Goal: Task Accomplishment & Management: Complete application form

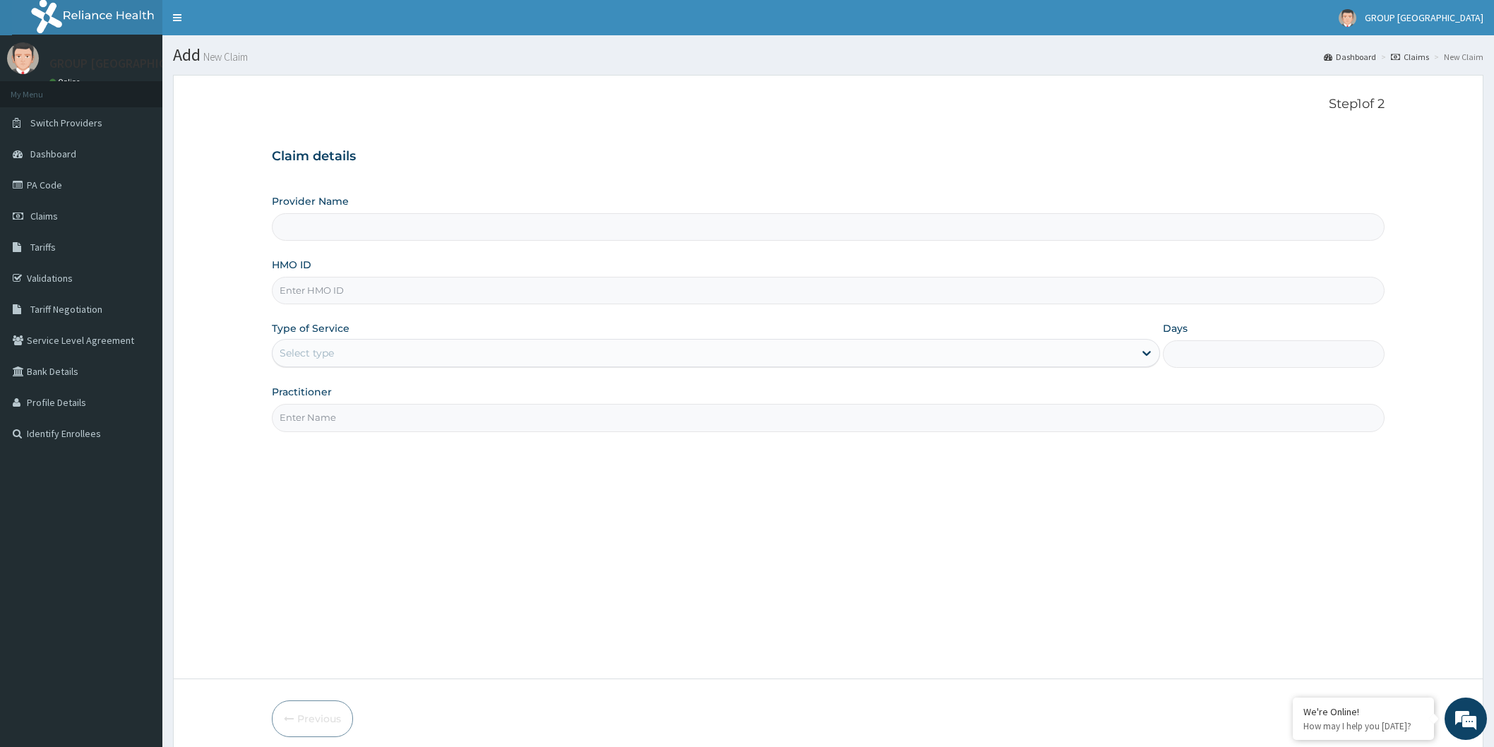
click at [486, 295] on input "HMO ID" at bounding box center [828, 291] width 1113 height 28
type input "GROUP [GEOGRAPHIC_DATA], [GEOGRAPHIC_DATA]"
type input "pyh/10037/e"
click at [306, 343] on div "Select type" at bounding box center [704, 353] width 862 height 23
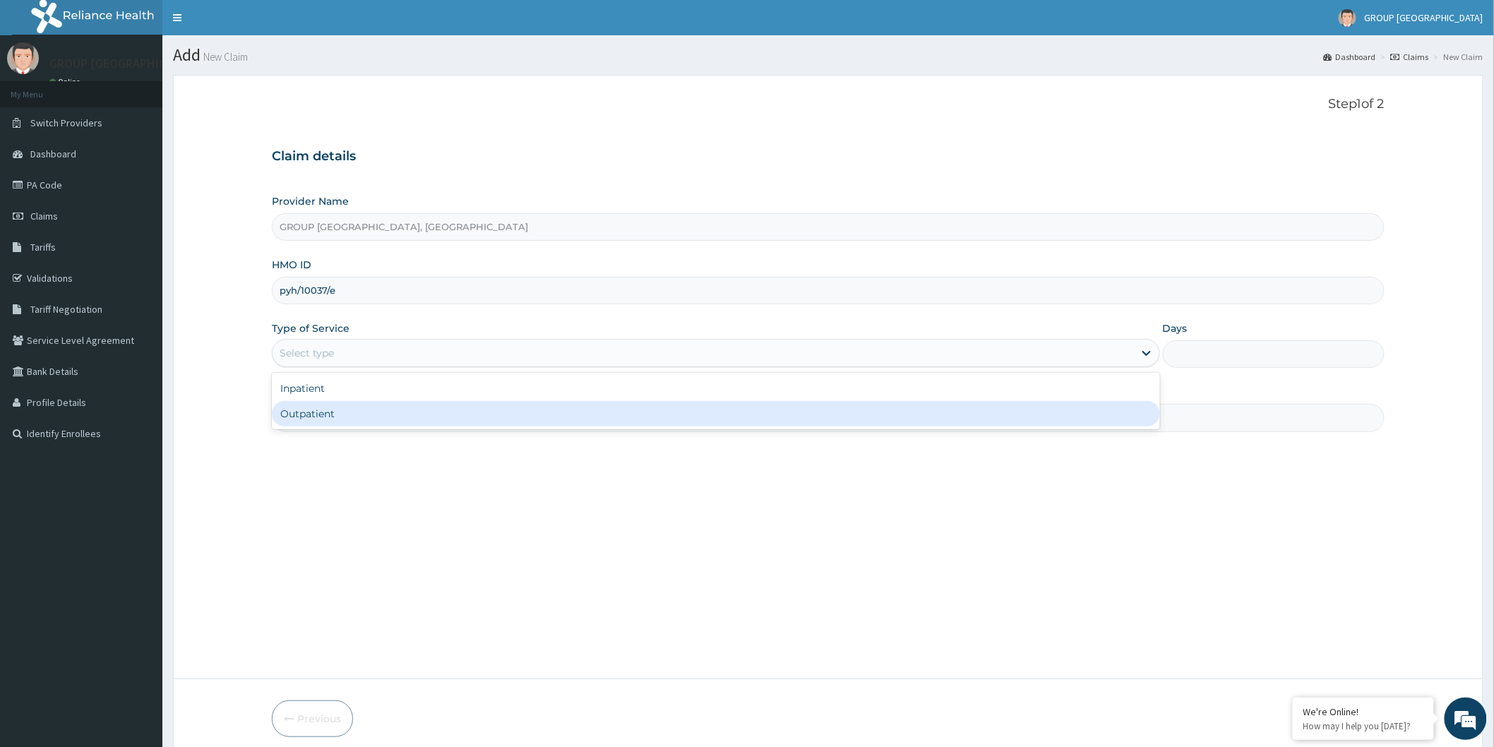
click at [327, 424] on div "Outpatient" at bounding box center [716, 413] width 888 height 25
type input "1"
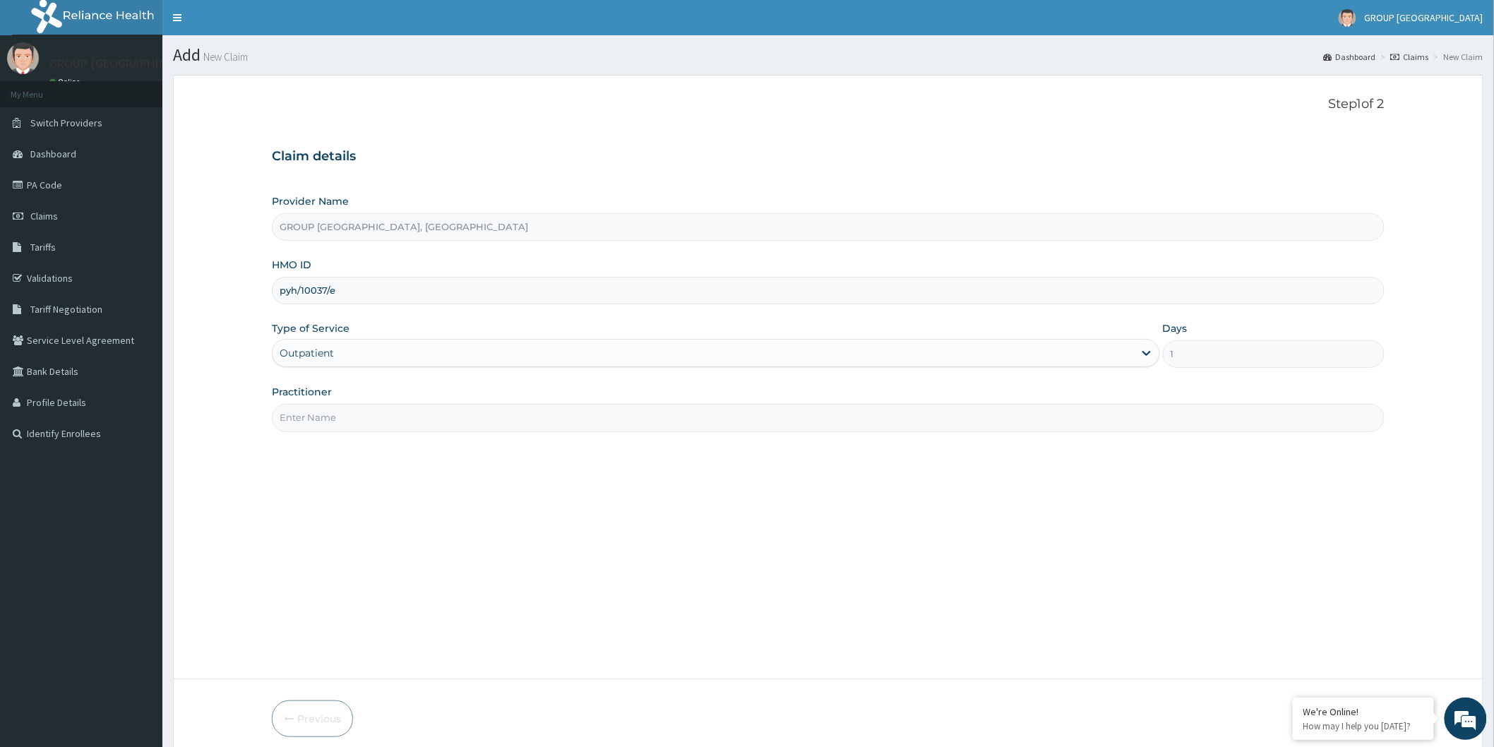
click at [329, 418] on input "Practitioner" at bounding box center [828, 418] width 1113 height 28
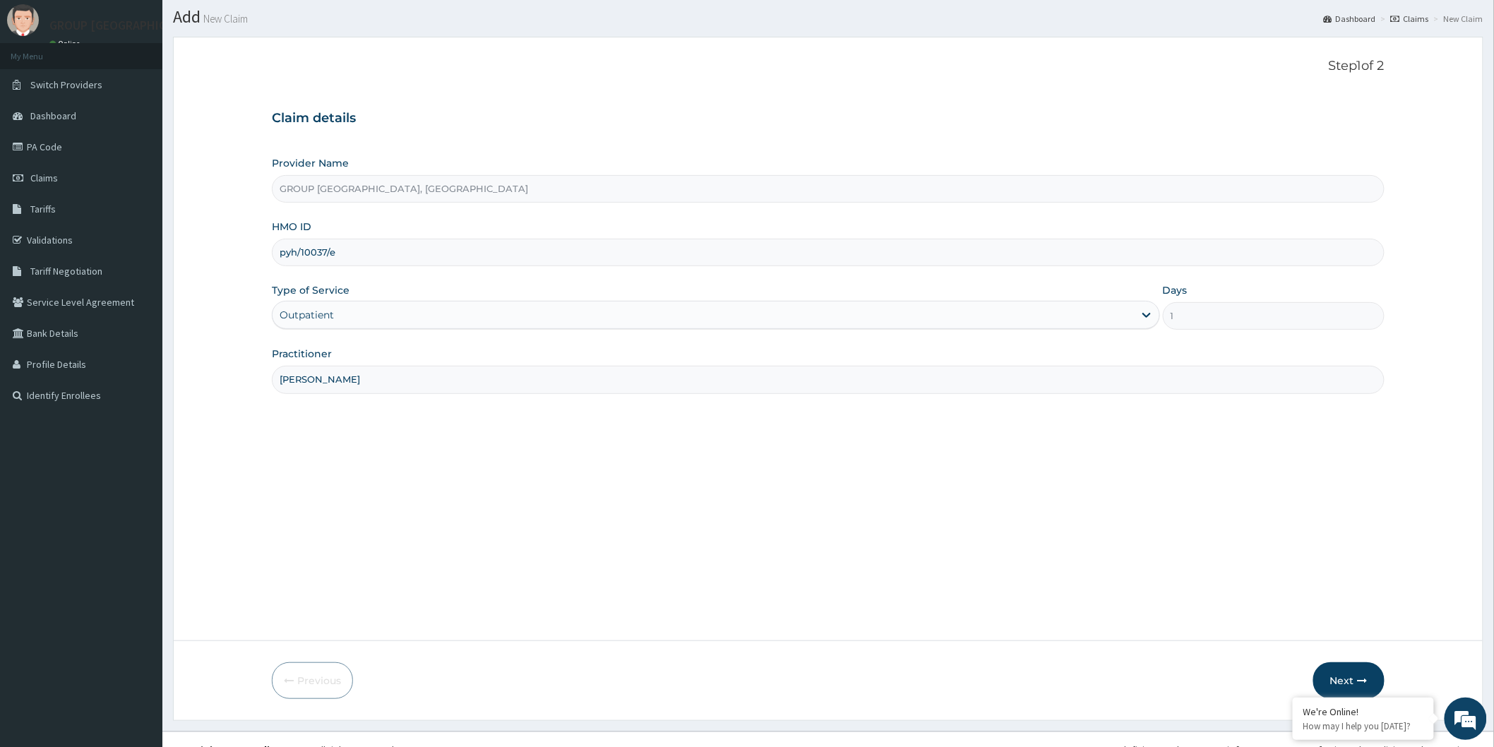
scroll to position [59, 0]
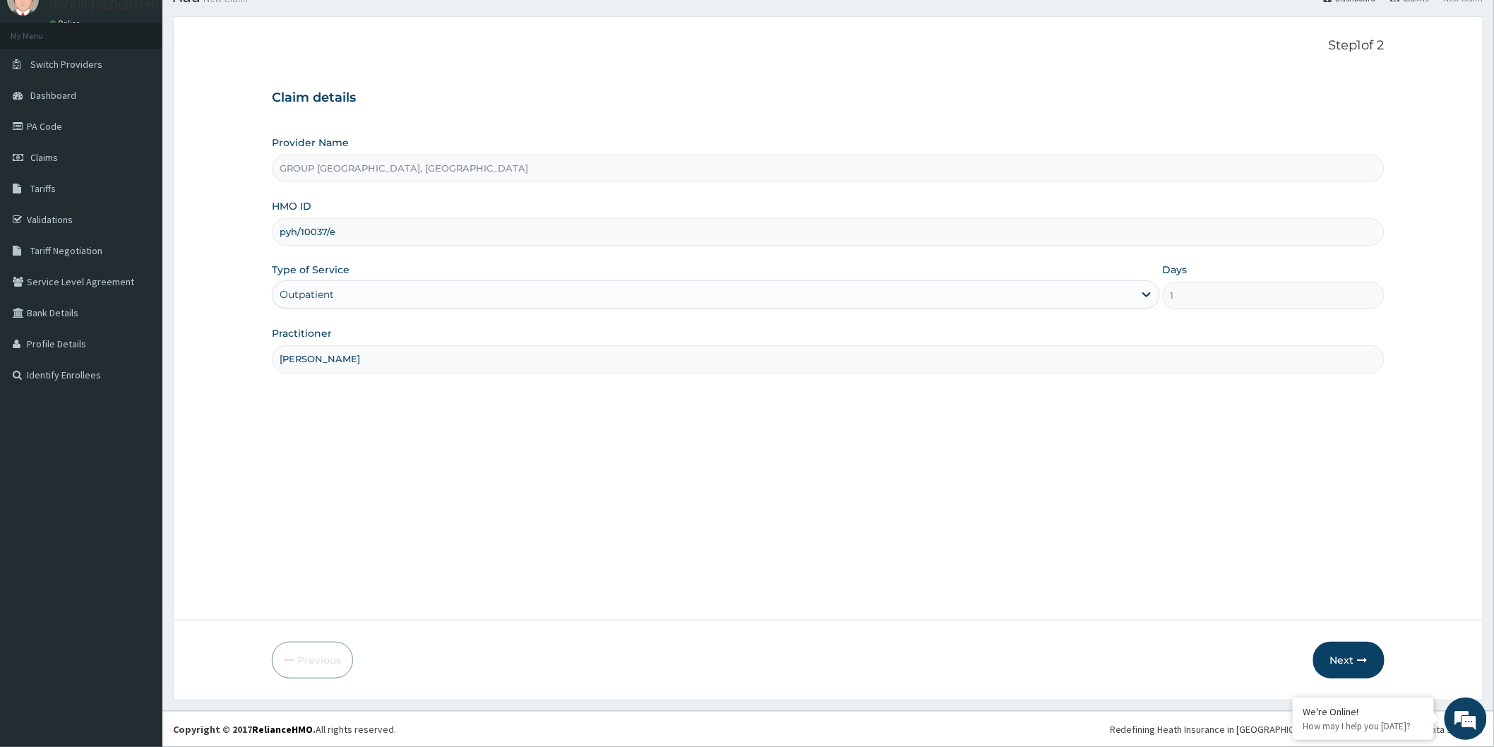
click at [559, 359] on input "[PERSON_NAME]" at bounding box center [828, 359] width 1113 height 28
type input "D"
click at [321, 363] on input "Practitioner" at bounding box center [828, 359] width 1113 height 28
type input "DR [PERSON_NAME]"
click at [1349, 657] on button "Next" at bounding box center [1349, 660] width 71 height 37
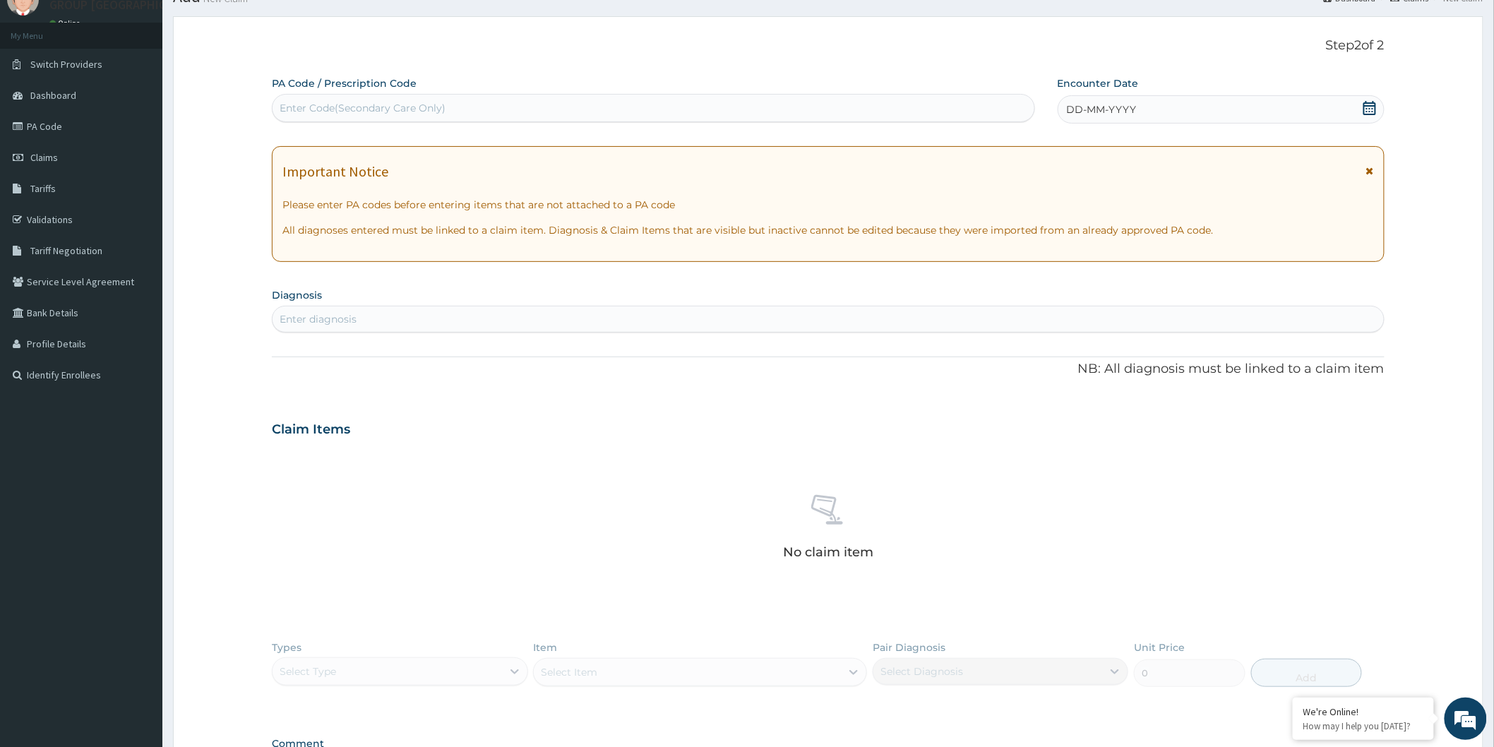
click at [1376, 110] on icon at bounding box center [1370, 108] width 13 height 14
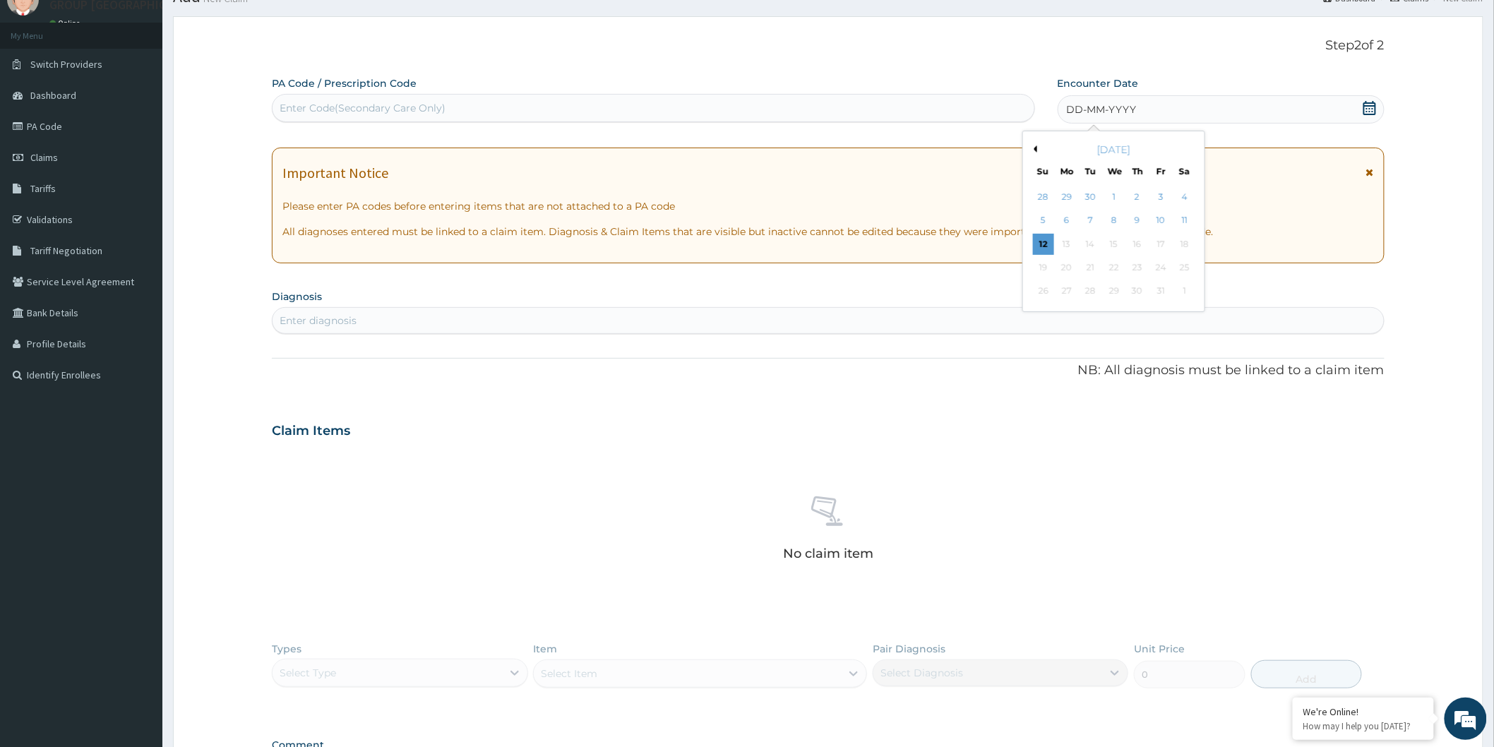
click at [1040, 156] on div "[DATE]" at bounding box center [1114, 150] width 170 height 14
click at [1038, 152] on div "[DATE]" at bounding box center [1114, 150] width 170 height 14
click at [1034, 149] on button "Previous Month" at bounding box center [1033, 148] width 7 height 7
click at [1153, 223] on div "12" at bounding box center [1160, 220] width 21 height 21
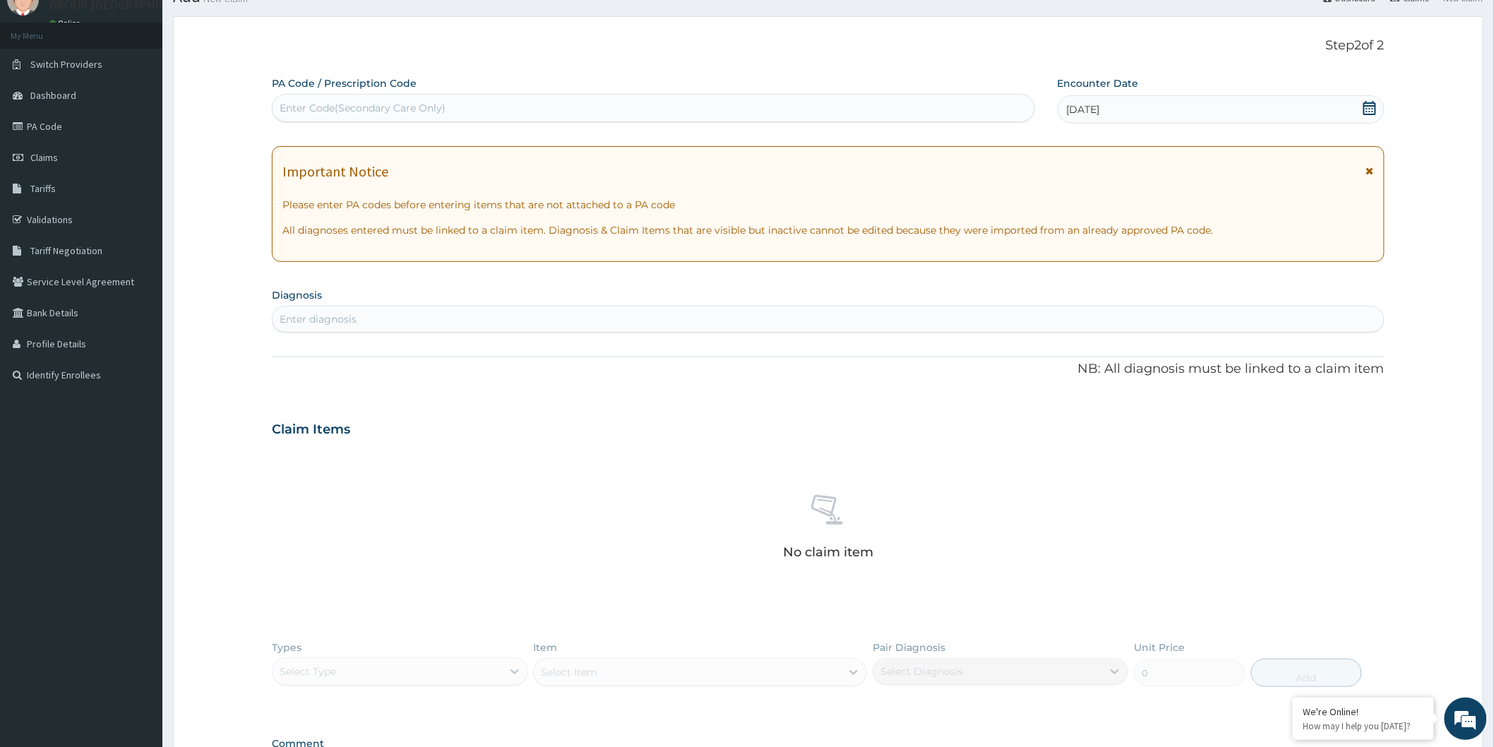
click at [411, 308] on div "Enter diagnosis" at bounding box center [829, 319] width 1112 height 23
type input "[MEDICAL_DATA]"
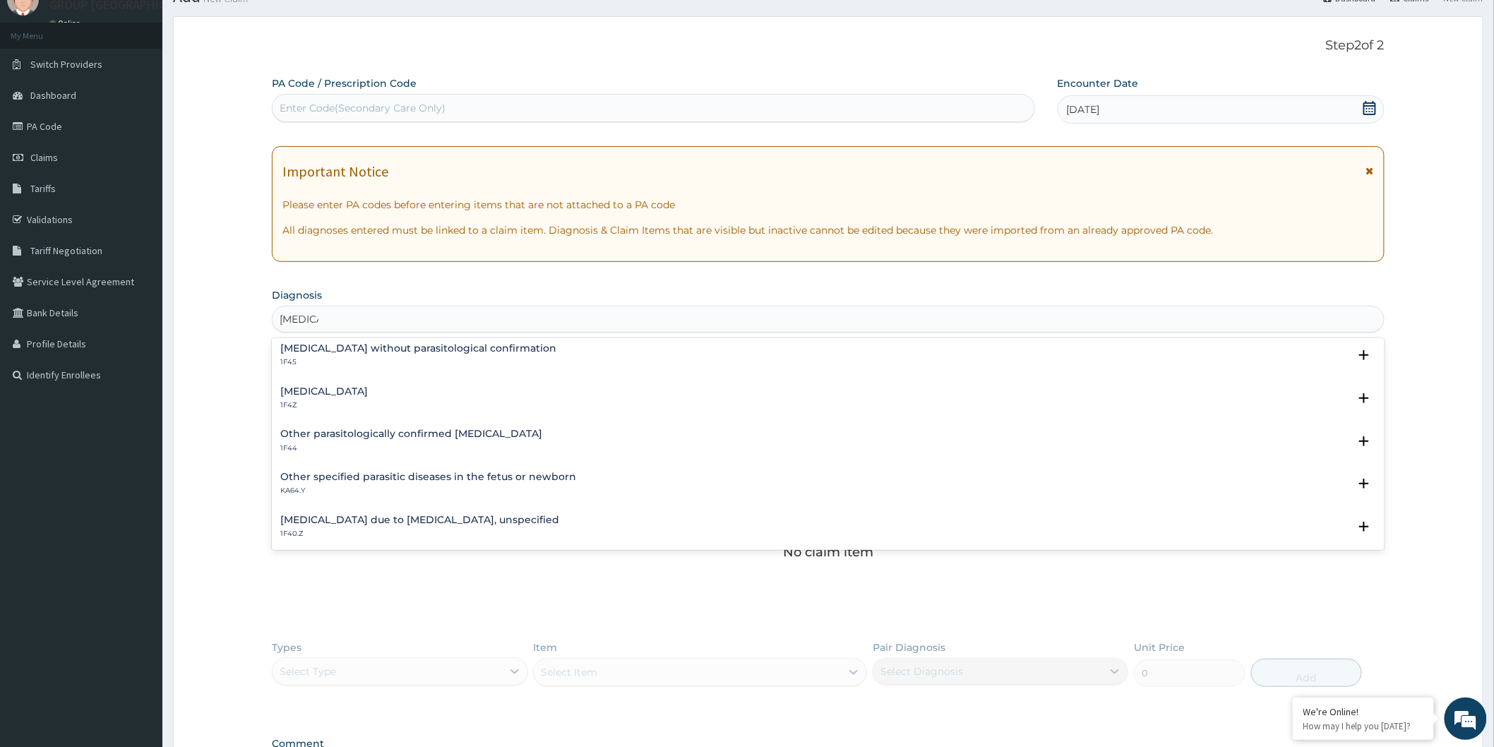
scroll to position [0, 0]
click at [439, 439] on div "[MEDICAL_DATA] 1F4Z" at bounding box center [828, 445] width 1096 height 25
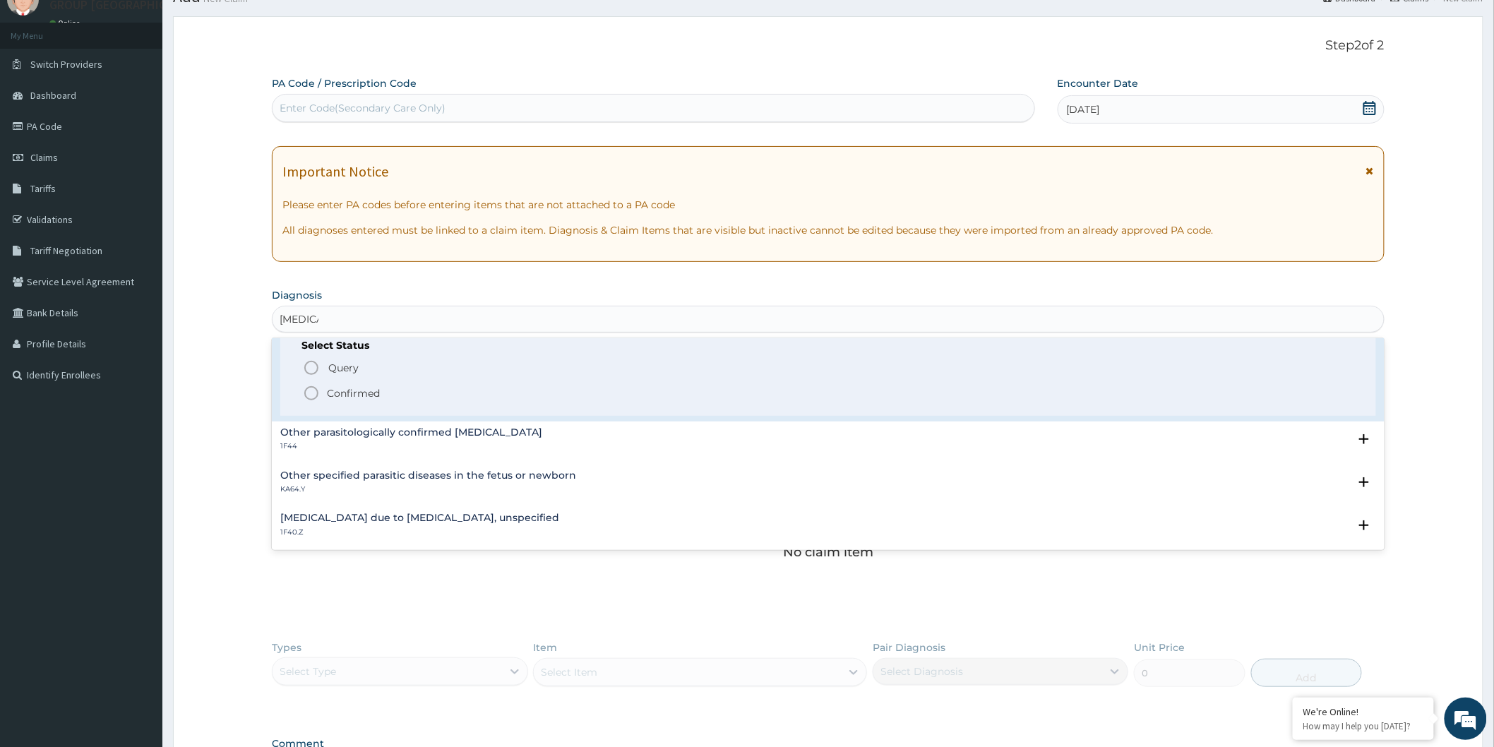
scroll to position [157, 0]
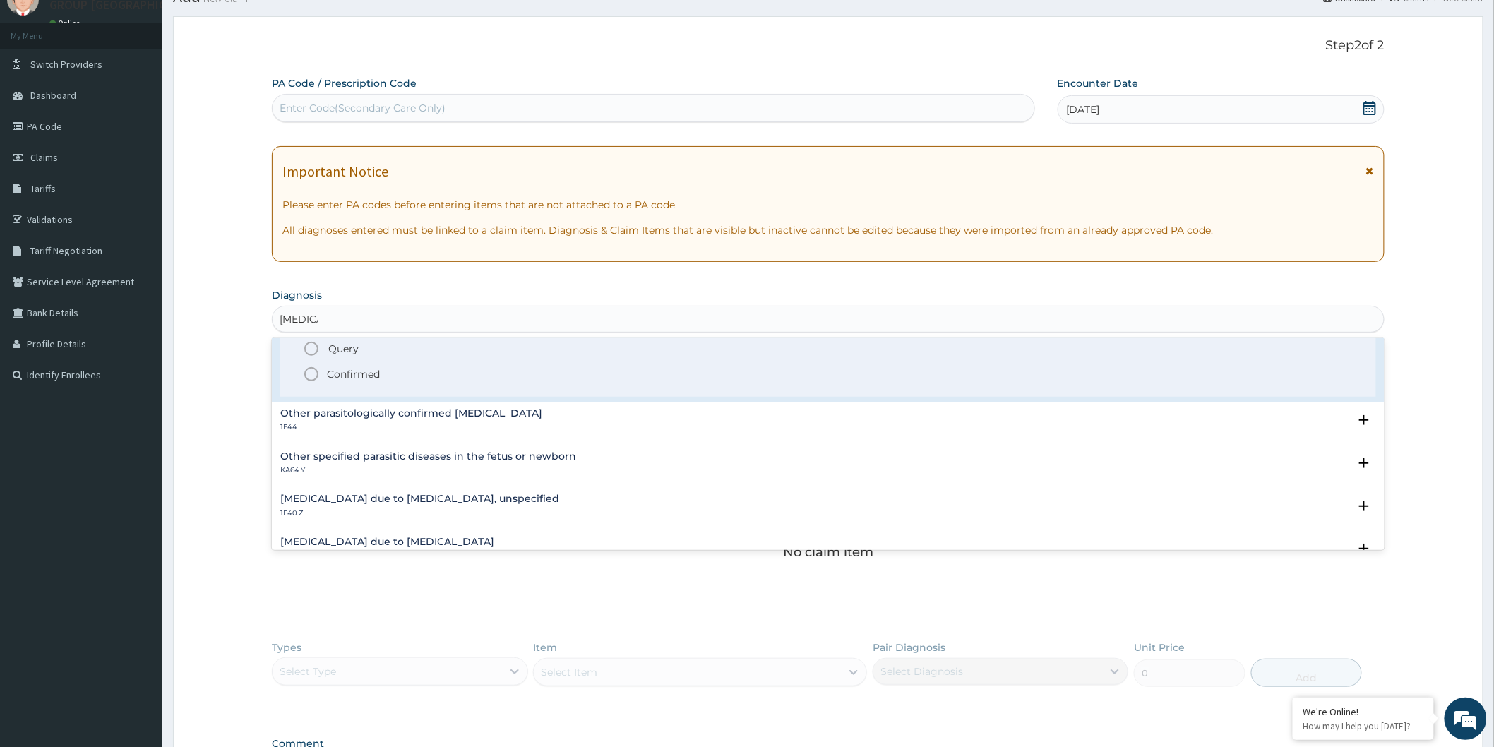
click at [313, 377] on icon "status option filled" at bounding box center [311, 374] width 17 height 17
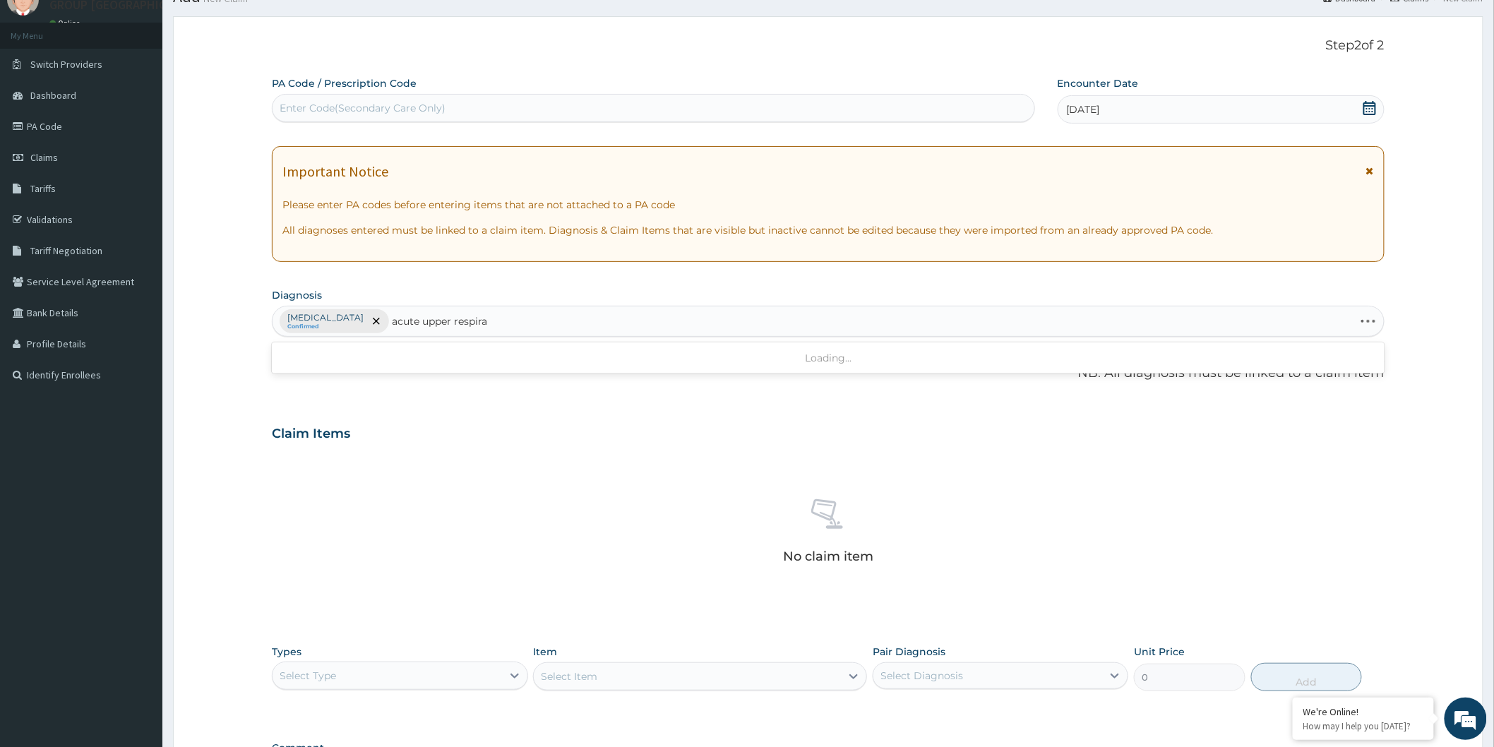
type input "acute upper respirat"
click at [513, 320] on div "[MEDICAL_DATA] Confirmed" at bounding box center [829, 321] width 1112 height 30
type input "upper"
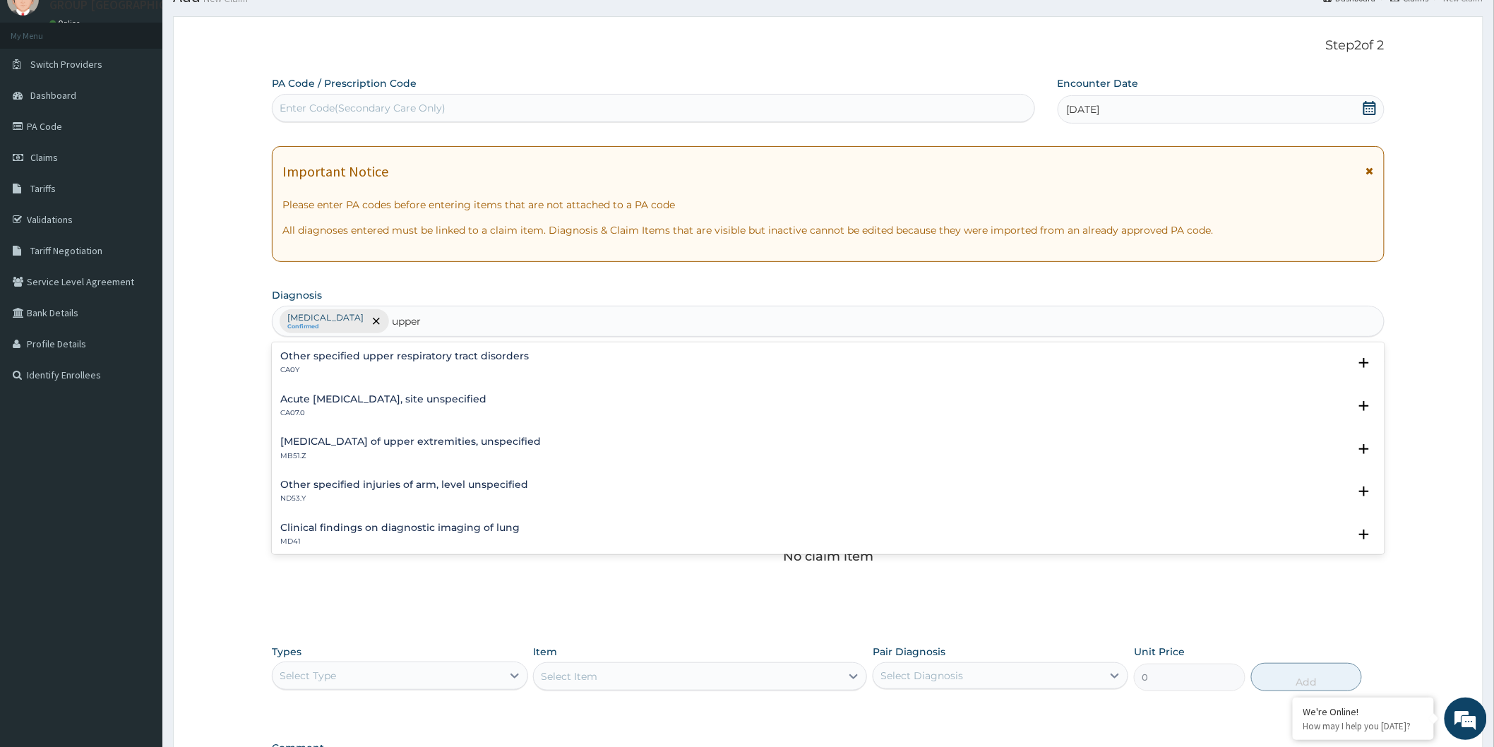
click at [460, 403] on h4 "Acute [MEDICAL_DATA], site unspecified" at bounding box center [383, 399] width 206 height 11
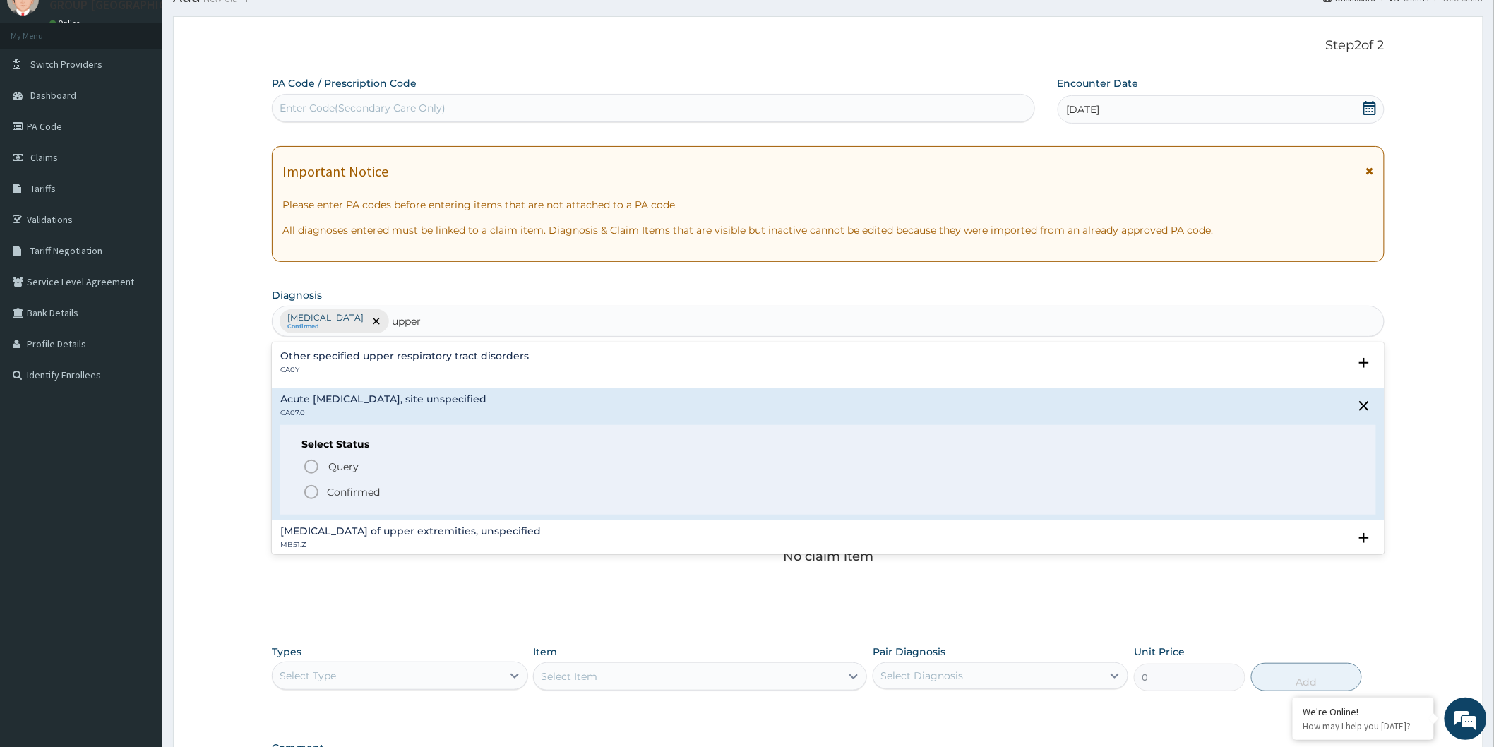
click at [311, 490] on icon "status option filled" at bounding box center [311, 492] width 17 height 17
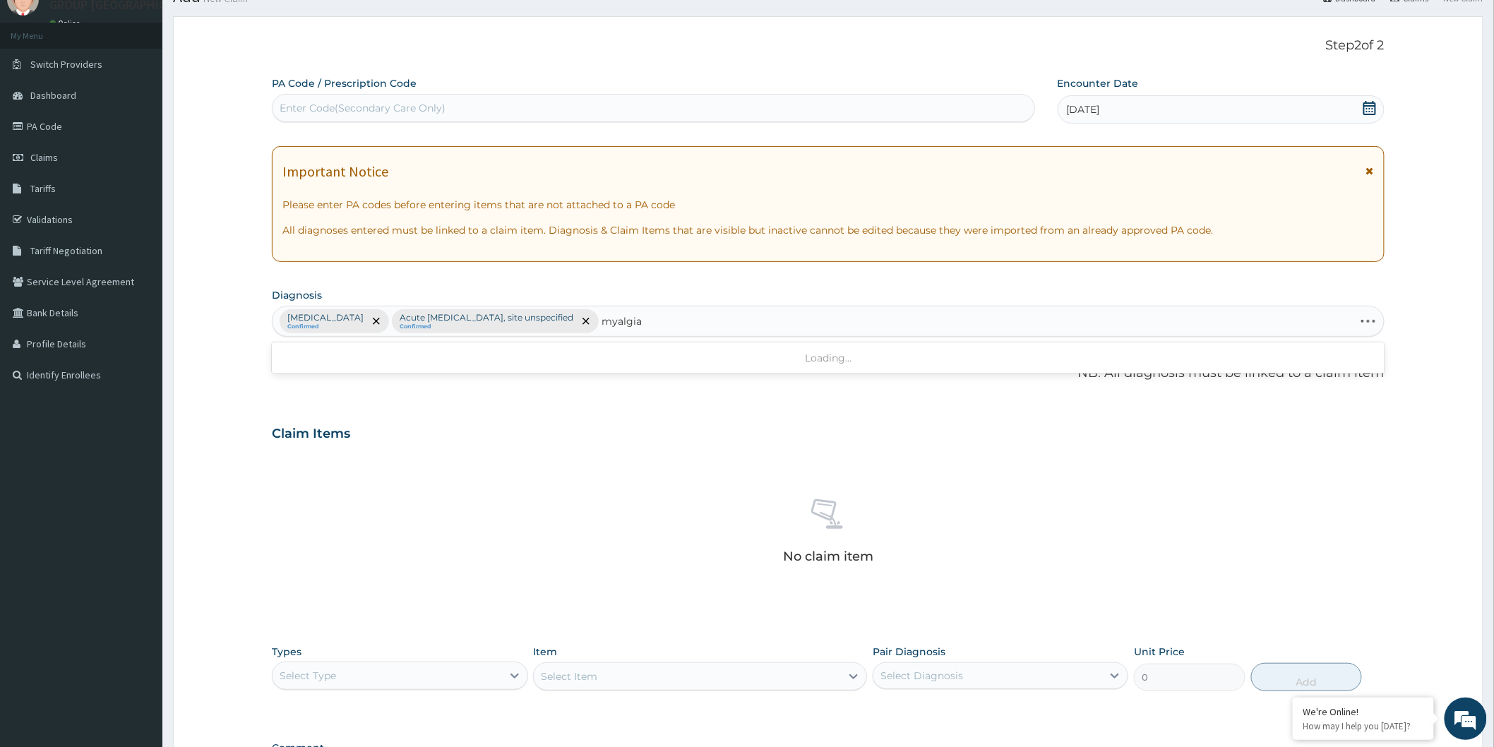
type input "myalgia"
drag, startPoint x: 453, startPoint y: 393, endPoint x: 349, endPoint y: 360, distance: 108.8
click at [349, 360] on div "PA Code / Prescription Code Enter Code(Secondary Care Only) Encounter Date [DAT…" at bounding box center [828, 436] width 1113 height 721
click at [794, 322] on div "[MEDICAL_DATA] Confirmed Acute [MEDICAL_DATA], site unspecified Confirmed" at bounding box center [829, 321] width 1112 height 30
type input "myalgia"
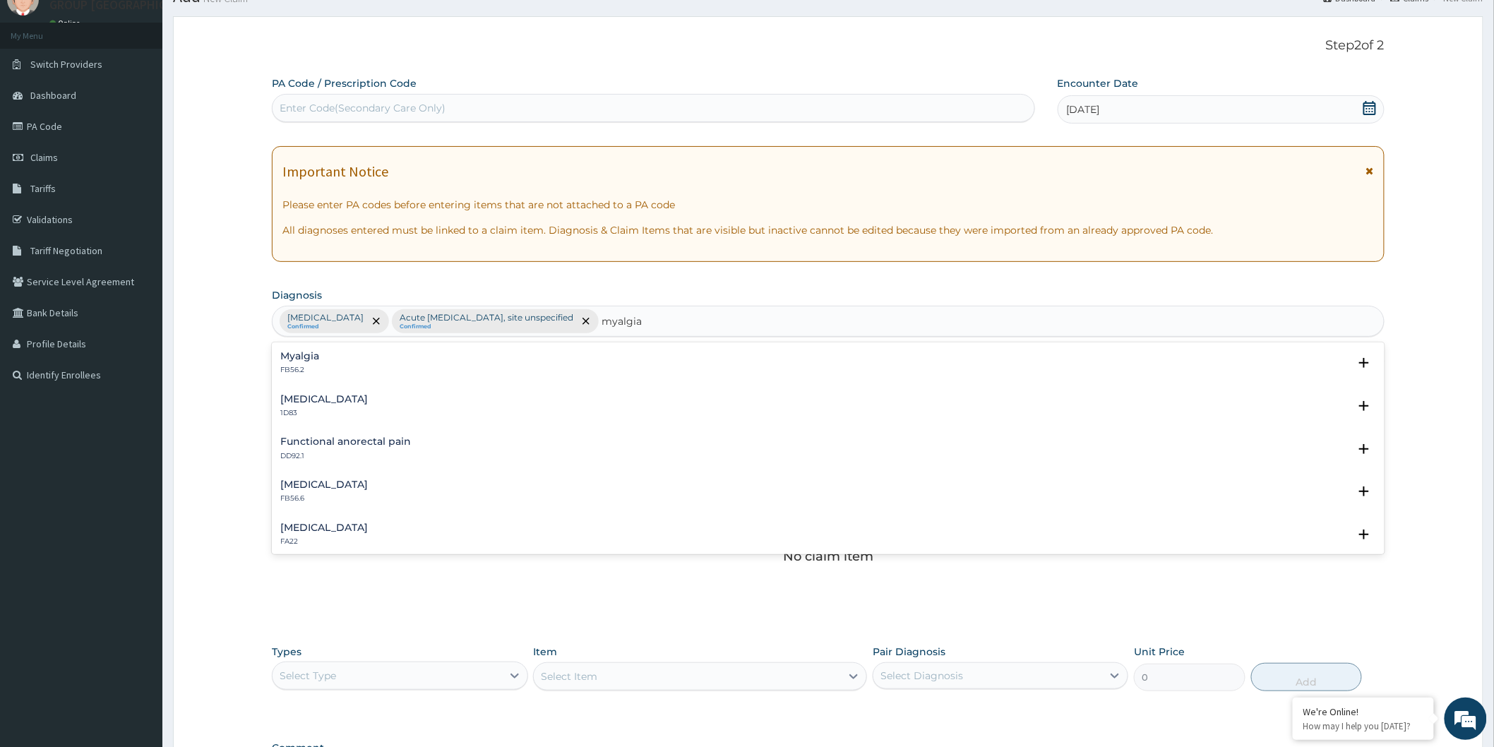
click at [417, 363] on div "Myalgia FB56.2" at bounding box center [828, 363] width 1096 height 25
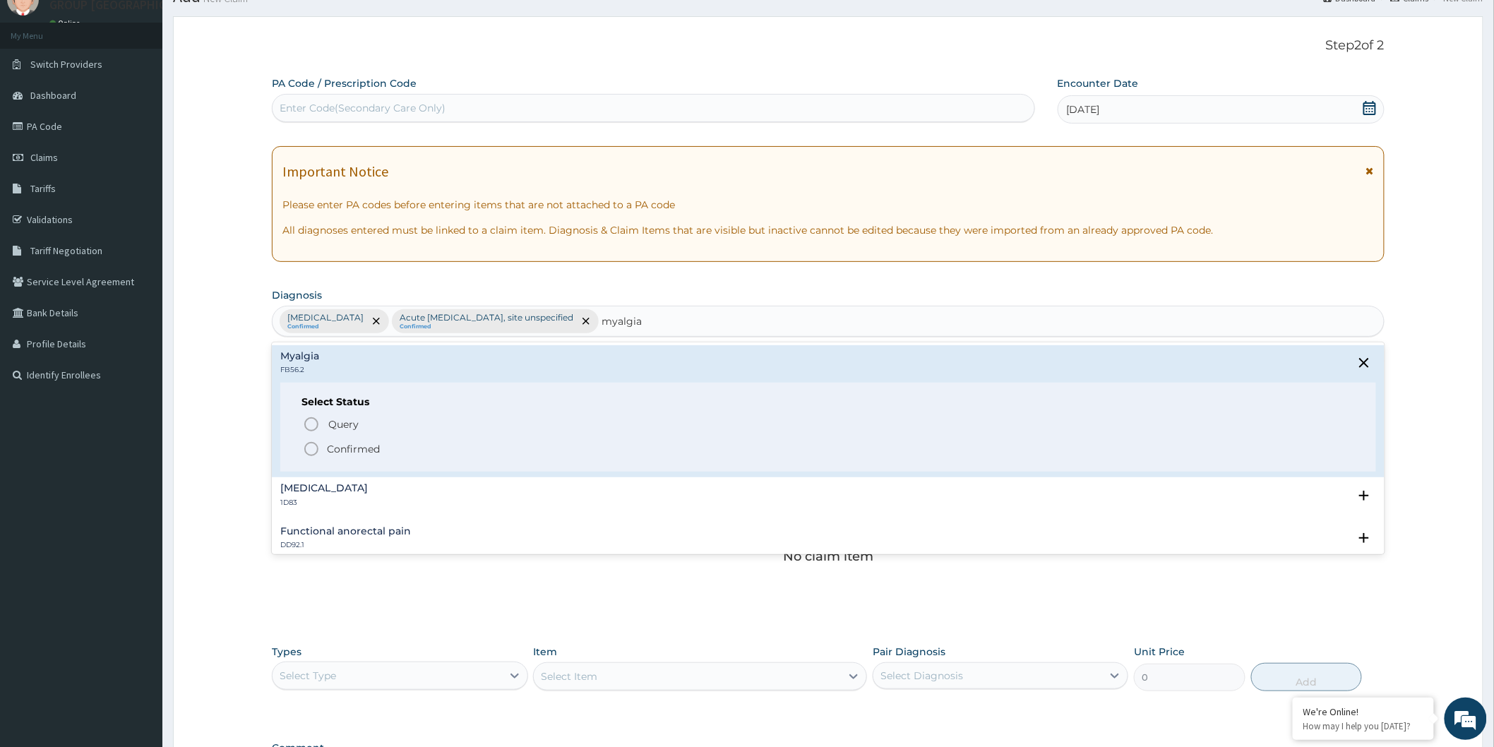
click at [311, 450] on icon "status option filled" at bounding box center [311, 449] width 17 height 17
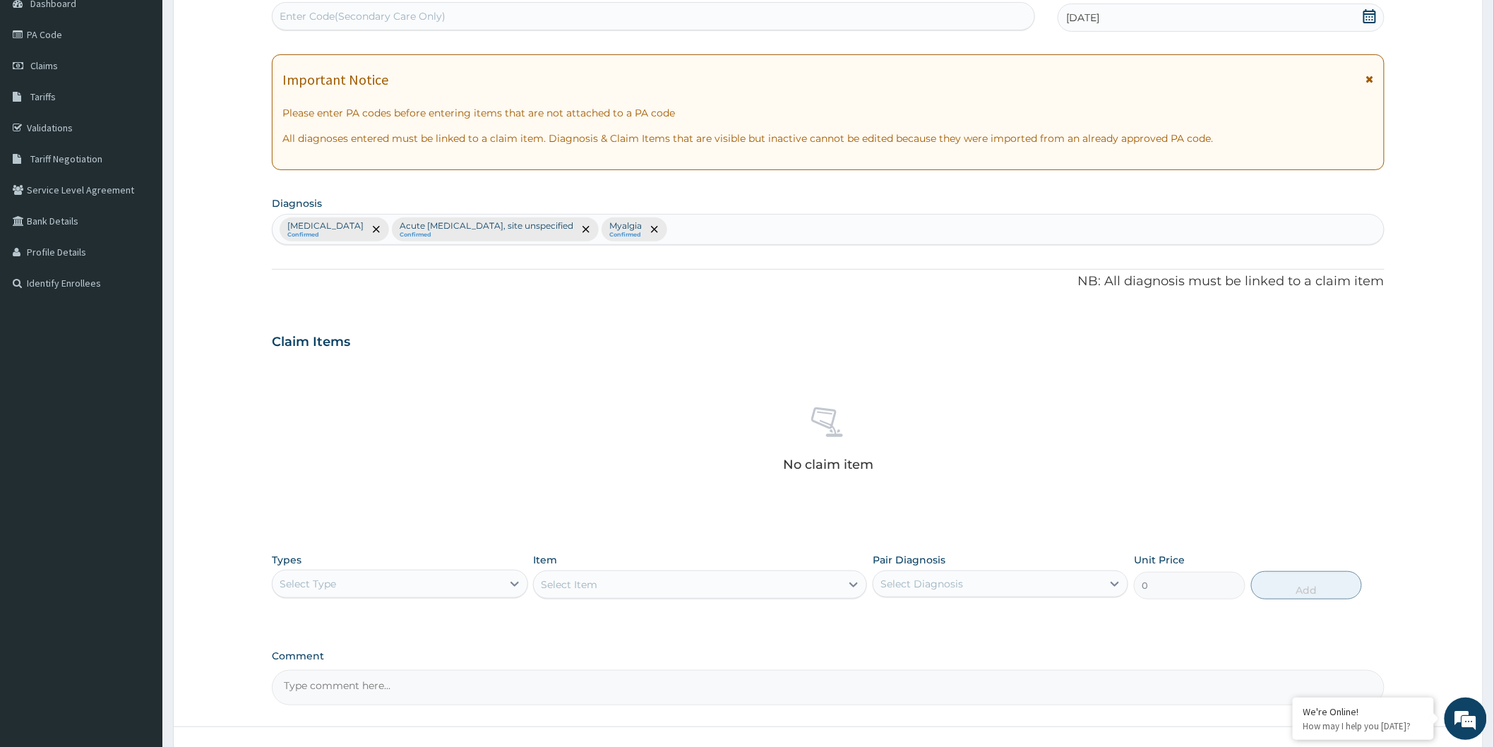
scroll to position [256, 0]
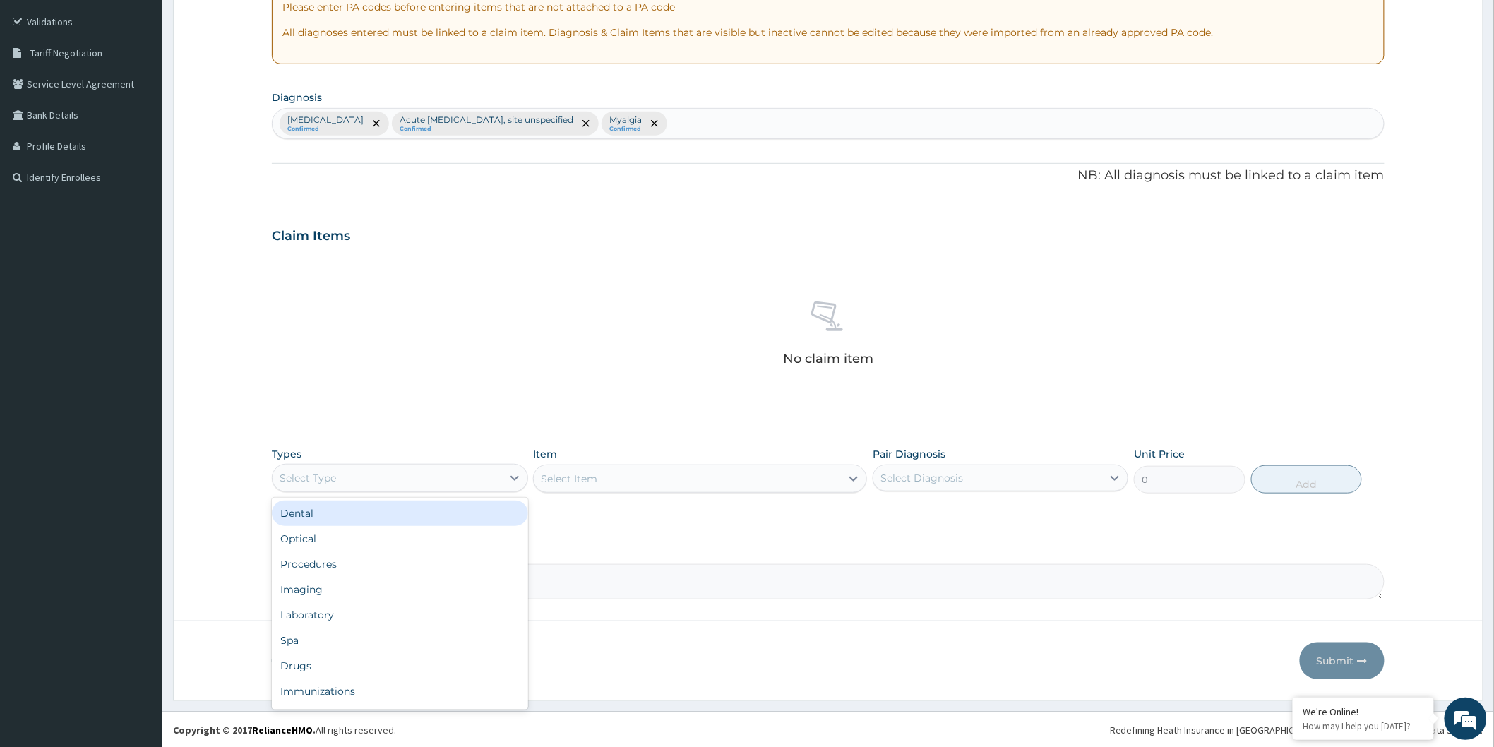
click at [375, 481] on div "Select Type" at bounding box center [387, 478] width 229 height 23
click at [461, 559] on div "Procedures" at bounding box center [400, 564] width 256 height 25
click at [616, 482] on div "Select Item" at bounding box center [673, 479] width 278 height 23
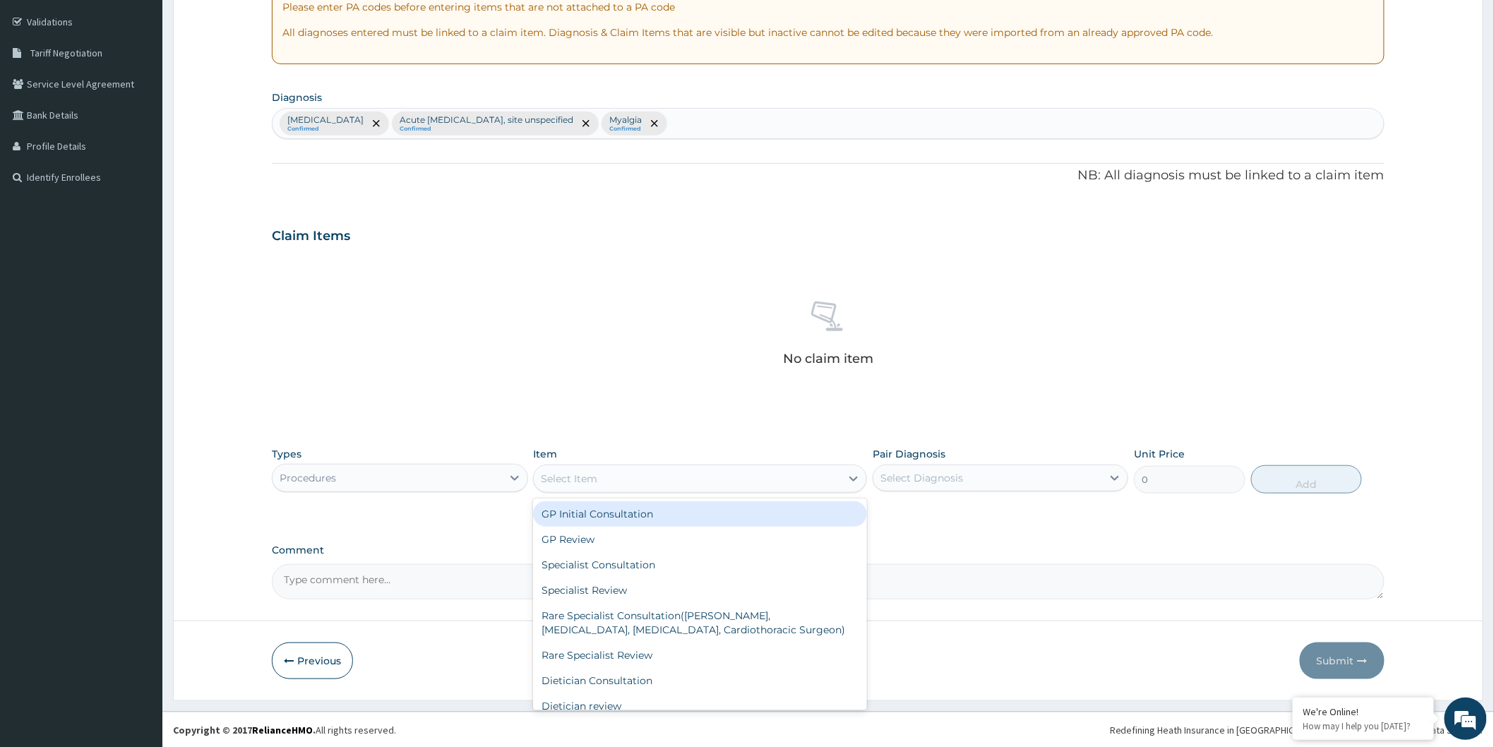
click at [665, 510] on div "GP Initial Consultation" at bounding box center [700, 513] width 334 height 25
type input "2000"
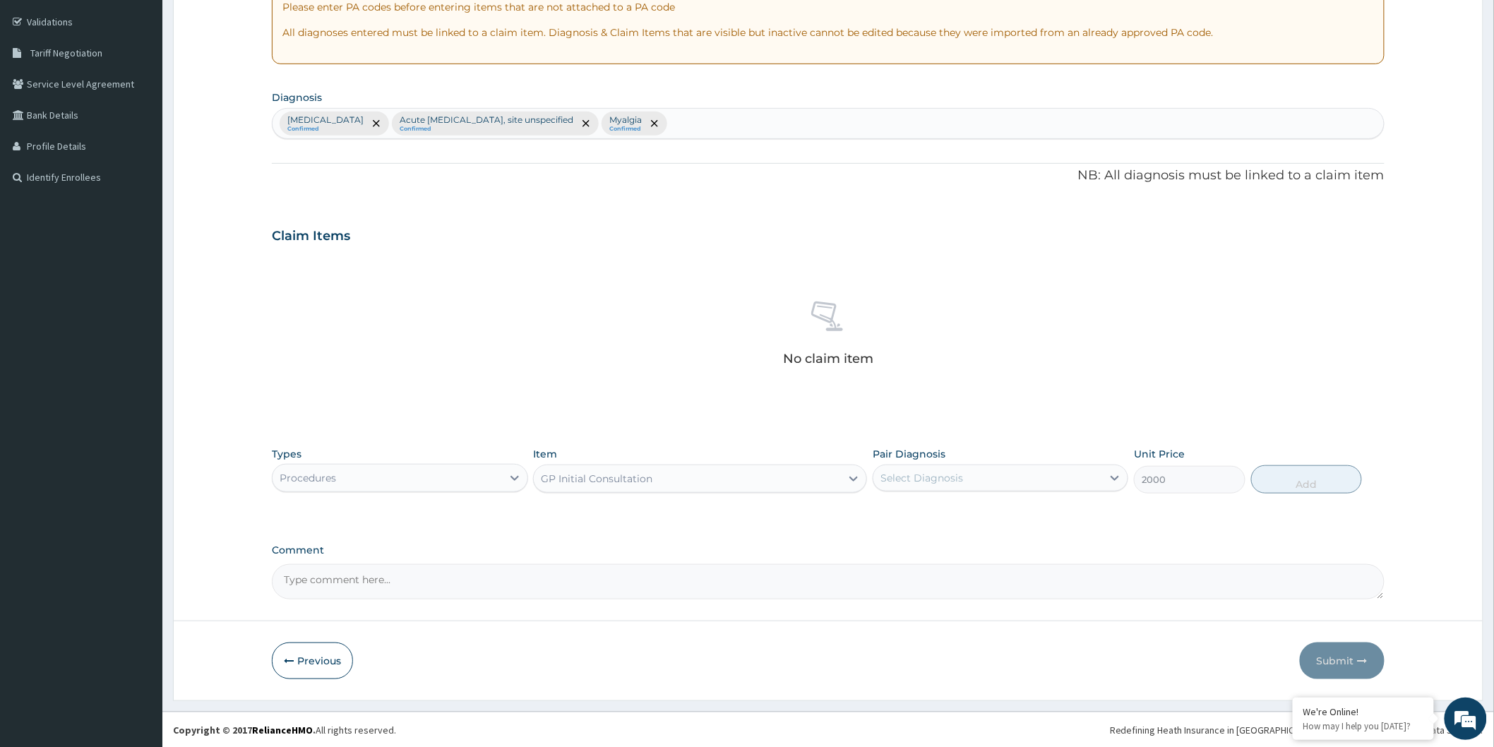
click at [1083, 479] on div "Select Diagnosis" at bounding box center [988, 478] width 229 height 23
click at [1020, 514] on div "[MEDICAL_DATA]" at bounding box center [1001, 514] width 256 height 29
checkbox input "true"
click at [1023, 549] on label "Acute [MEDICAL_DATA], site unspecified" at bounding box center [999, 542] width 206 height 14
checkbox input "true"
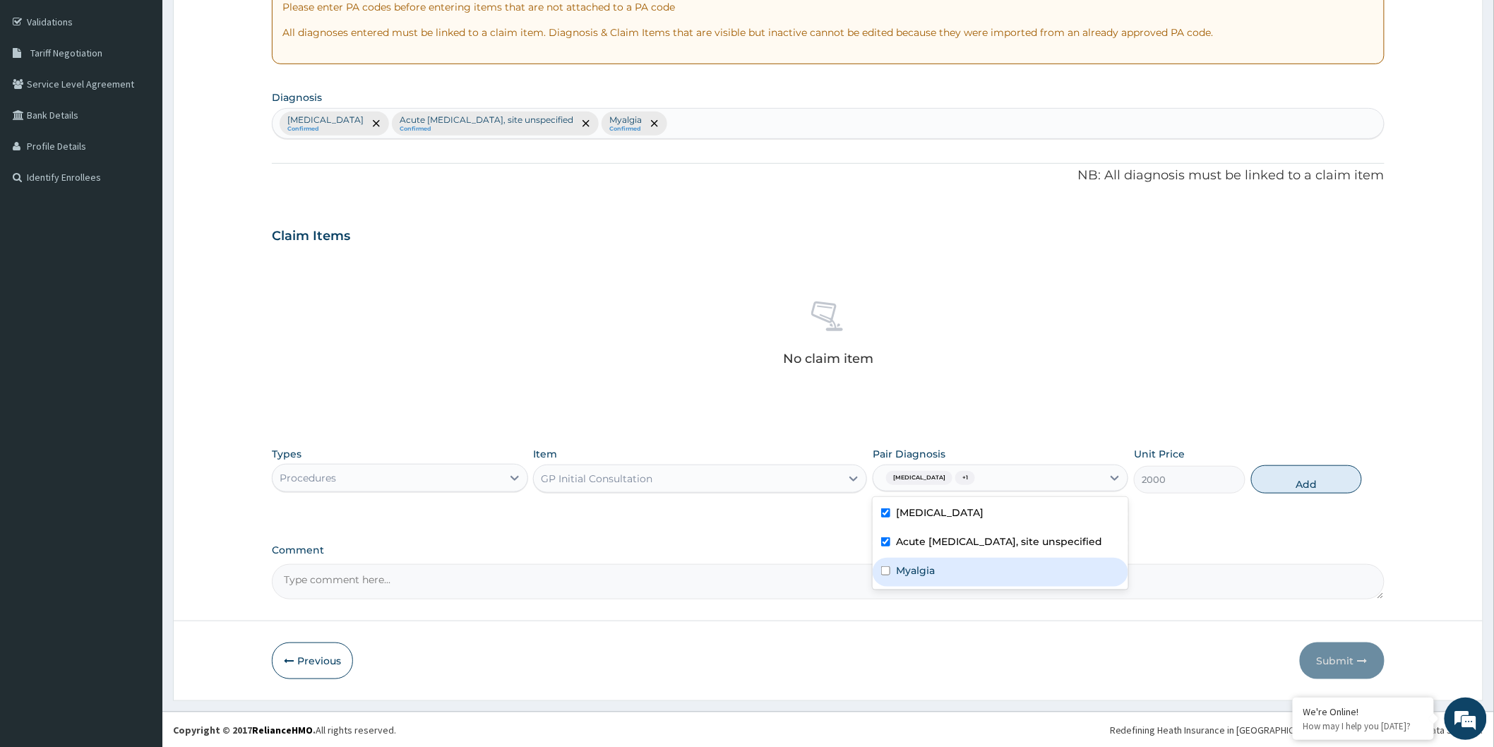
click at [1015, 587] on div "Myalgia" at bounding box center [1001, 572] width 256 height 29
checkbox input "true"
click at [1289, 473] on button "Add" at bounding box center [1307, 479] width 112 height 28
type input "0"
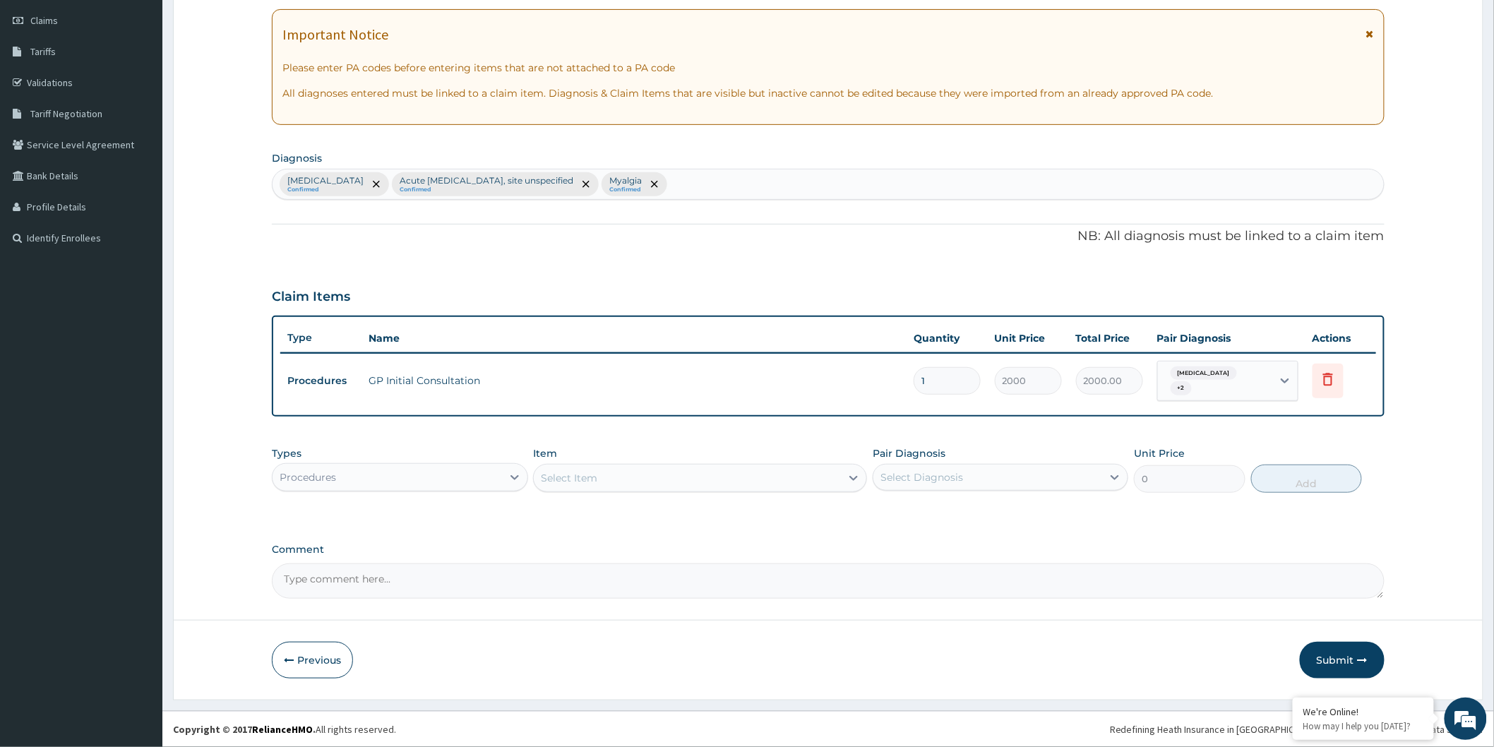
scroll to position [193, 0]
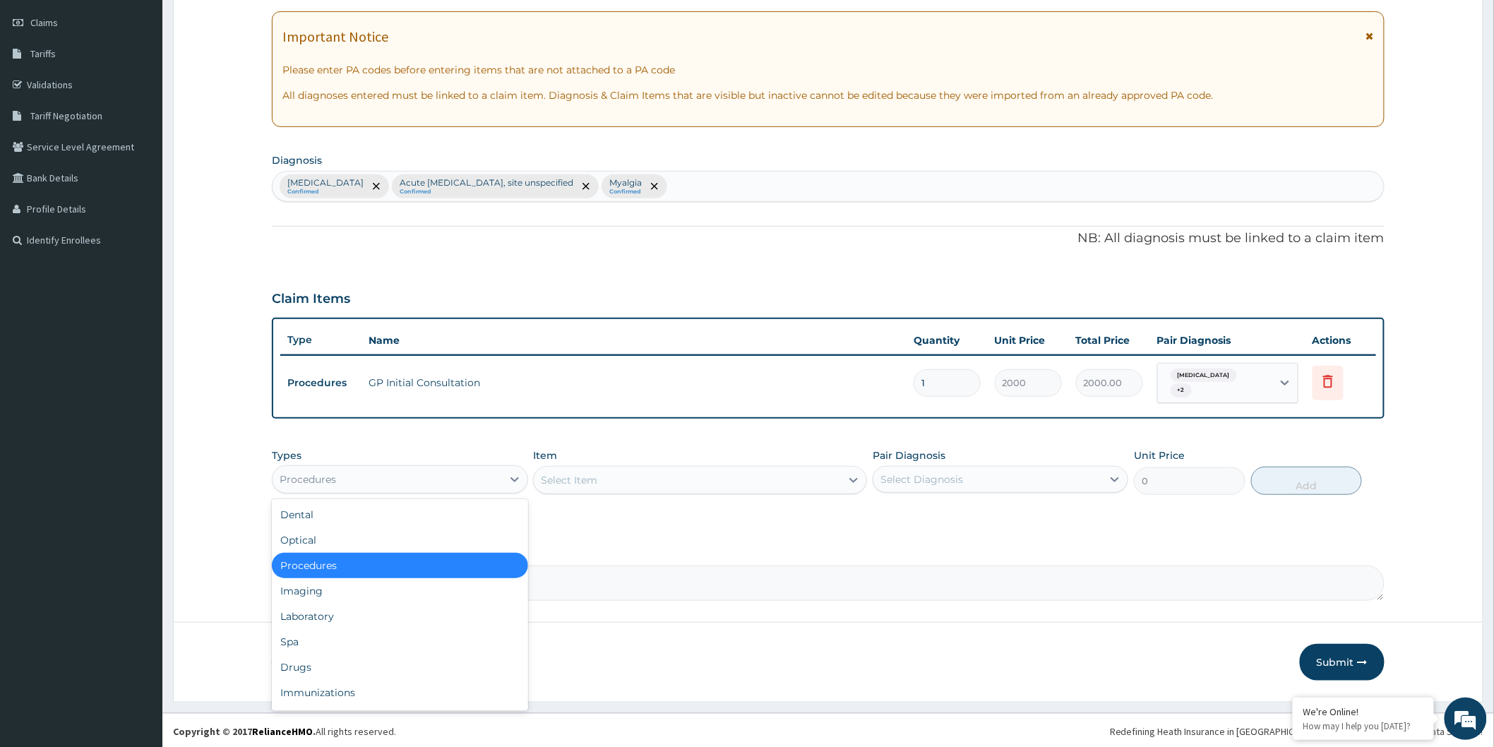
click at [471, 475] on div "Procedures" at bounding box center [387, 479] width 229 height 23
click at [361, 609] on div "Laboratory" at bounding box center [400, 616] width 256 height 25
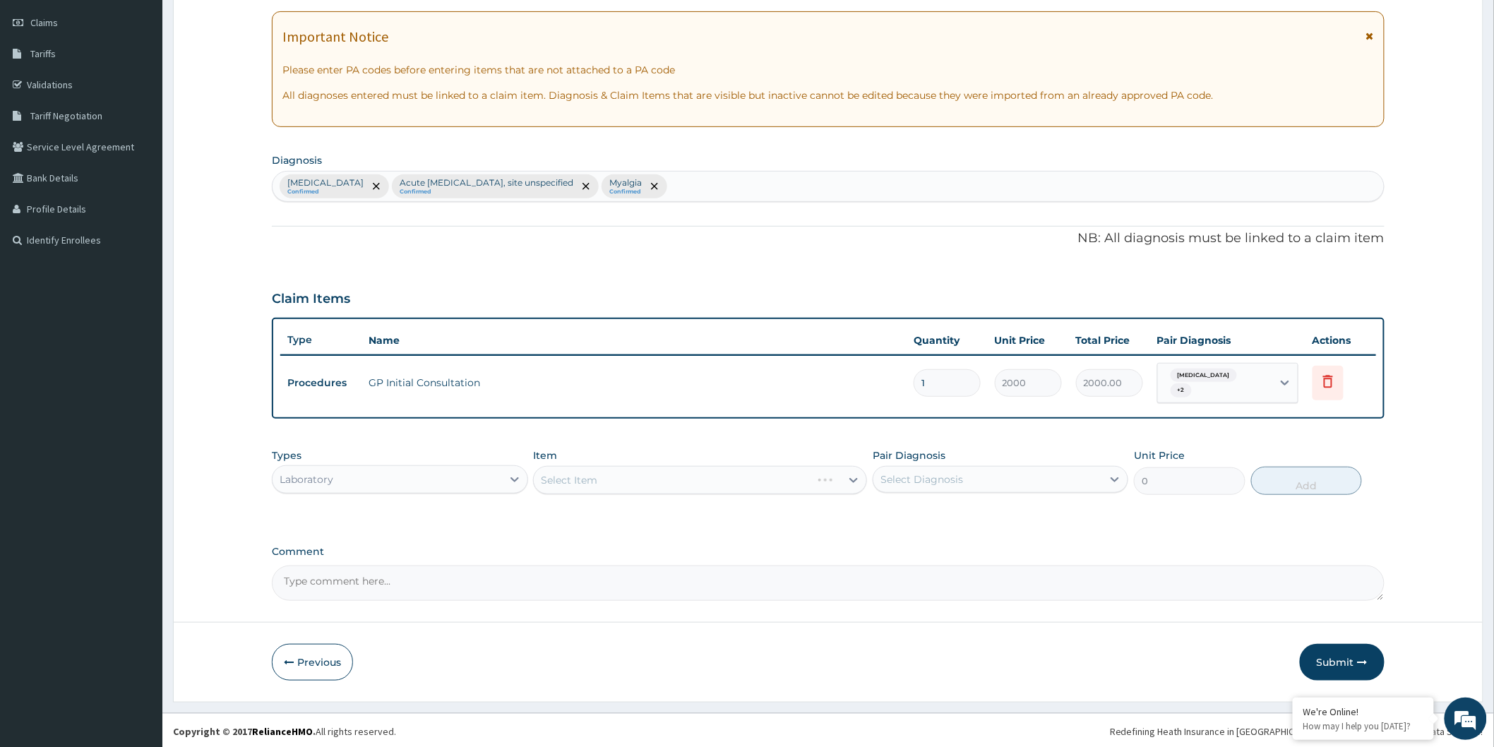
click at [612, 481] on div "Select Item" at bounding box center [700, 480] width 334 height 28
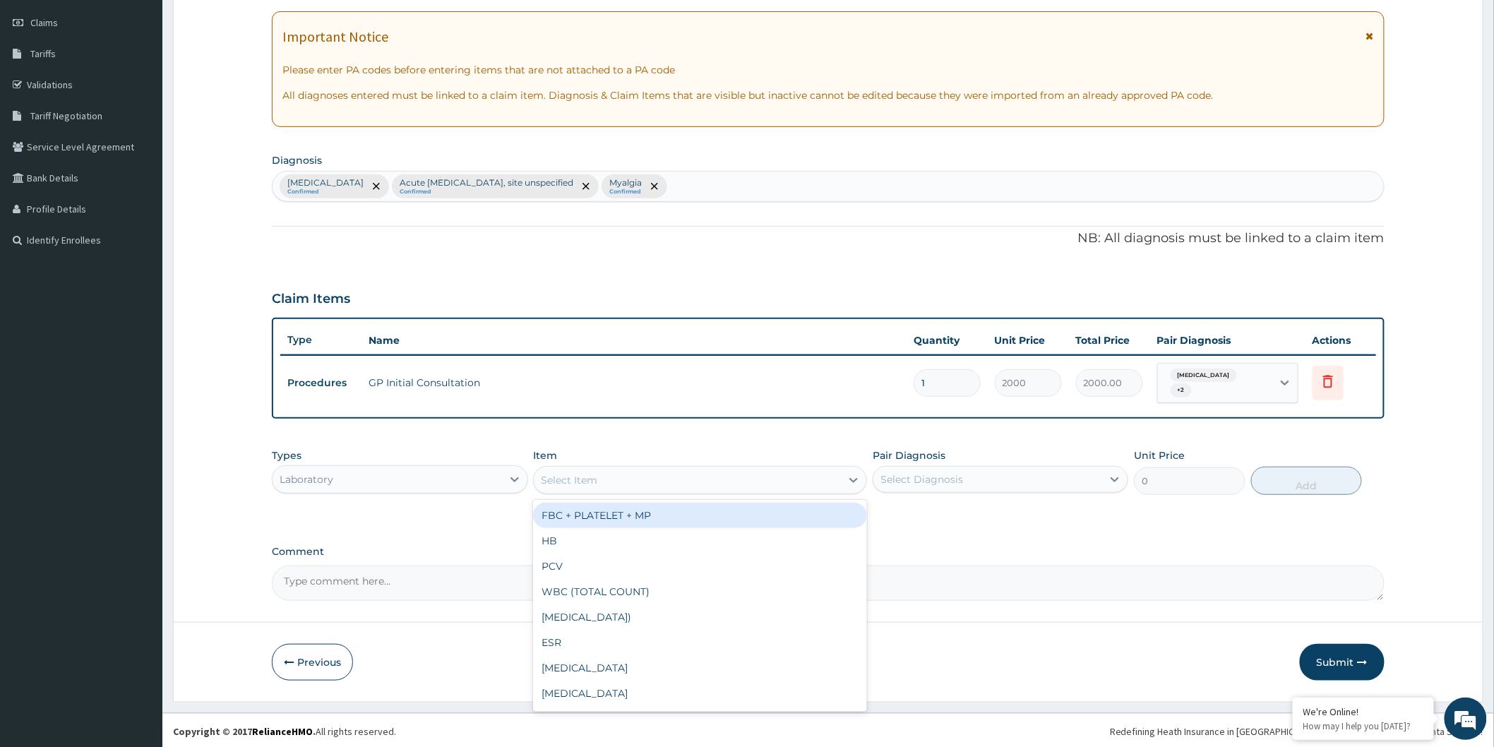
click at [612, 481] on div "Select Item" at bounding box center [687, 480] width 307 height 23
type input "mp"
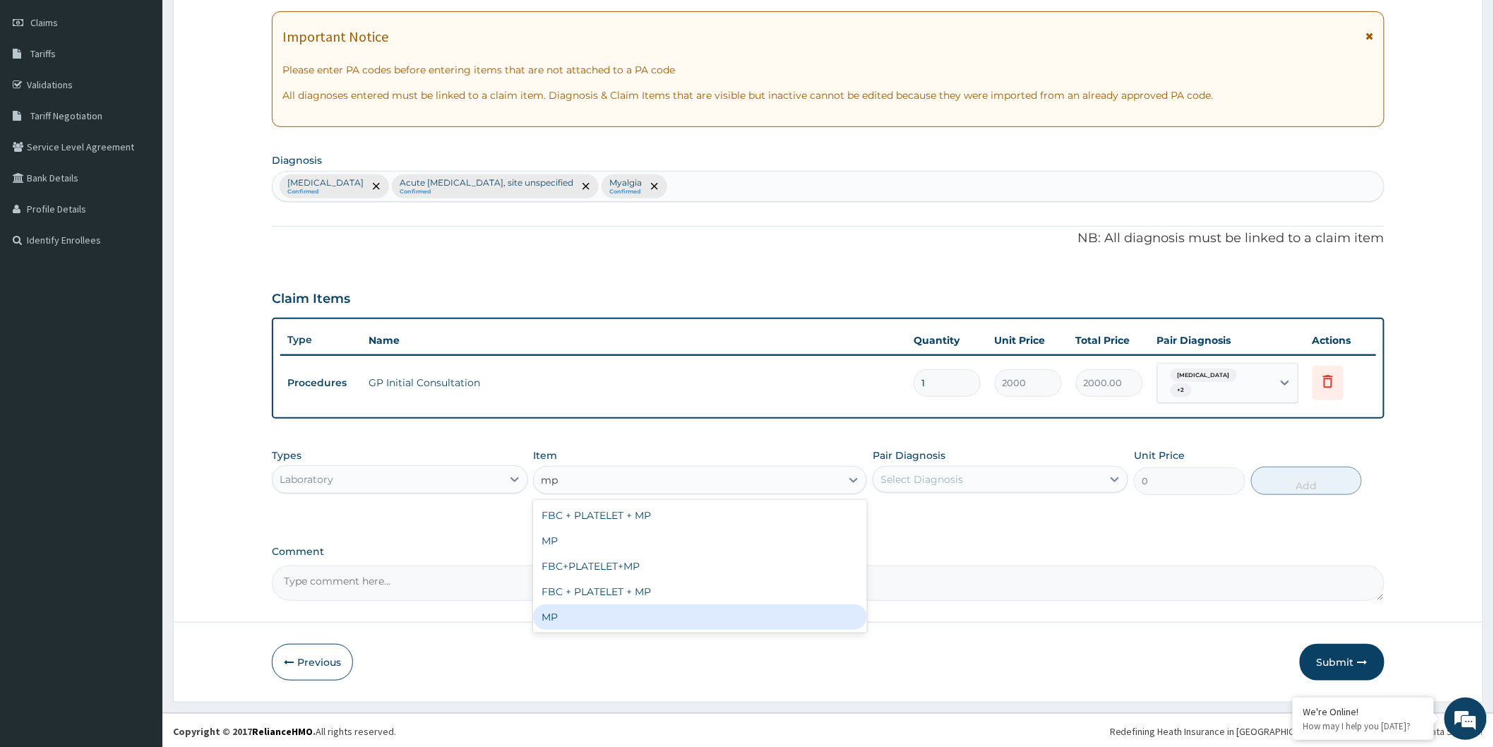
click at [605, 619] on div "MP" at bounding box center [700, 617] width 334 height 25
type input "3000"
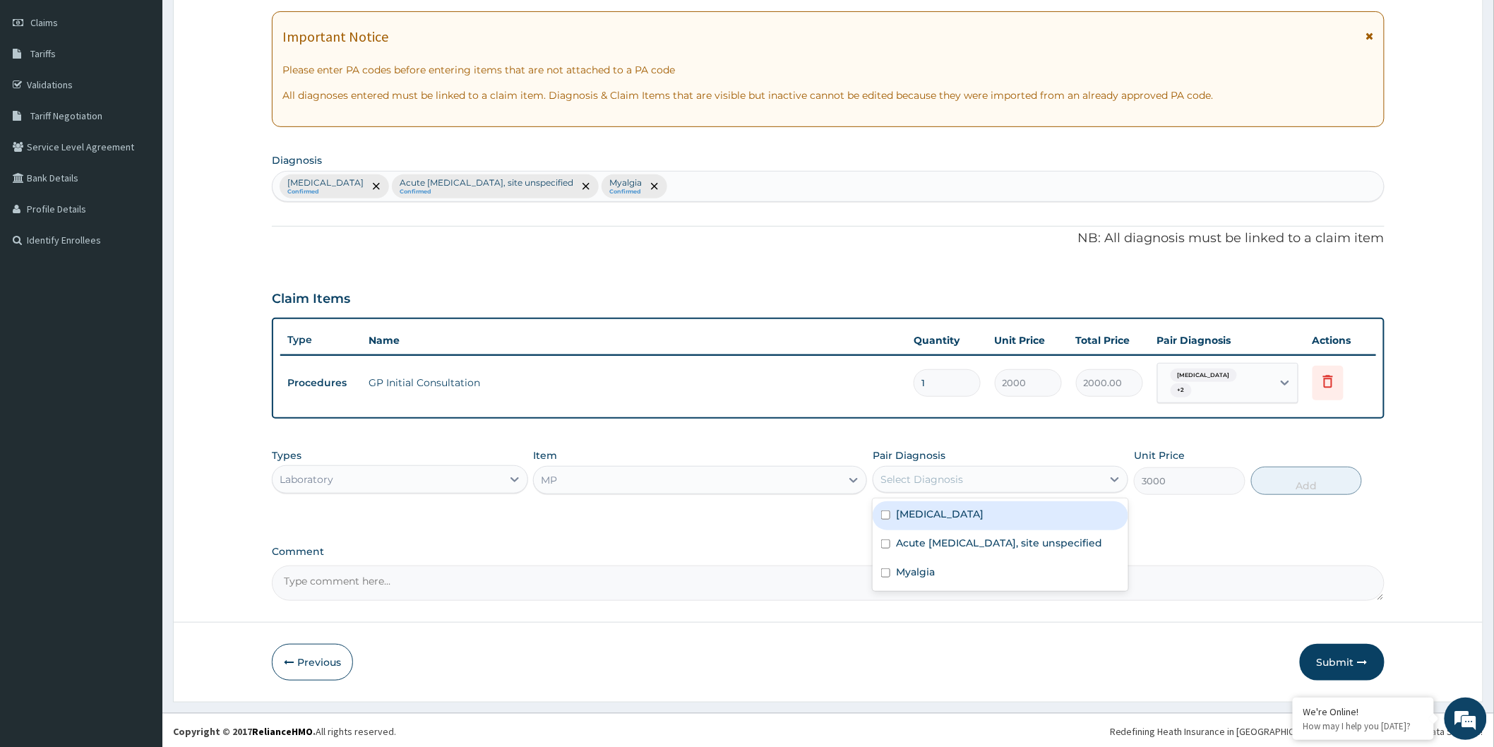
click at [980, 490] on div "Select Diagnosis" at bounding box center [1001, 479] width 256 height 27
click at [984, 512] on label "[MEDICAL_DATA]" at bounding box center [940, 514] width 88 height 14
checkbox input "true"
click at [1340, 474] on button "Add" at bounding box center [1307, 481] width 112 height 28
type input "0"
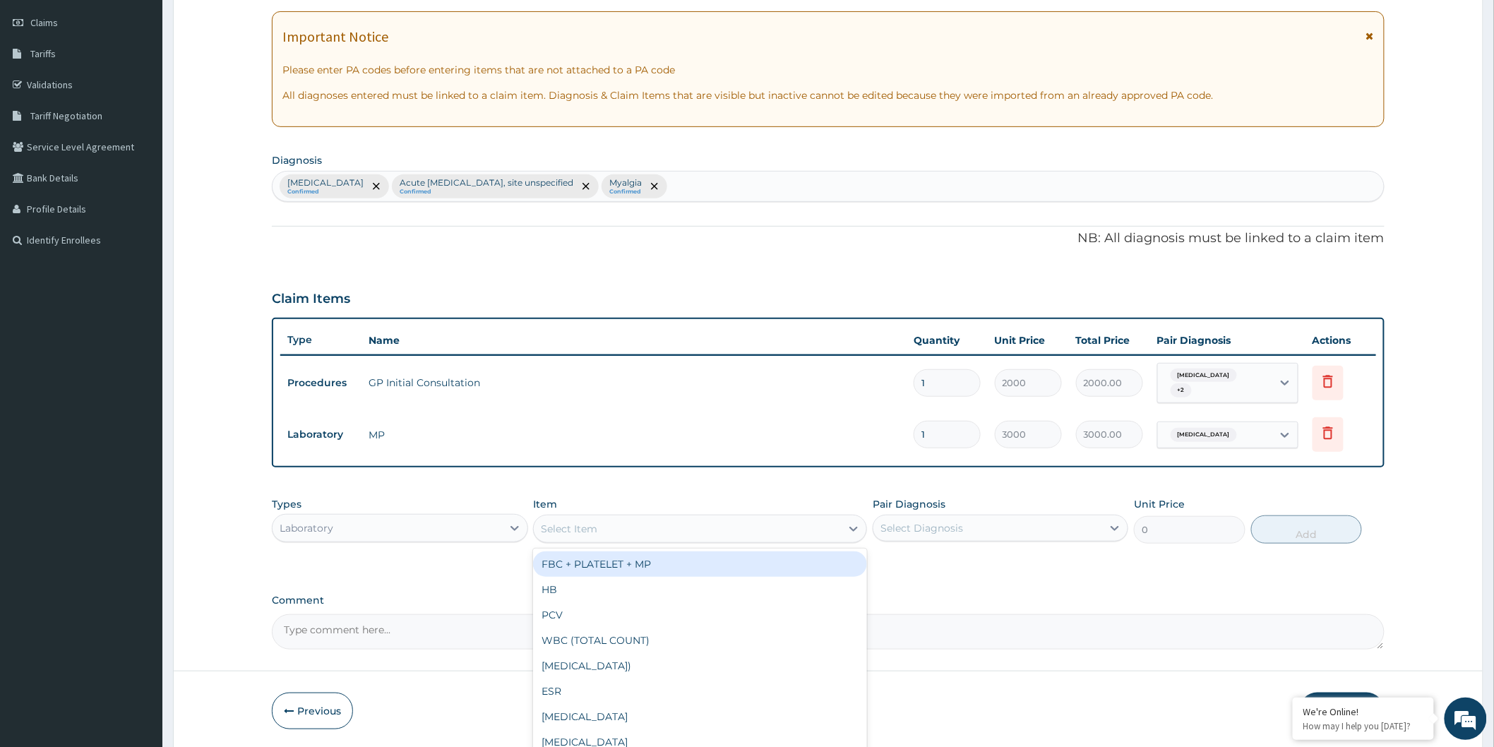
click at [660, 520] on div "Select Item" at bounding box center [687, 529] width 307 height 23
type input "wbc"
click at [585, 571] on div "WBC (TOTAL COUNT)" at bounding box center [700, 564] width 334 height 25
type input "1000"
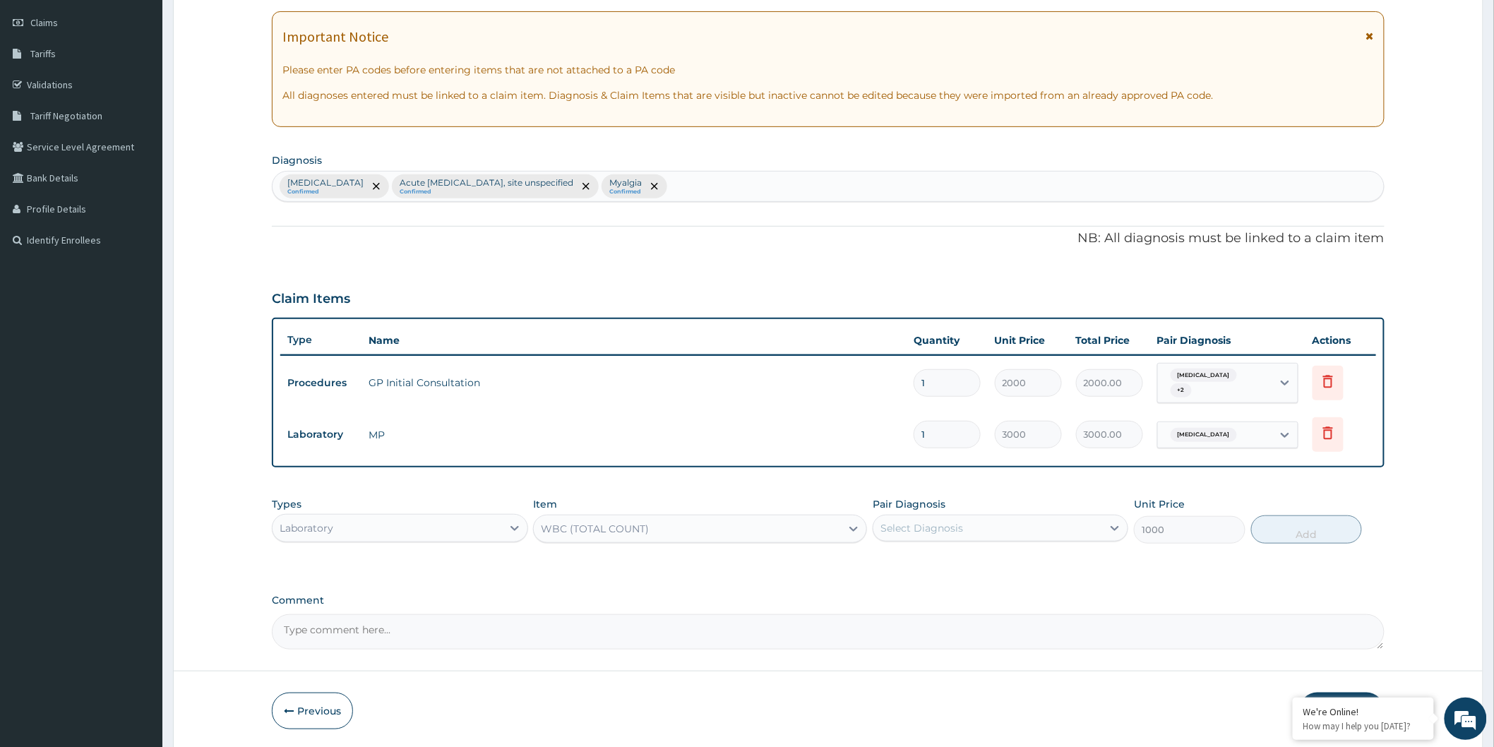
click at [949, 523] on div "Select Diagnosis" at bounding box center [922, 528] width 83 height 14
click at [979, 585] on label "Acute [MEDICAL_DATA], site unspecified" at bounding box center [999, 592] width 206 height 14
checkbox input "true"
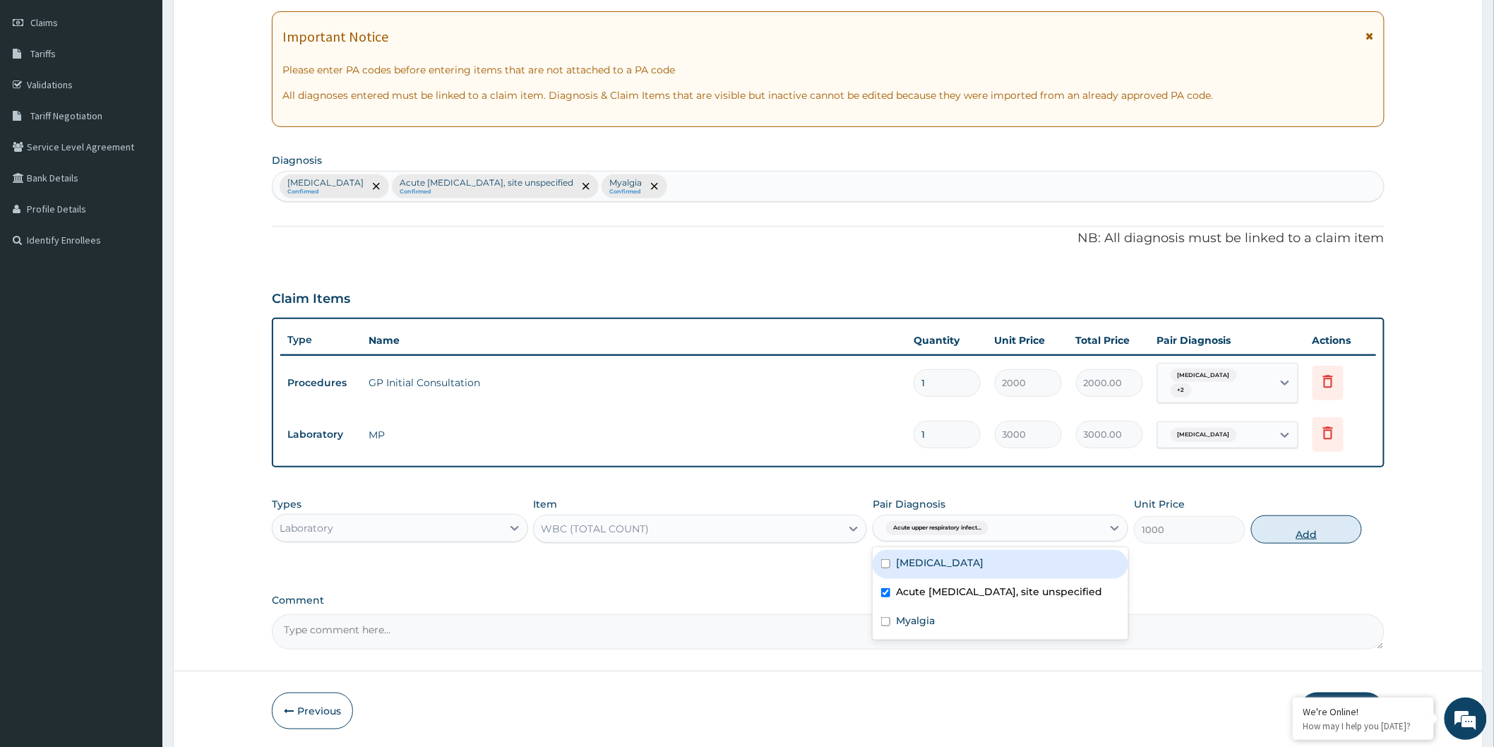
click at [1331, 520] on button "Add" at bounding box center [1307, 530] width 112 height 28
type input "0"
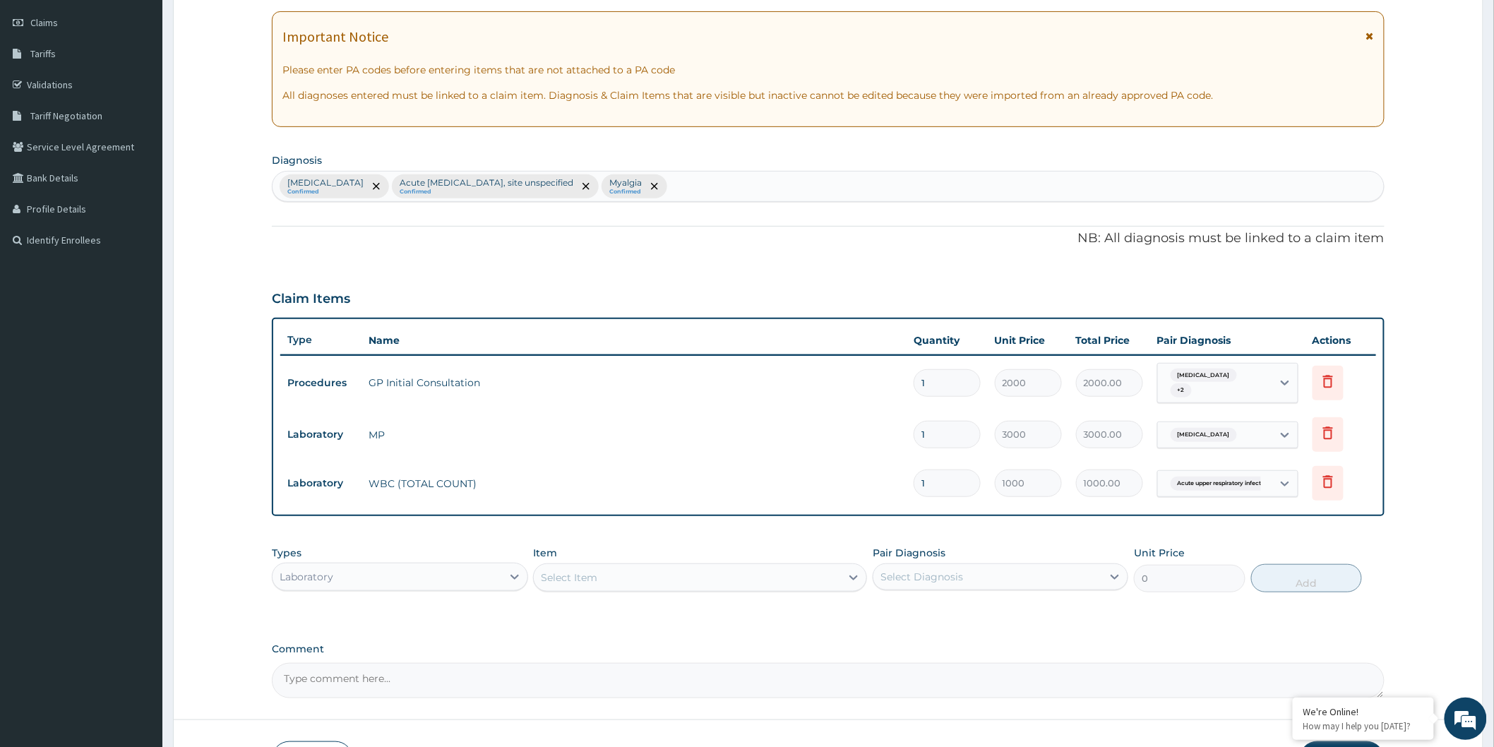
scroll to position [292, 0]
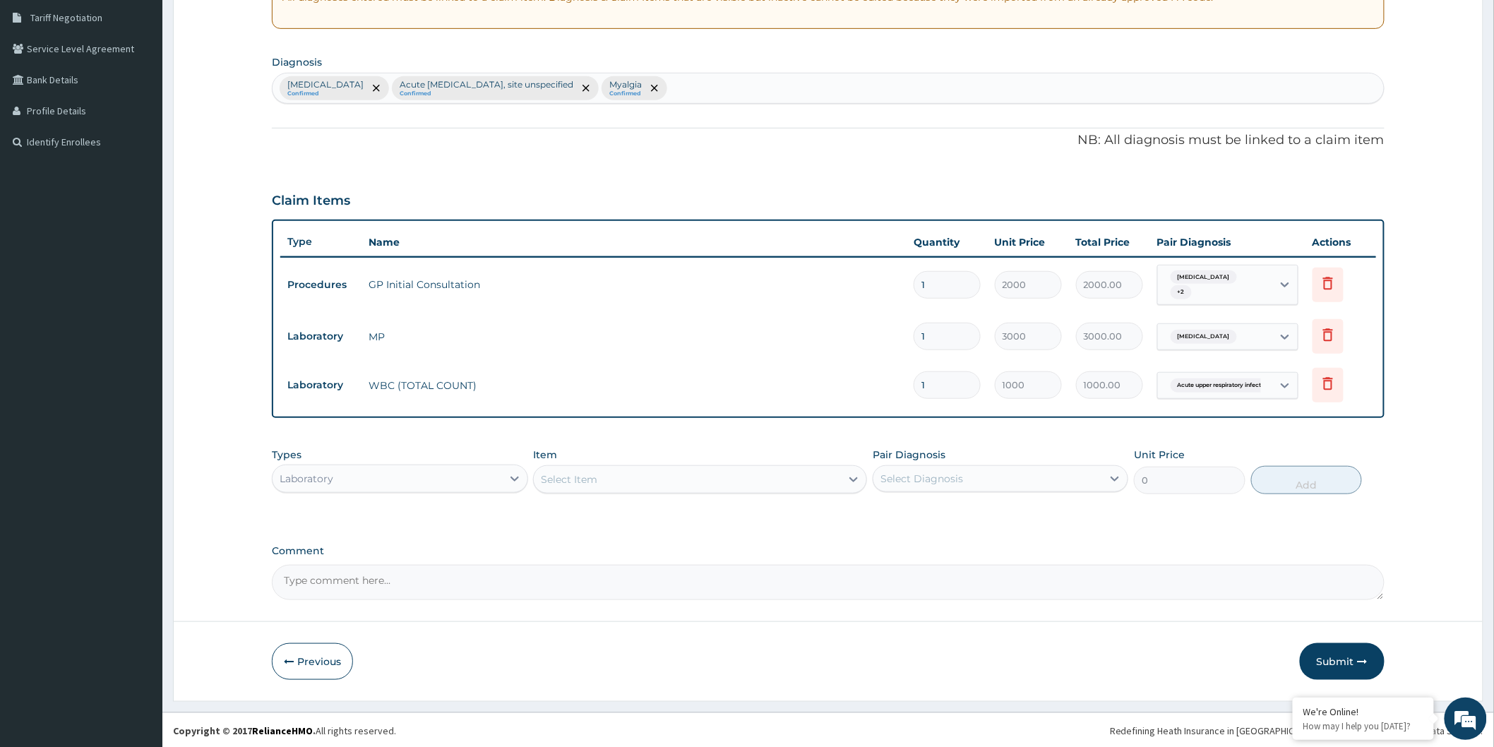
click at [439, 473] on div "Laboratory" at bounding box center [387, 479] width 229 height 23
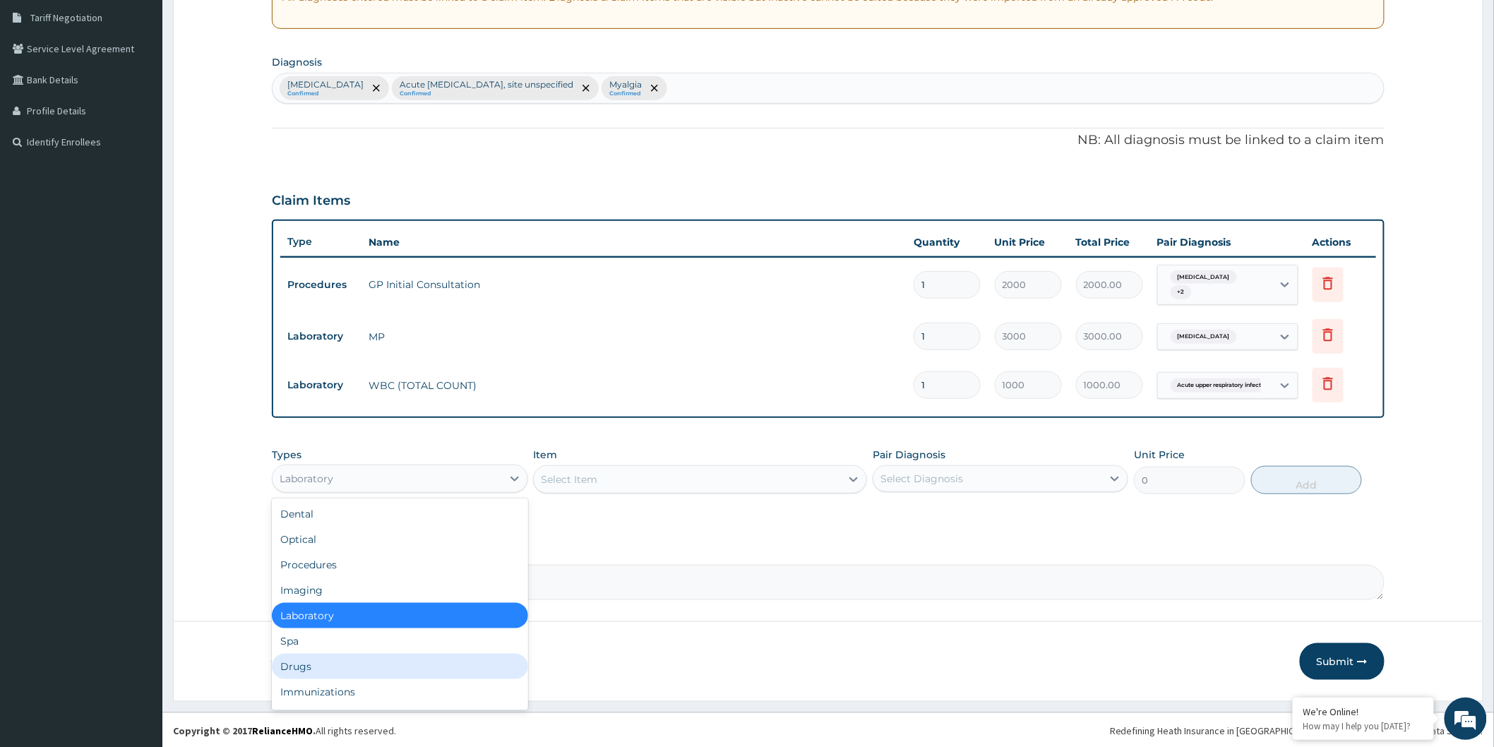
scroll to position [47, 0]
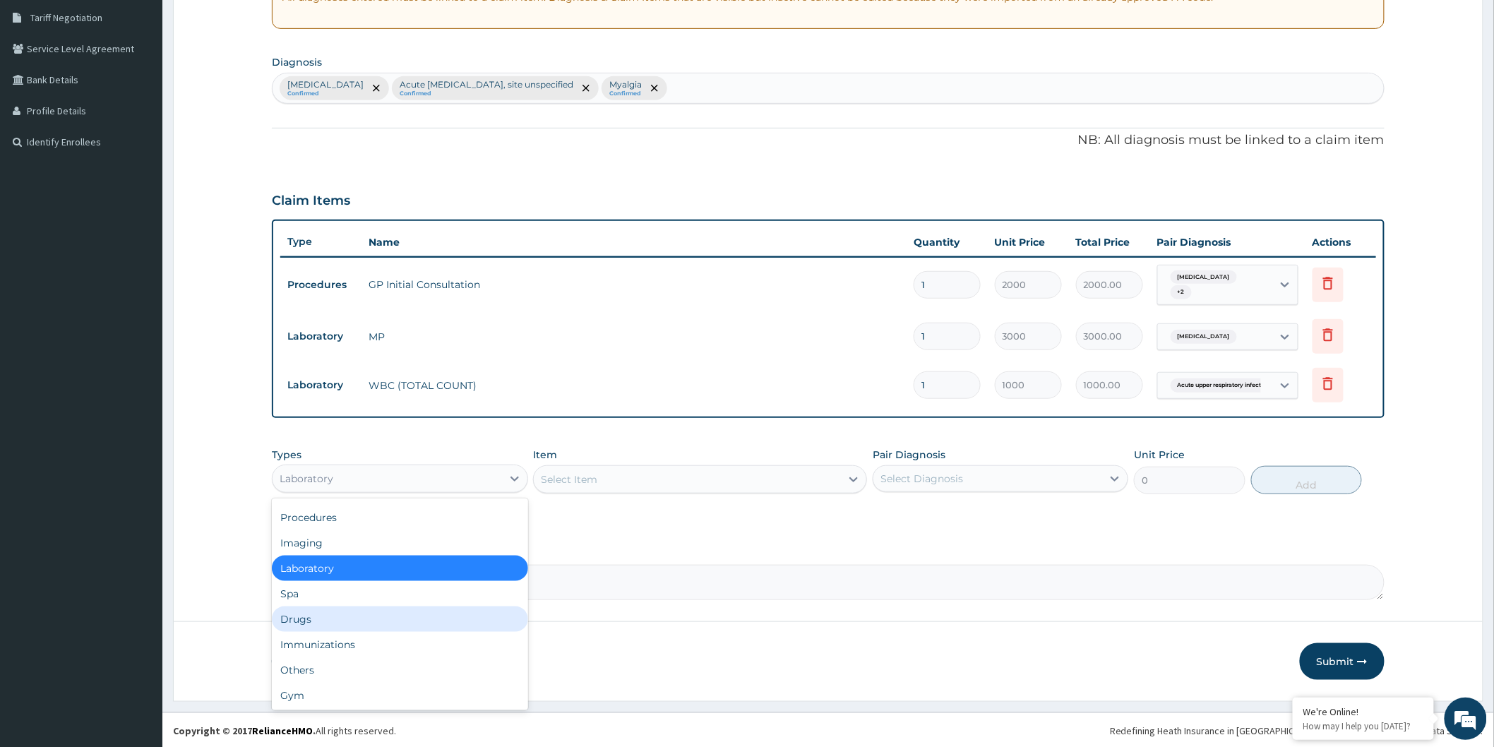
click at [397, 620] on div "Drugs" at bounding box center [400, 619] width 256 height 25
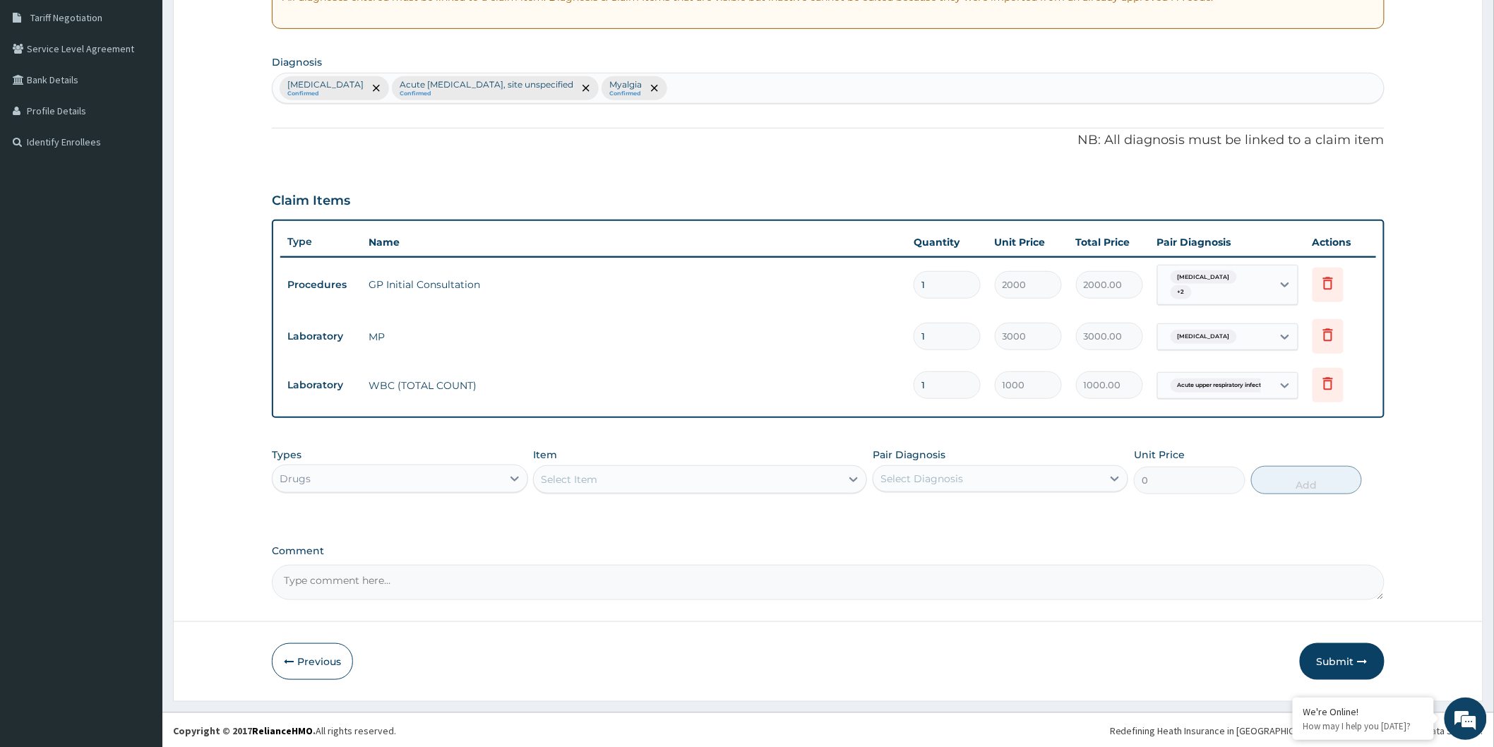
click at [690, 472] on div "Select Item" at bounding box center [687, 479] width 307 height 23
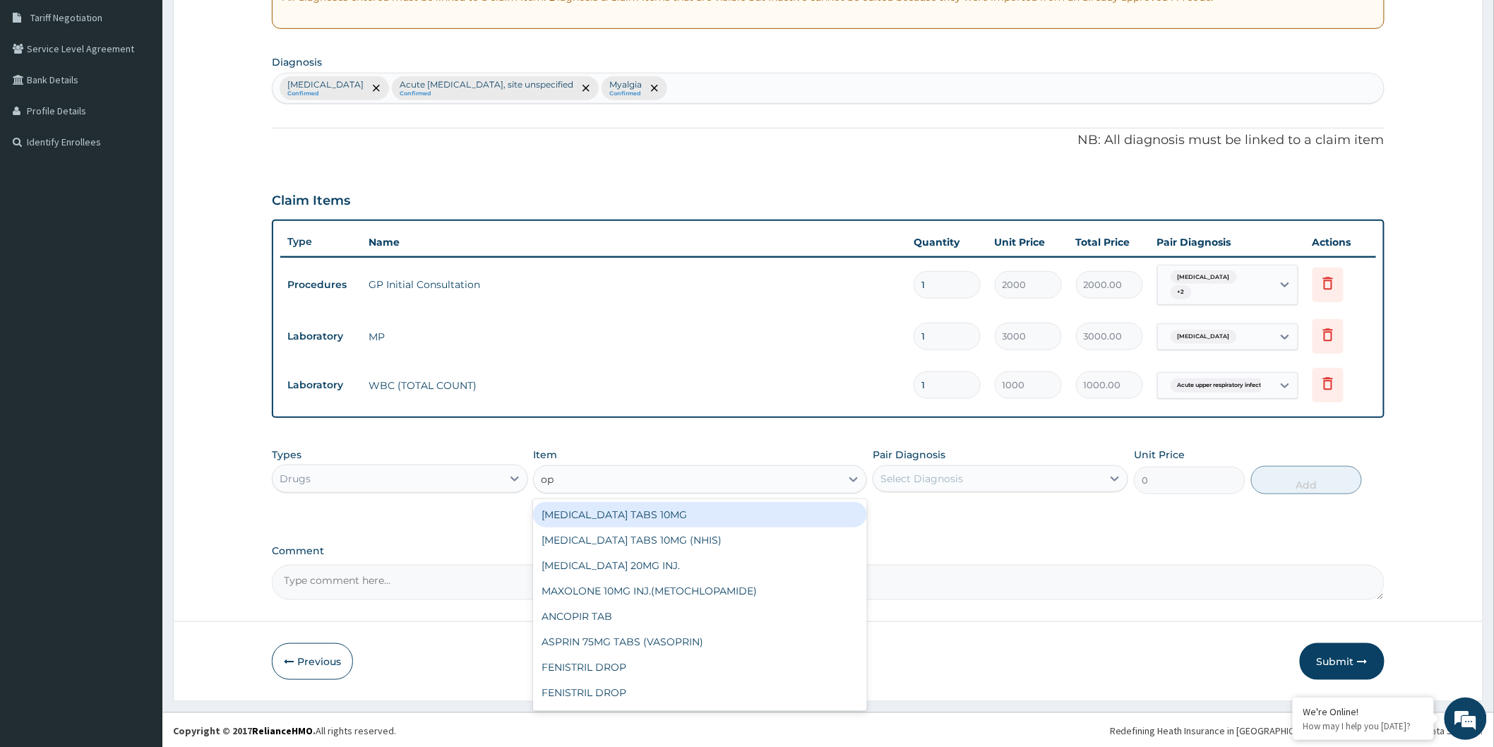
type input "o"
type input "paracet"
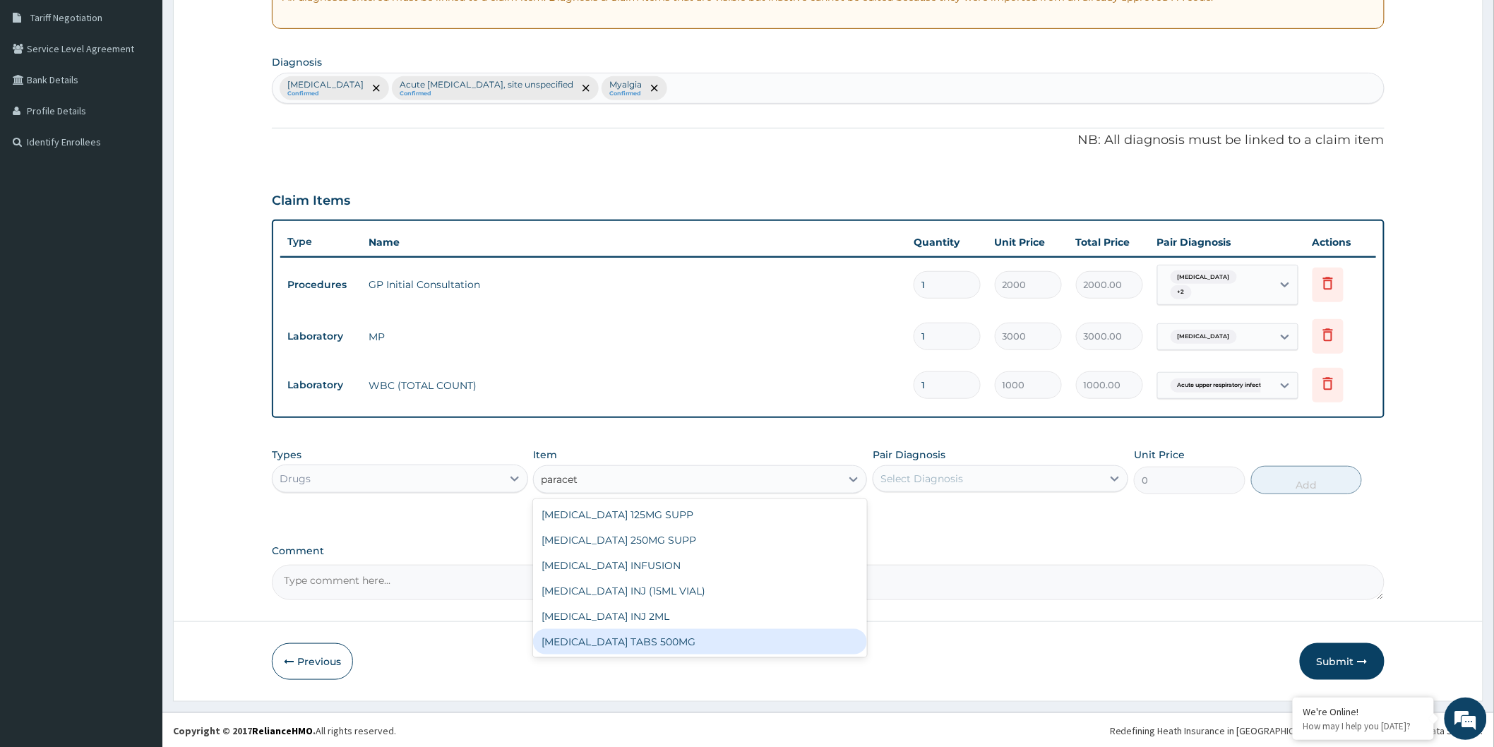
click at [710, 641] on div "[MEDICAL_DATA] TABS 500MG" at bounding box center [700, 641] width 334 height 25
type input "10"
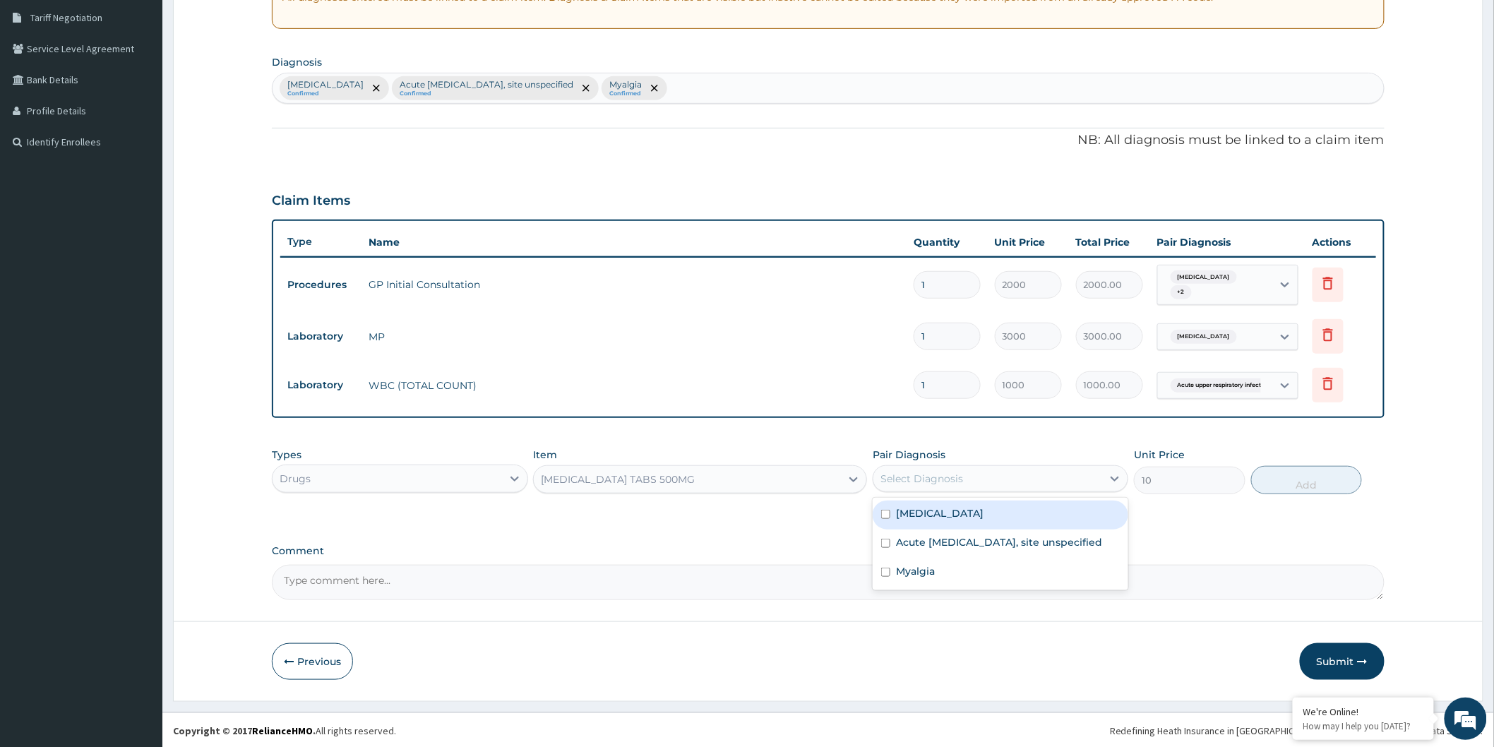
click at [934, 478] on div "Select Diagnosis" at bounding box center [922, 479] width 83 height 14
click at [968, 518] on label "[MEDICAL_DATA]" at bounding box center [940, 513] width 88 height 14
checkbox input "true"
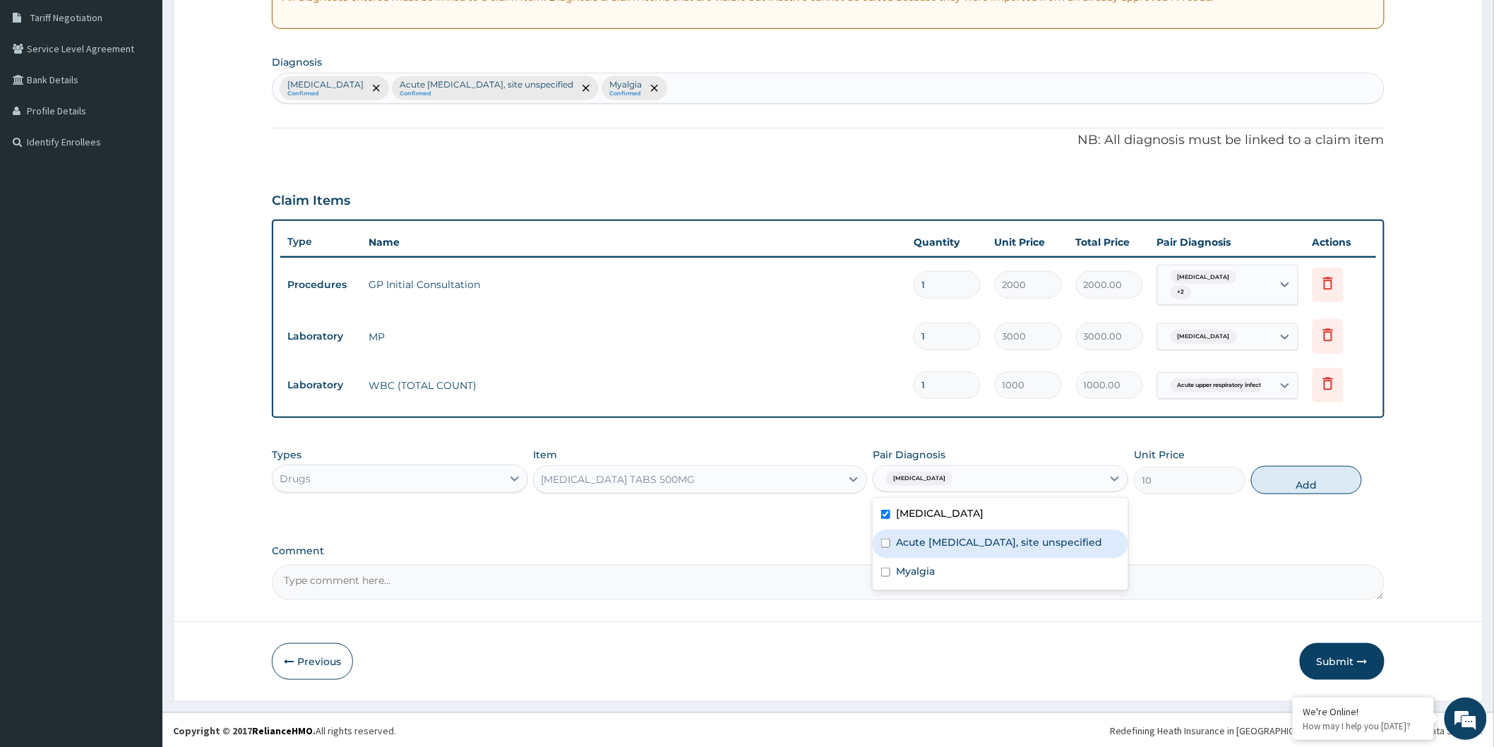
click at [1013, 548] on label "Acute [MEDICAL_DATA], site unspecified" at bounding box center [999, 542] width 206 height 14
checkbox input "true"
click at [1019, 583] on div "Myalgia" at bounding box center [1001, 573] width 256 height 29
checkbox input "true"
click at [1342, 485] on button "Add" at bounding box center [1307, 480] width 112 height 28
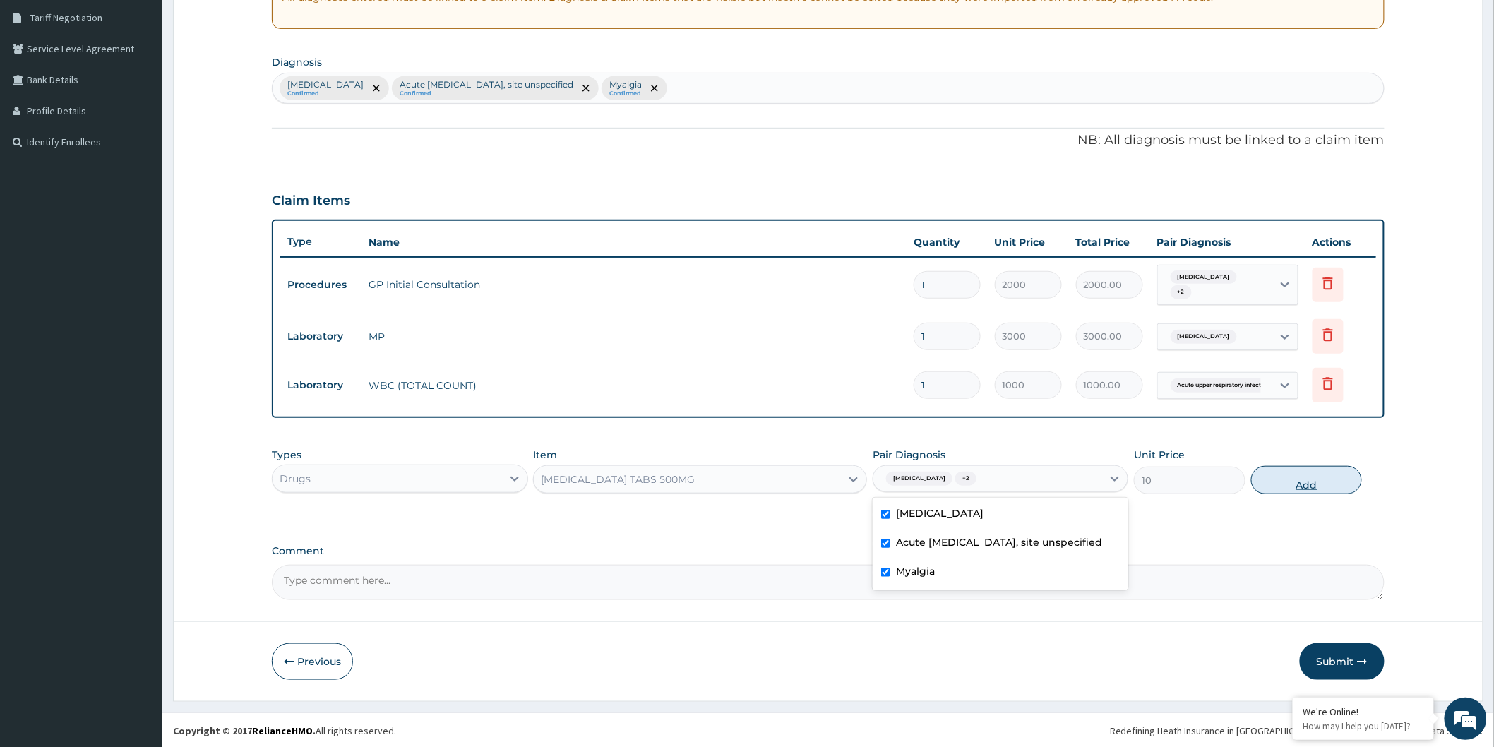
type input "0"
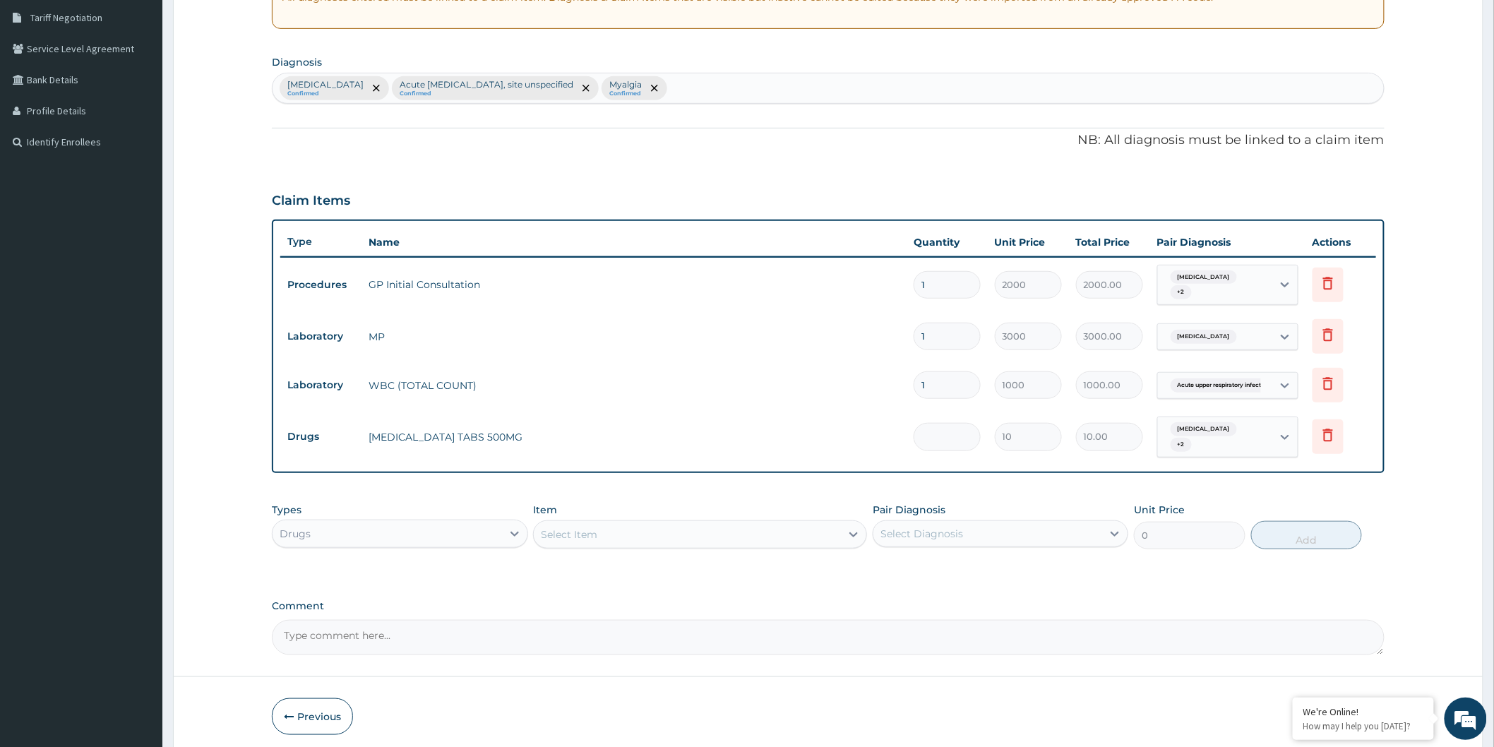
type input "0.00"
type input "3"
type input "30.00"
type input "30"
type input "300.00"
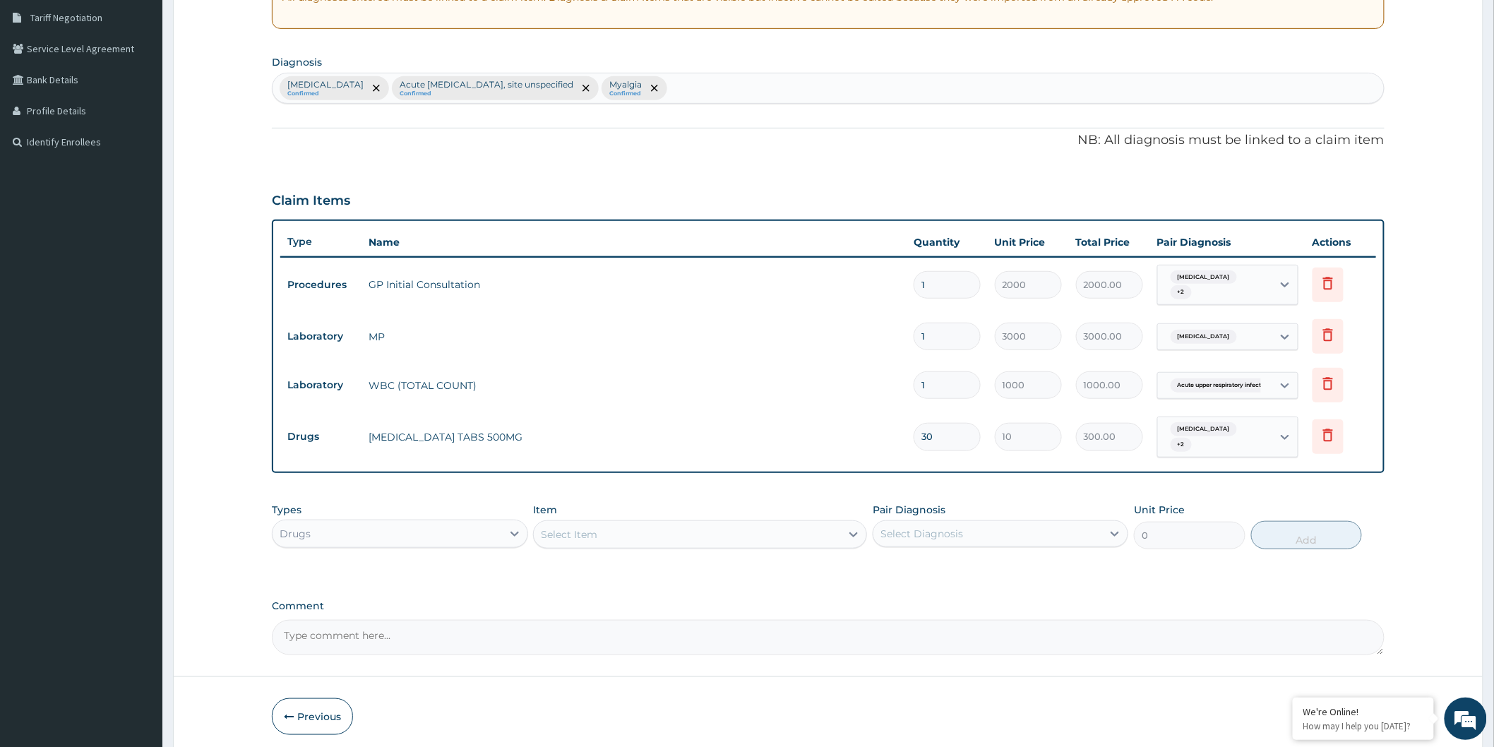
type input "30"
click at [751, 524] on div "Select Item" at bounding box center [687, 534] width 307 height 23
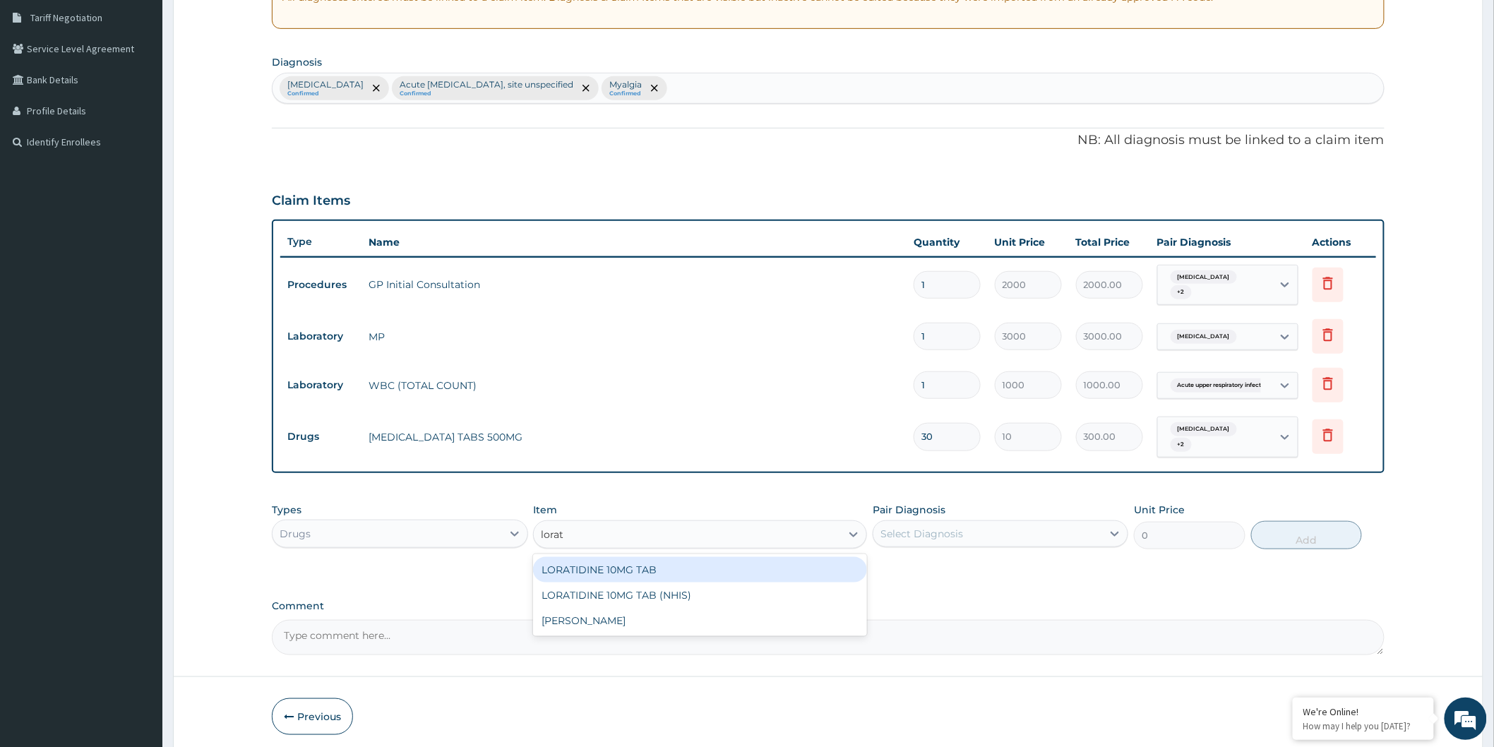
type input "lorati"
click at [685, 564] on div "LORATIDINE 10MG TAB" at bounding box center [700, 569] width 334 height 25
type input "60"
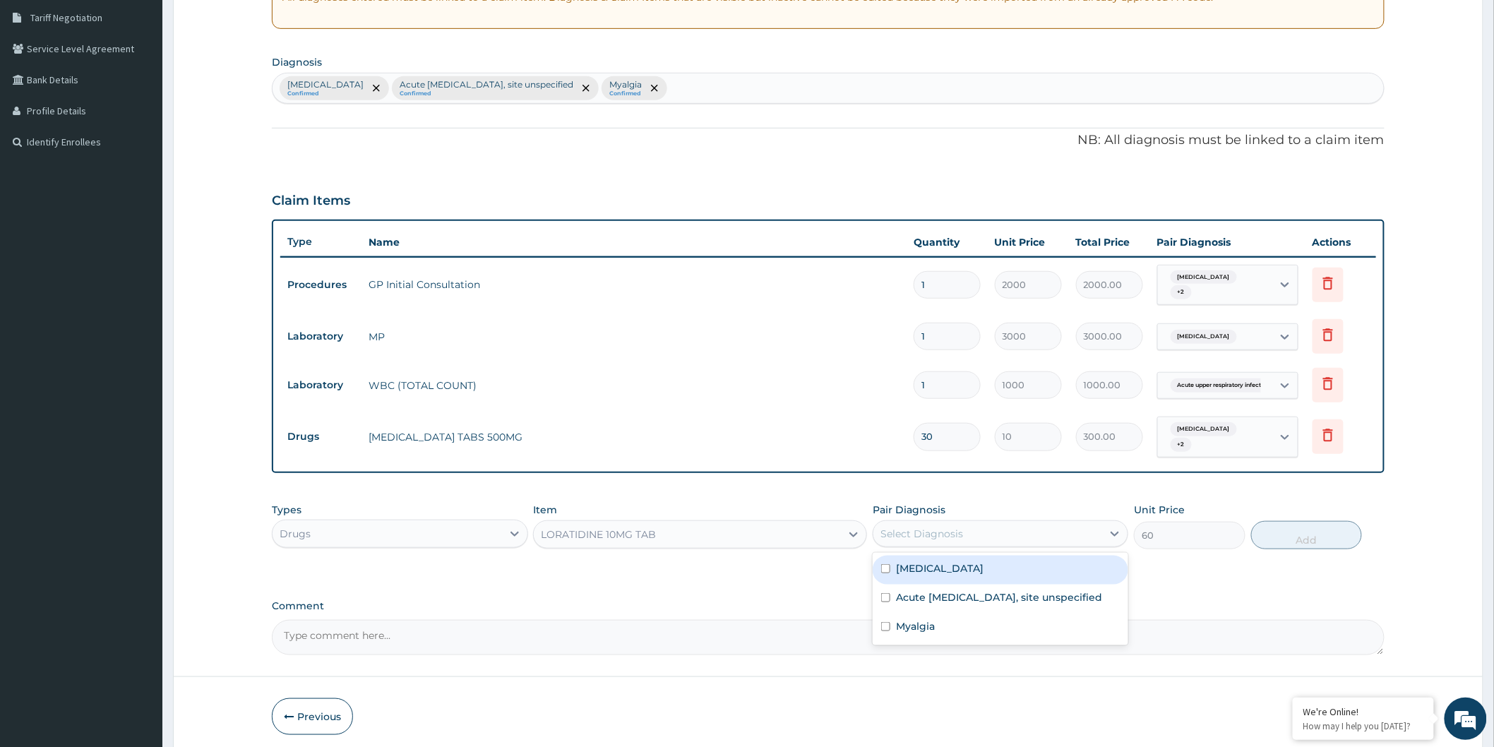
click at [915, 539] on div "Select Diagnosis" at bounding box center [922, 534] width 83 height 14
click at [942, 582] on div "[MEDICAL_DATA]" at bounding box center [1001, 570] width 256 height 29
checkbox input "true"
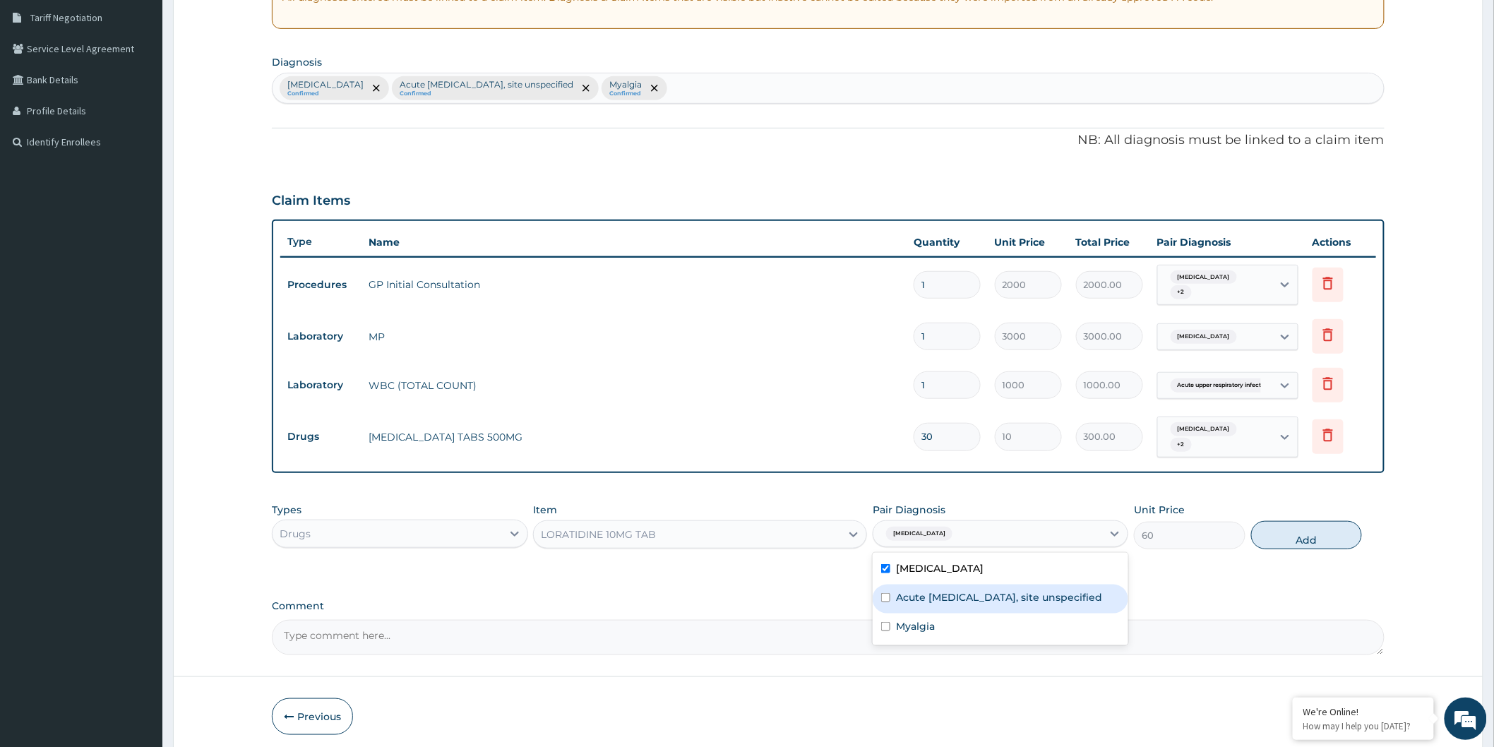
click at [958, 602] on label "Acute [MEDICAL_DATA], site unspecified" at bounding box center [999, 597] width 206 height 14
checkbox input "true"
click at [1011, 631] on div "Myalgia" at bounding box center [1001, 628] width 256 height 29
checkbox input "true"
click at [1056, 564] on div "[MEDICAL_DATA]" at bounding box center [1001, 570] width 256 height 29
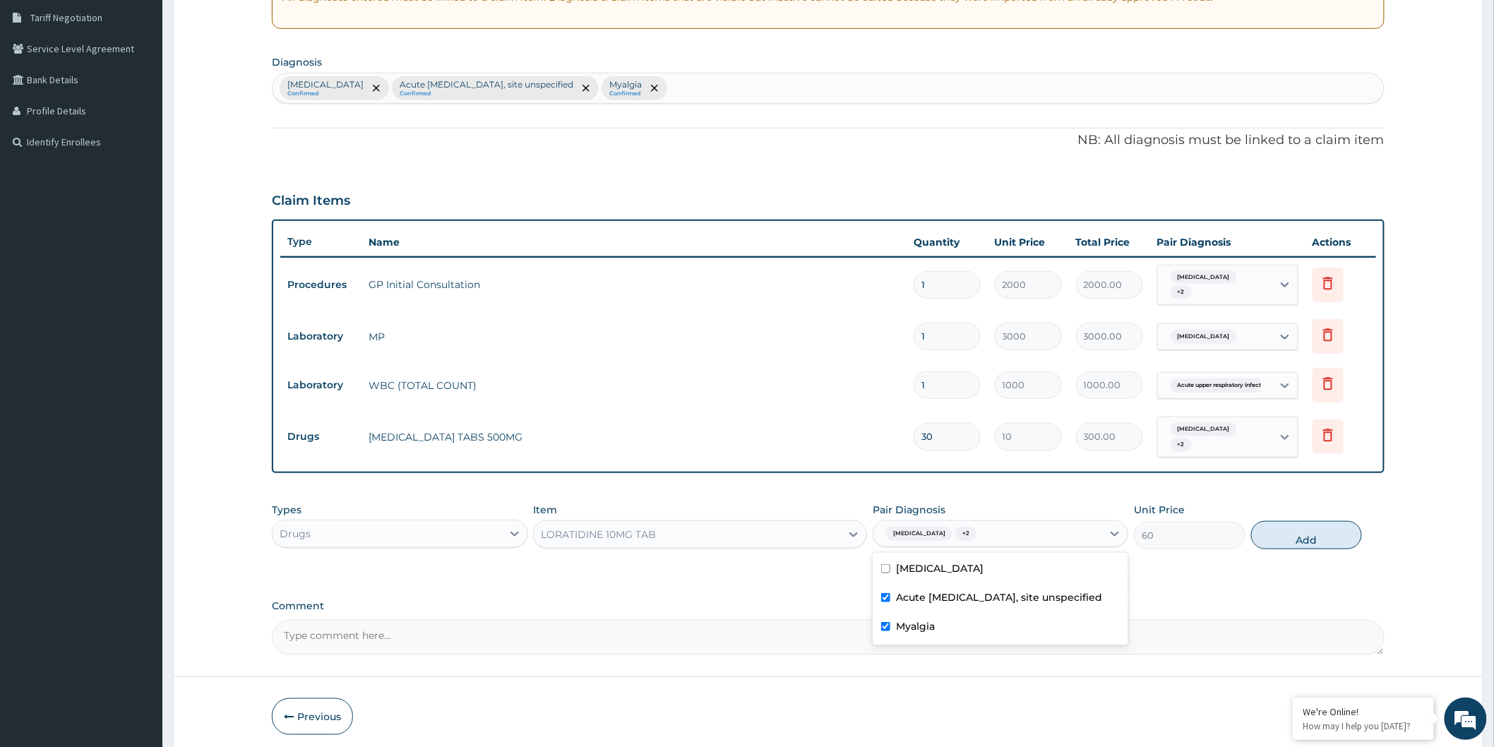
checkbox input "false"
click at [1013, 643] on div "Myalgia" at bounding box center [1001, 628] width 256 height 29
checkbox input "false"
click at [1273, 530] on button "Add" at bounding box center [1307, 535] width 112 height 28
type input "0"
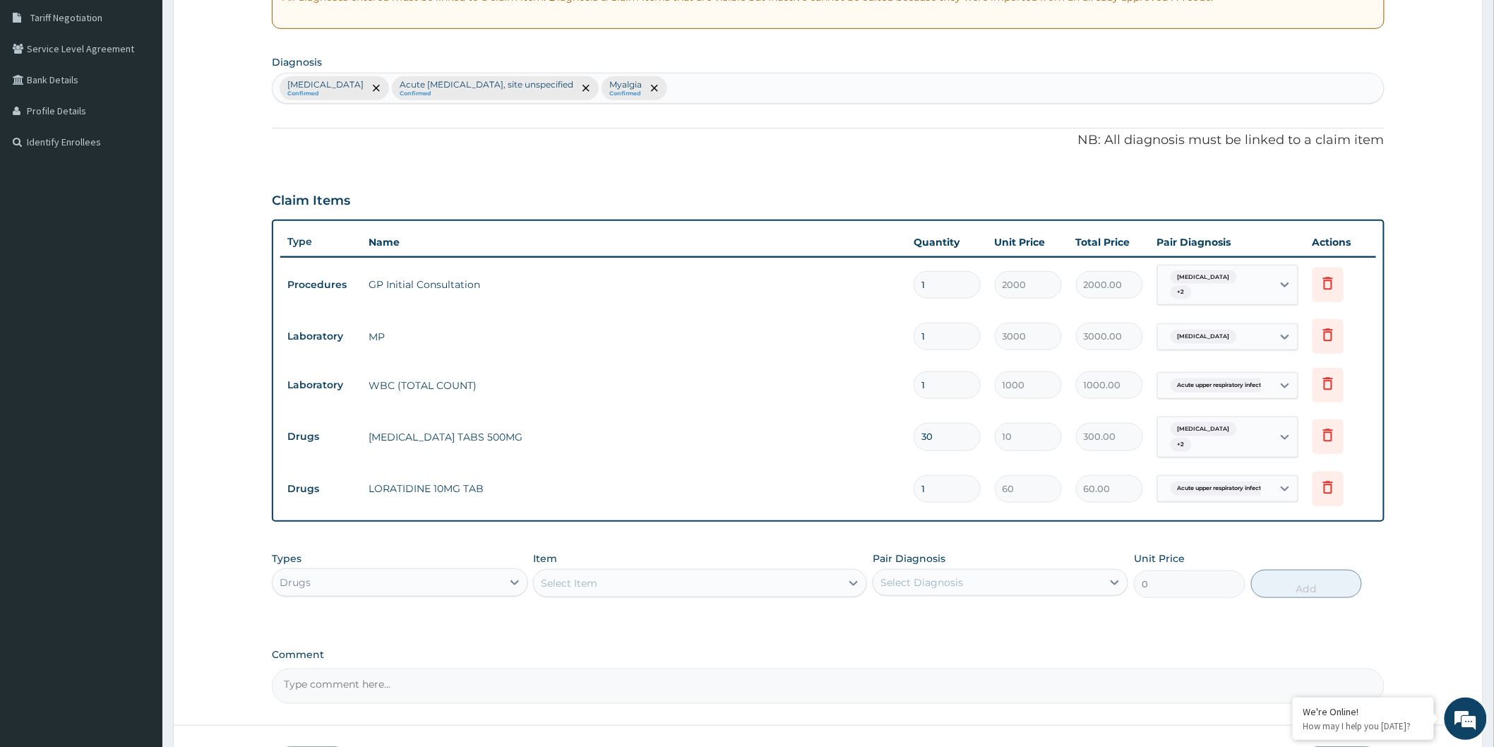
type input "10"
type input "600.00"
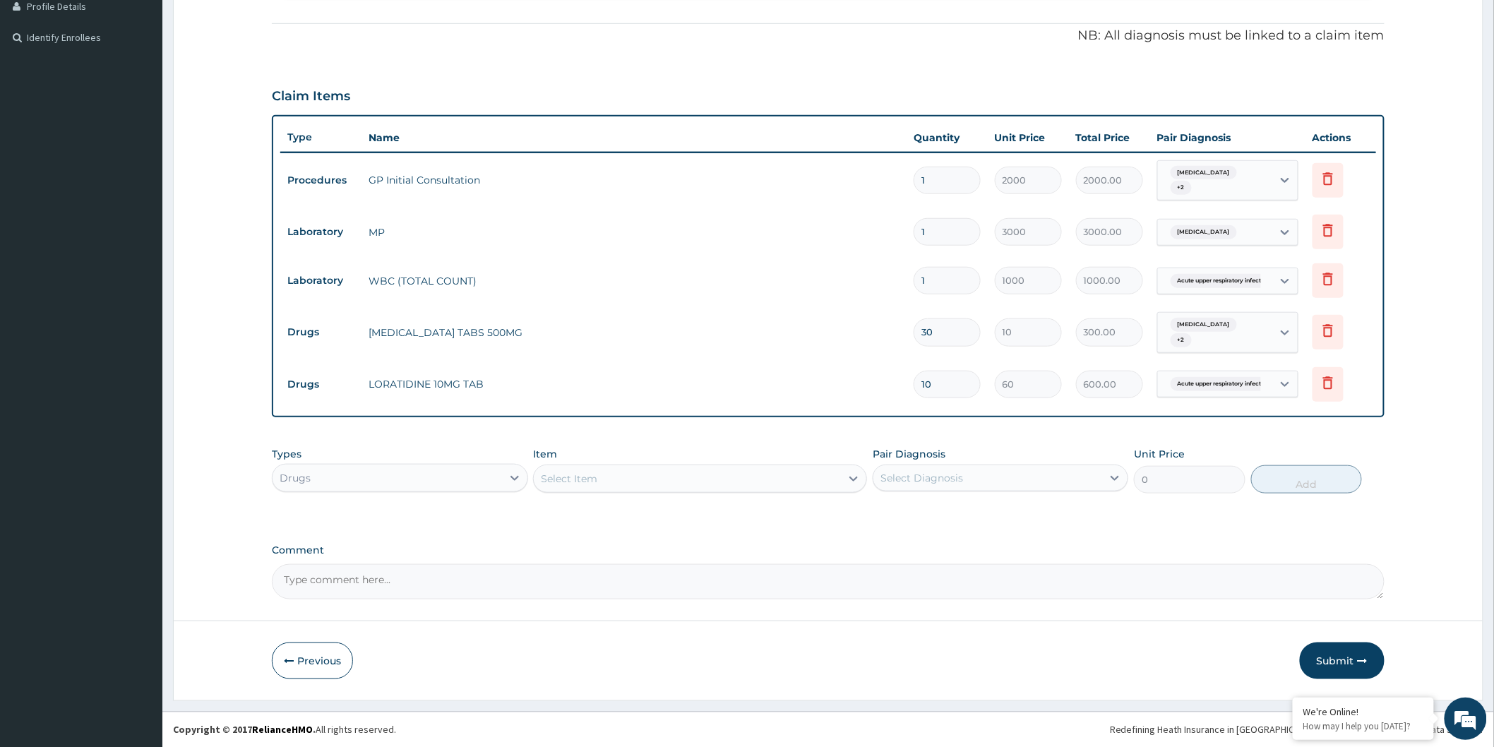
type input "10"
click at [586, 468] on div "Select Item" at bounding box center [687, 479] width 307 height 23
type input "emzo"
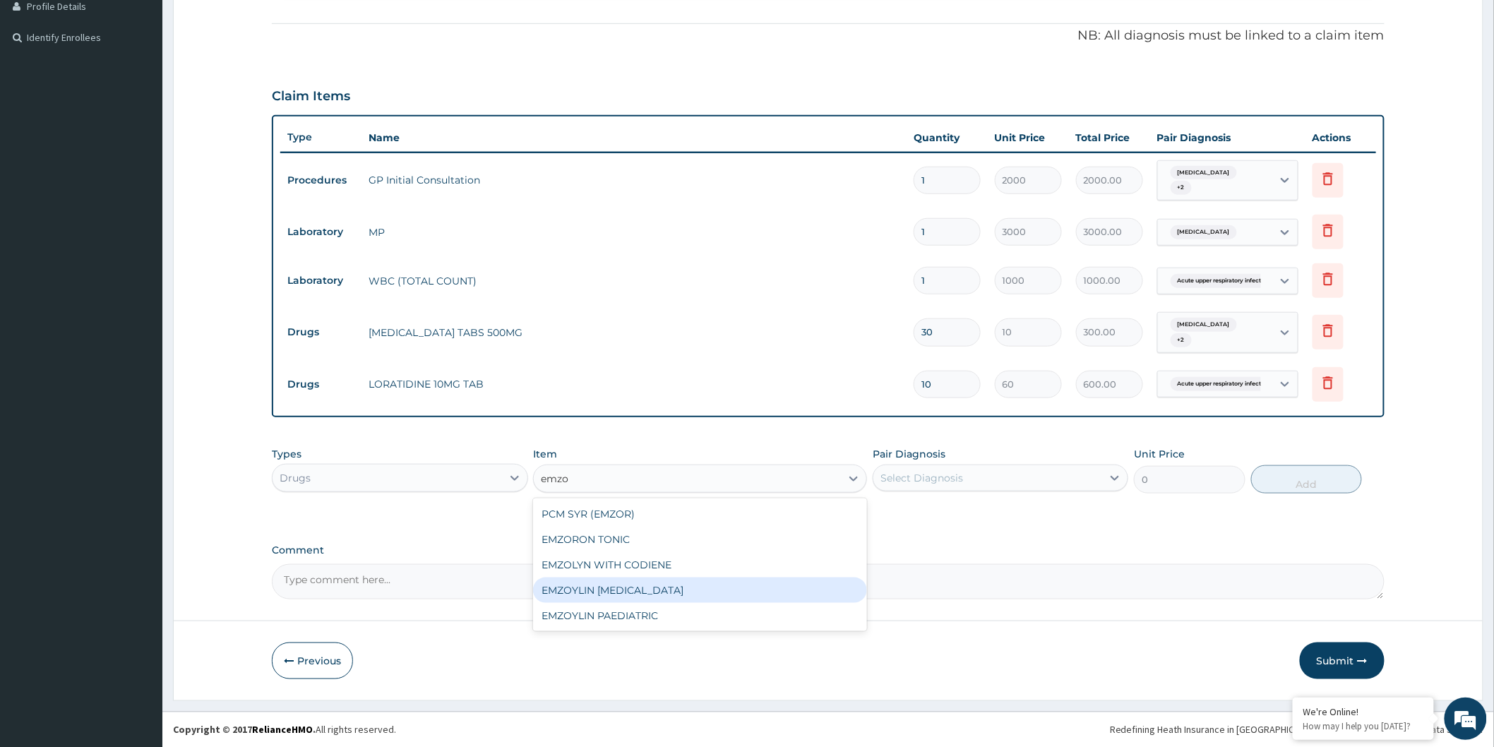
click at [712, 591] on div "EMZOYLIN [MEDICAL_DATA]" at bounding box center [700, 590] width 334 height 25
type input "700"
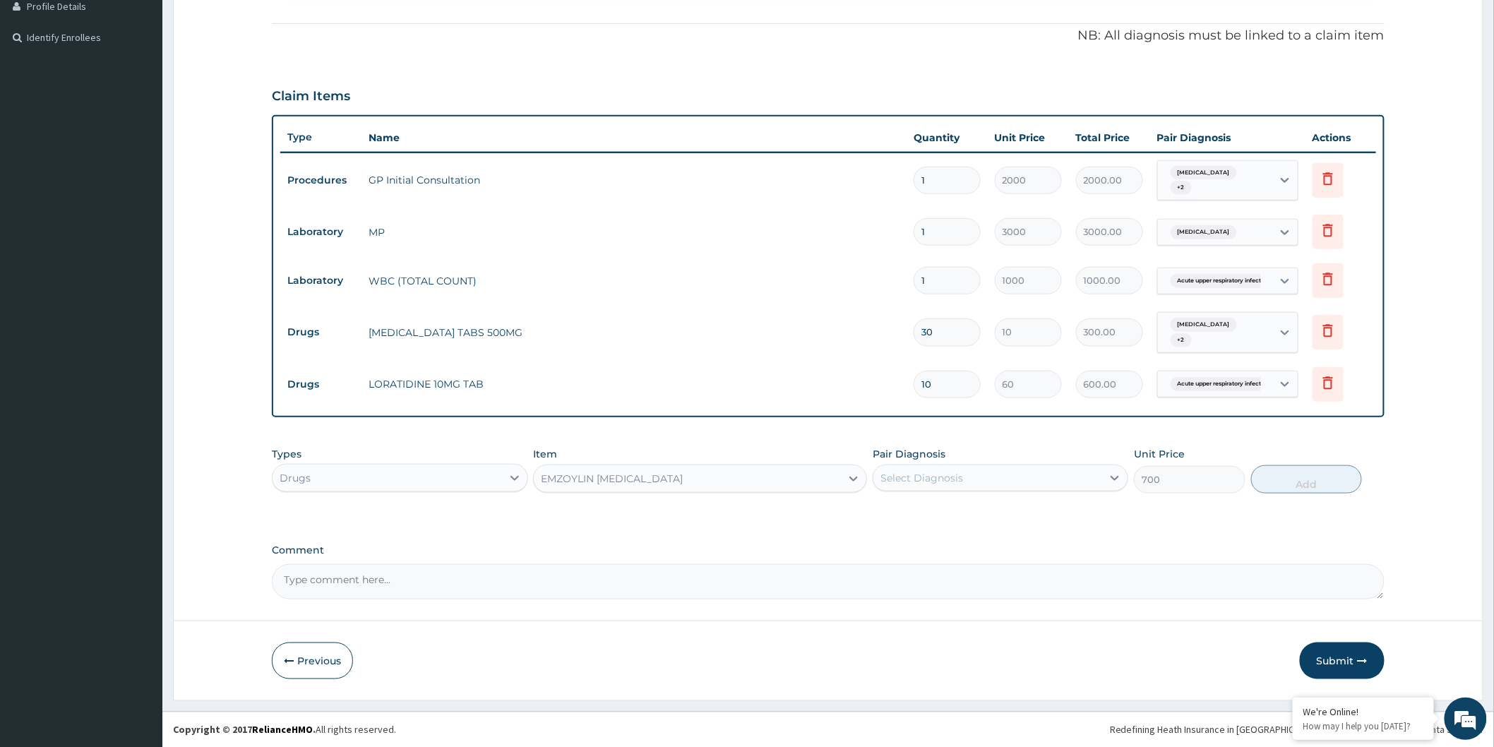
click at [1031, 482] on div "Select Diagnosis" at bounding box center [988, 478] width 229 height 23
click at [1001, 544] on label "Acute [MEDICAL_DATA], site unspecified" at bounding box center [999, 542] width 206 height 14
checkbox input "true"
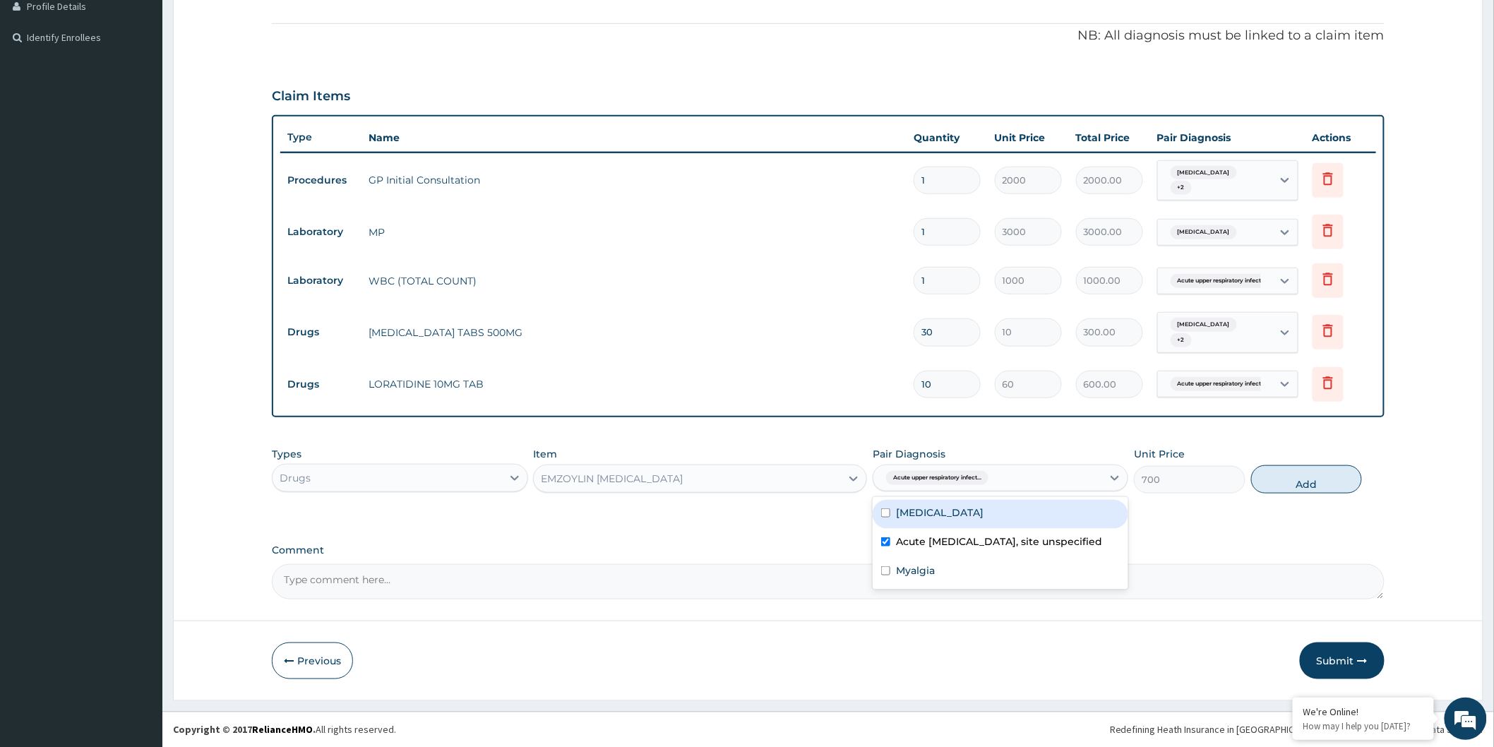
click at [1333, 472] on button "Add" at bounding box center [1307, 479] width 112 height 28
type input "0"
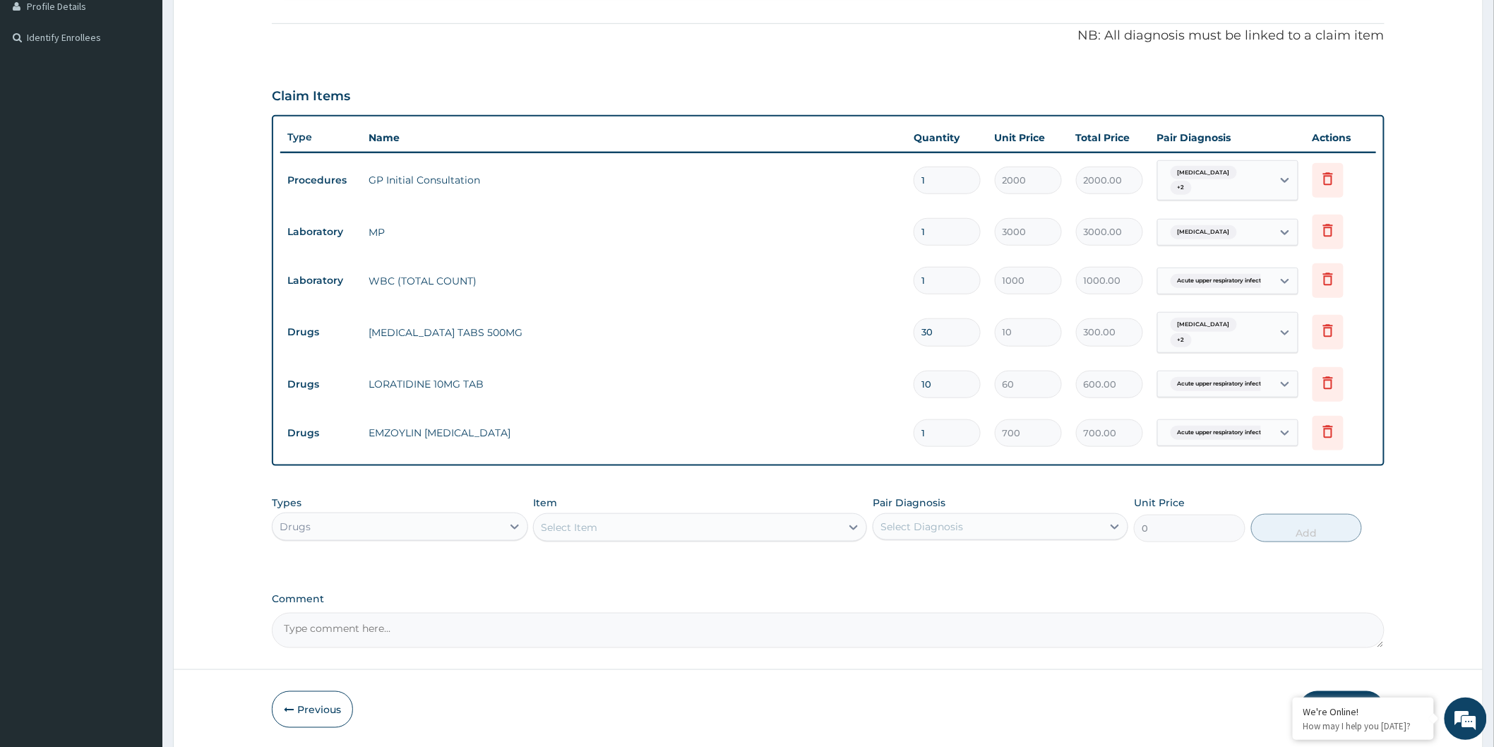
click at [678, 534] on div "Select Item" at bounding box center [687, 527] width 307 height 23
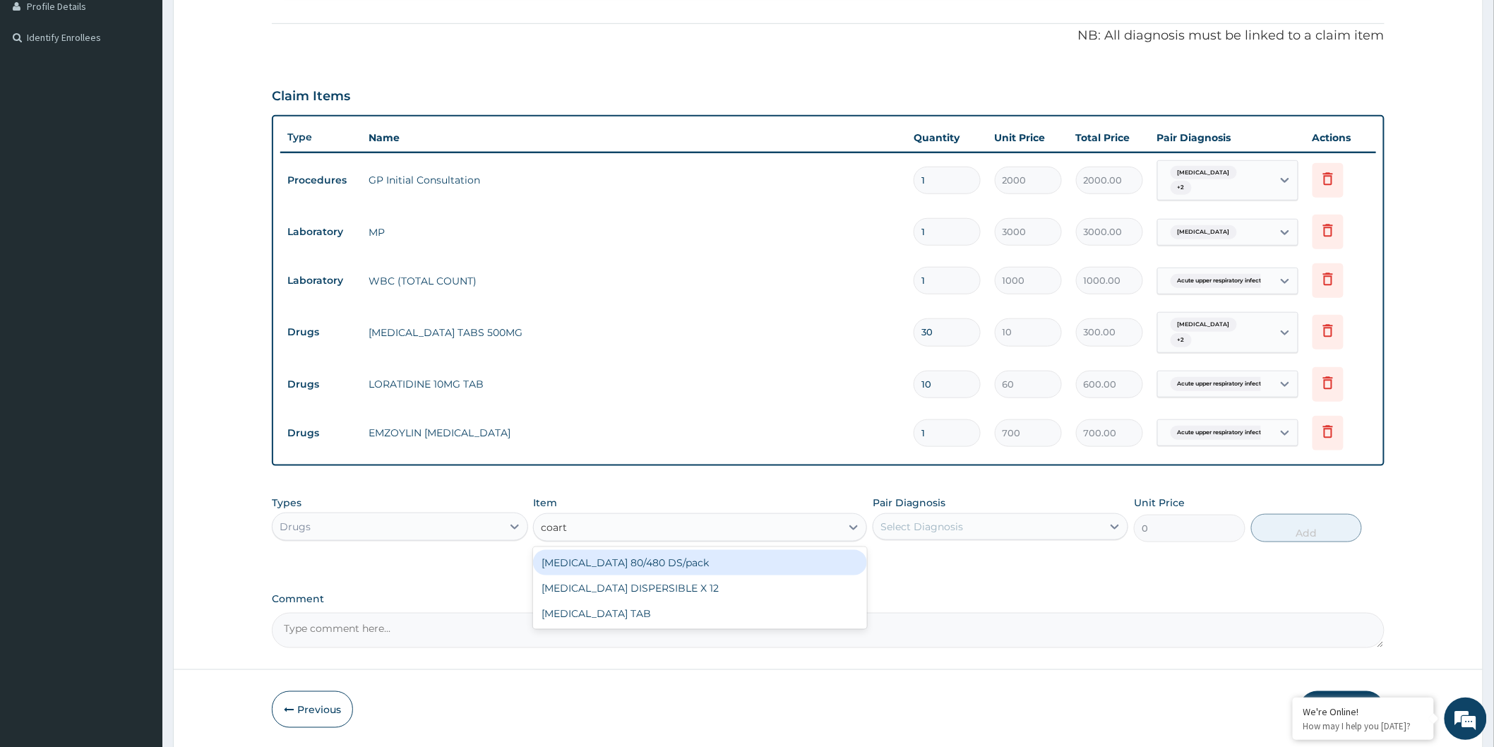
type input "coarte"
click at [751, 561] on div "[MEDICAL_DATA] 80/480 DS/pack" at bounding box center [700, 562] width 334 height 25
type input "2500"
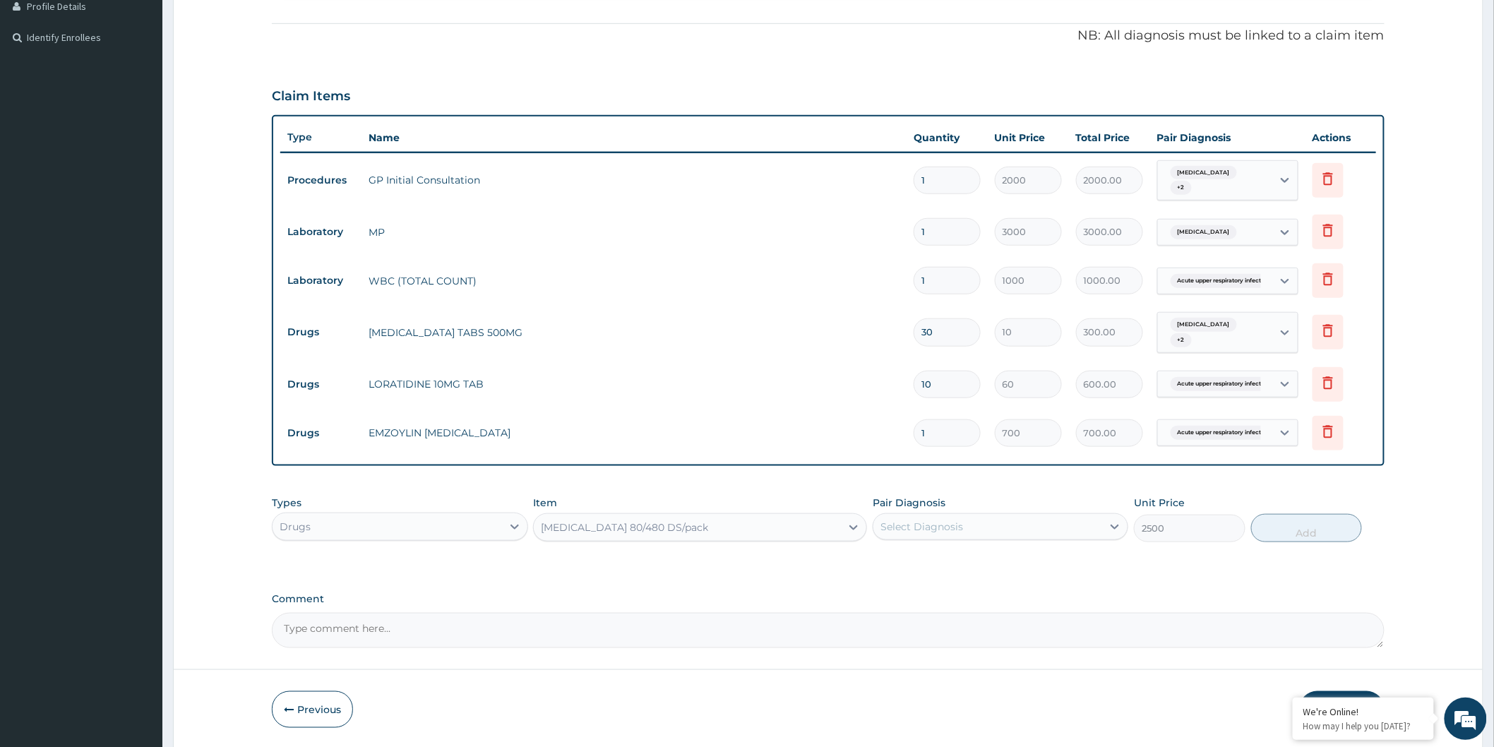
click at [959, 532] on div "Select Diagnosis" at bounding box center [922, 527] width 83 height 14
click at [966, 563] on label "[MEDICAL_DATA]" at bounding box center [940, 561] width 88 height 14
checkbox input "true"
click at [1300, 530] on button "Add" at bounding box center [1307, 528] width 112 height 28
type input "0"
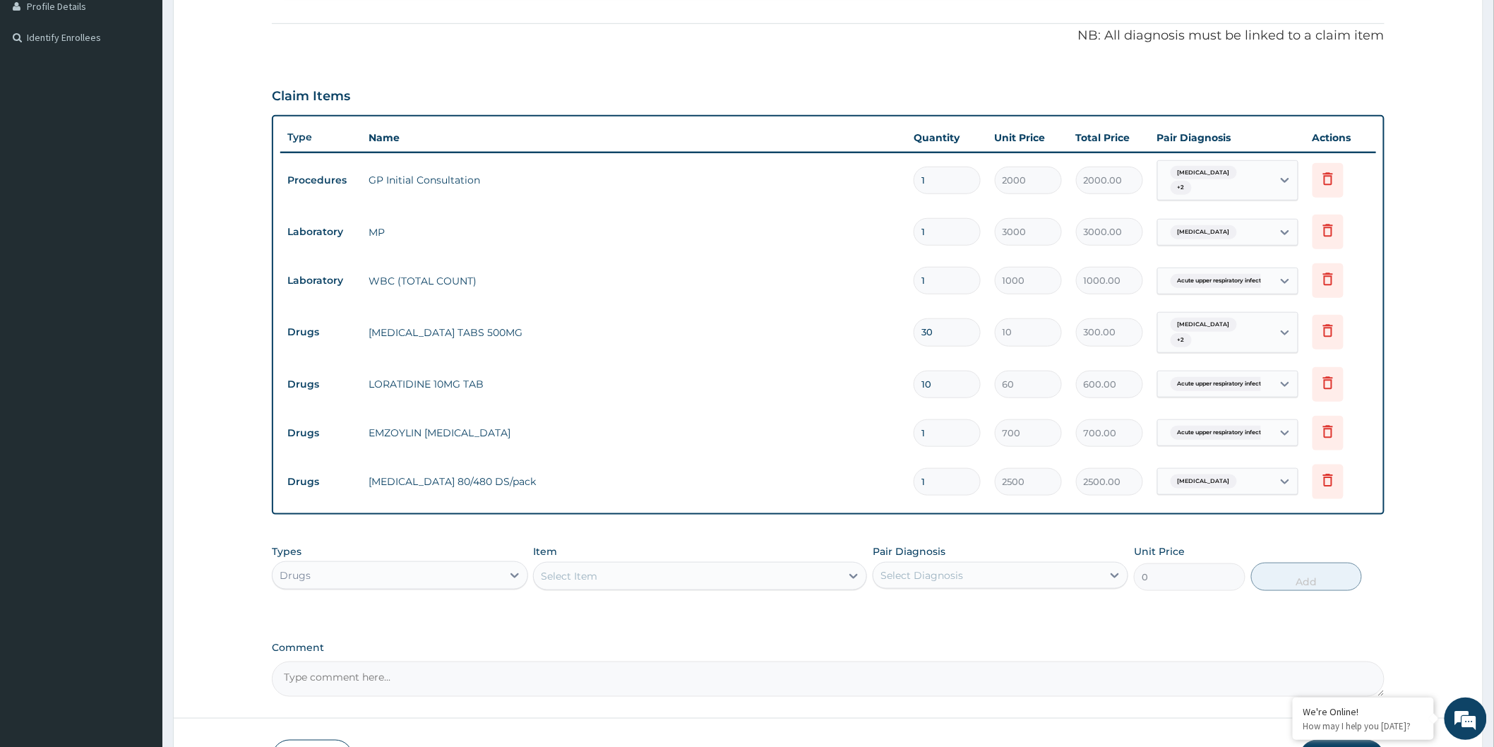
click at [679, 580] on div "Select Item" at bounding box center [687, 576] width 307 height 23
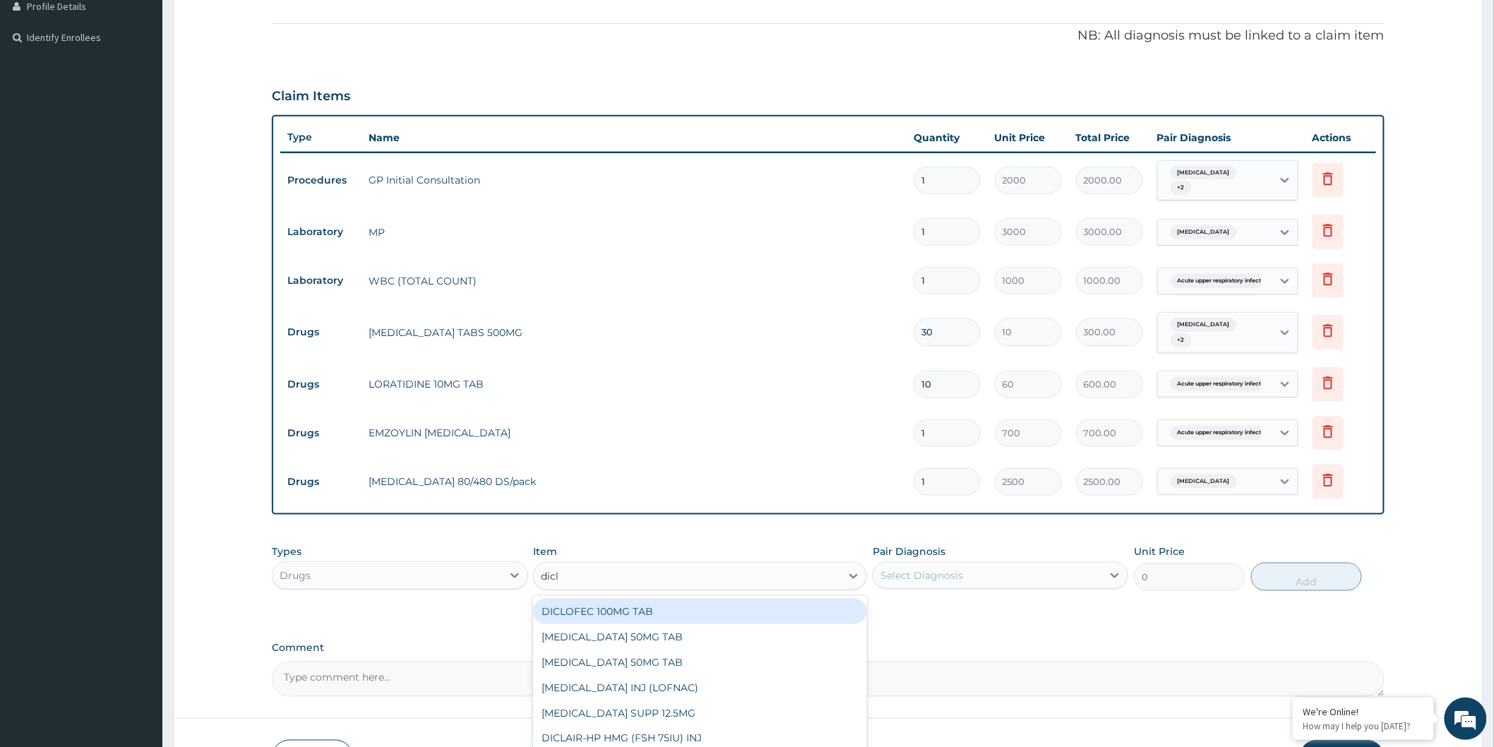
type input "diclo"
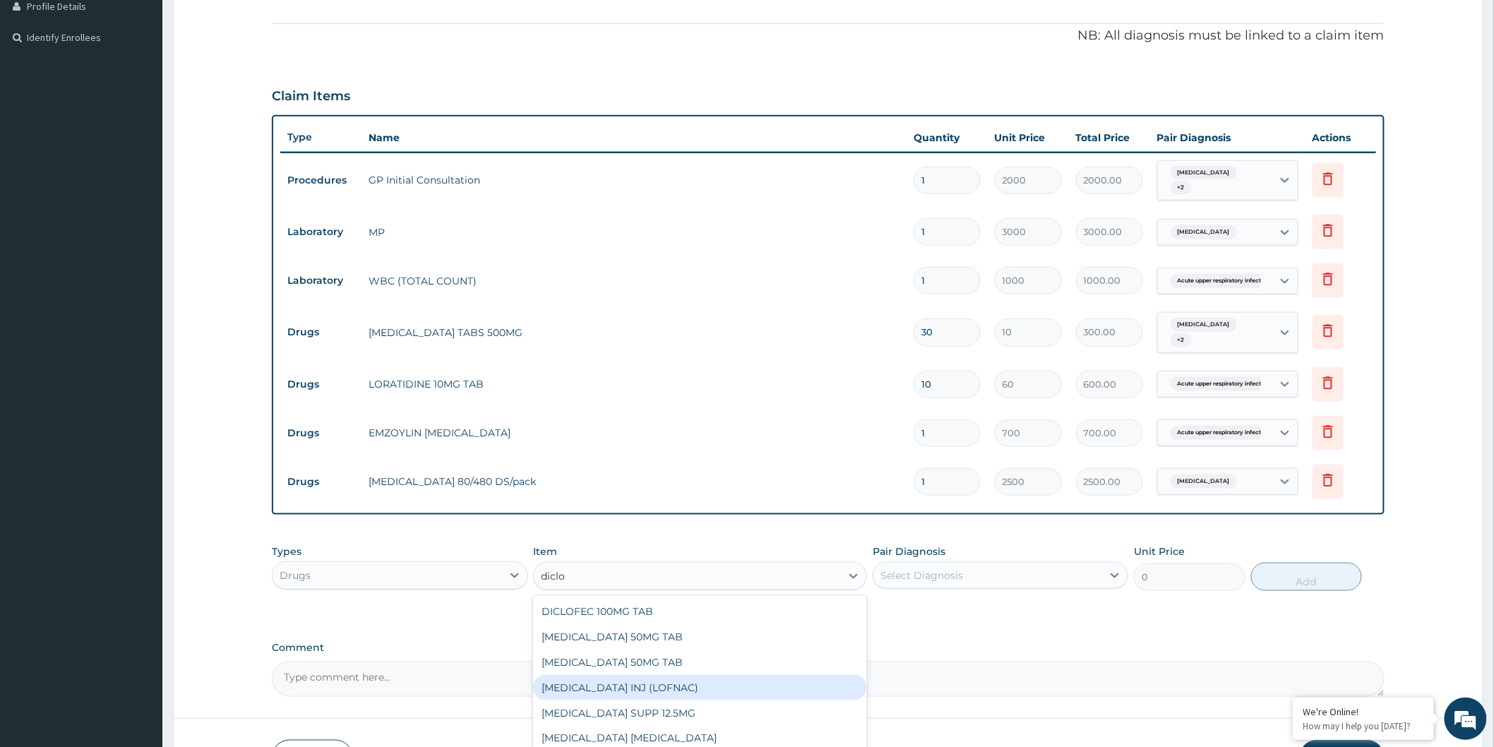
click at [686, 697] on div "[MEDICAL_DATA] INJ (LOFNAC)" at bounding box center [700, 687] width 334 height 25
type input "300"
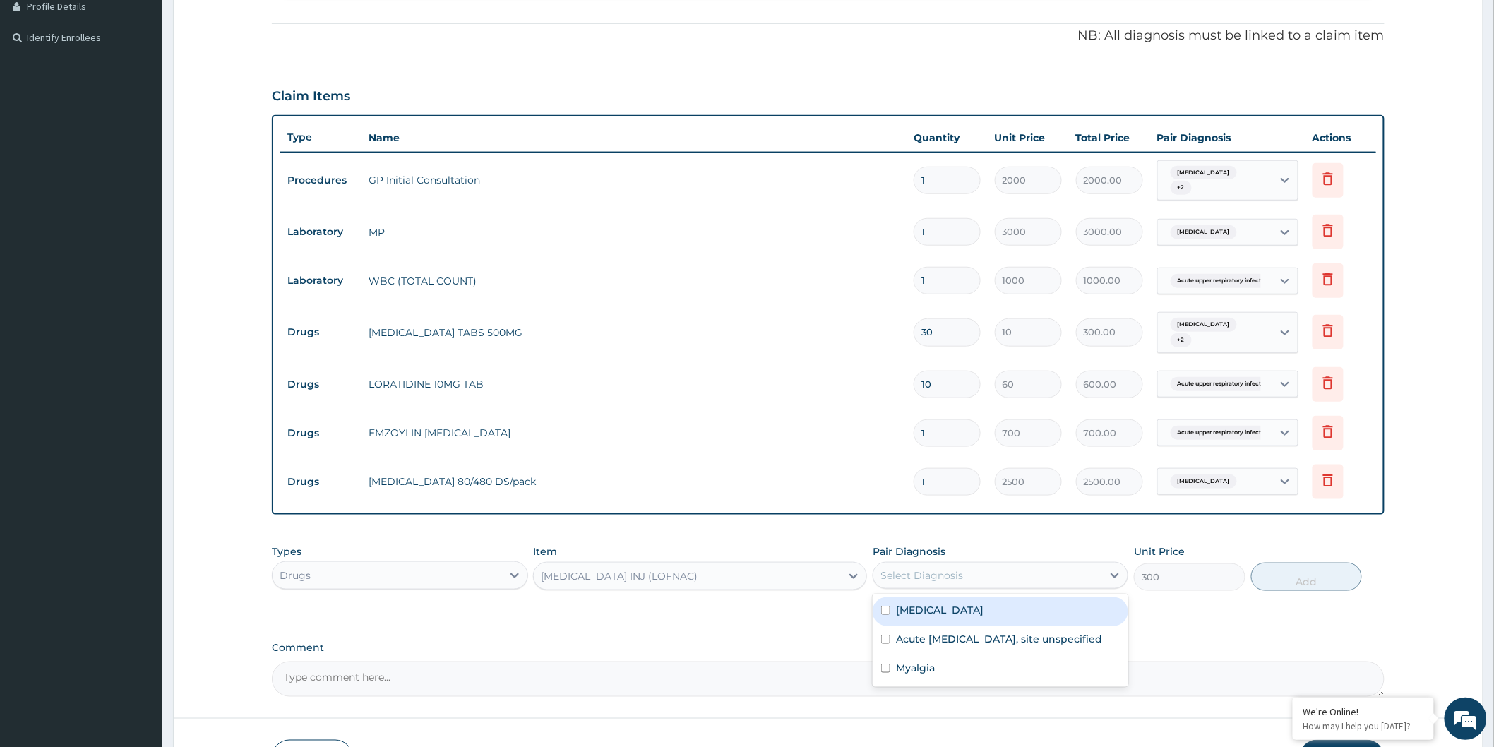
click at [971, 569] on div "Select Diagnosis" at bounding box center [988, 575] width 229 height 23
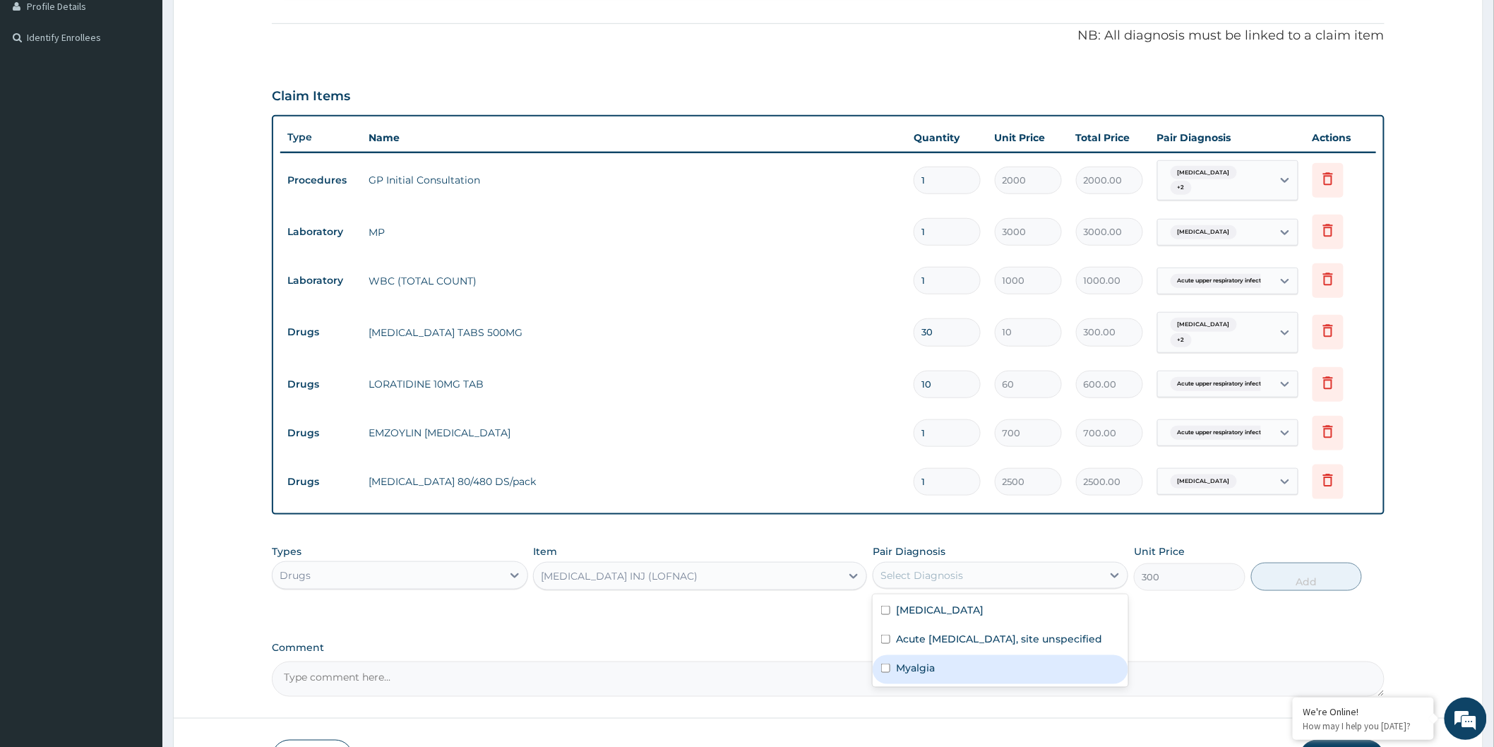
click at [992, 674] on div "Myalgia" at bounding box center [1001, 669] width 256 height 29
checkbox input "true"
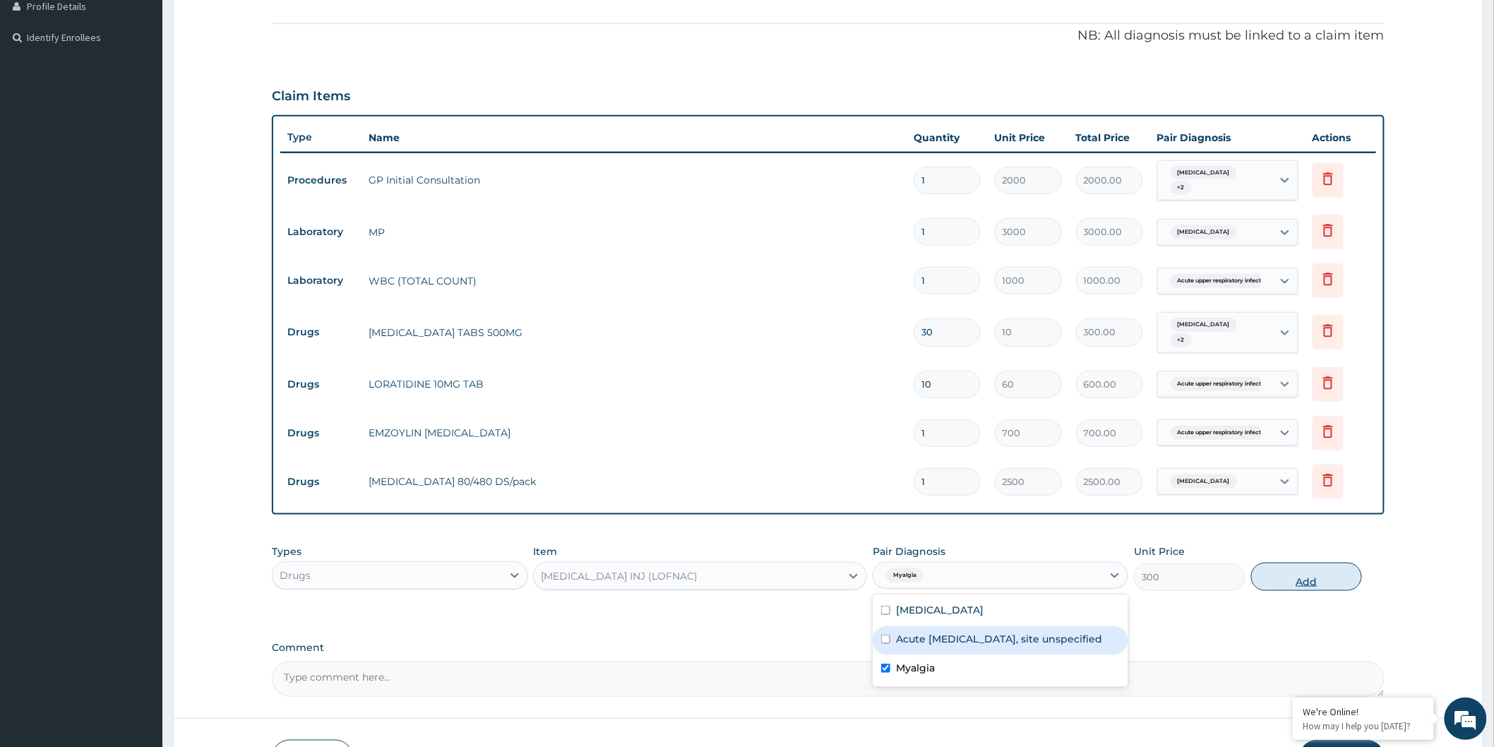
click at [1326, 566] on button "Add" at bounding box center [1307, 577] width 112 height 28
type input "0"
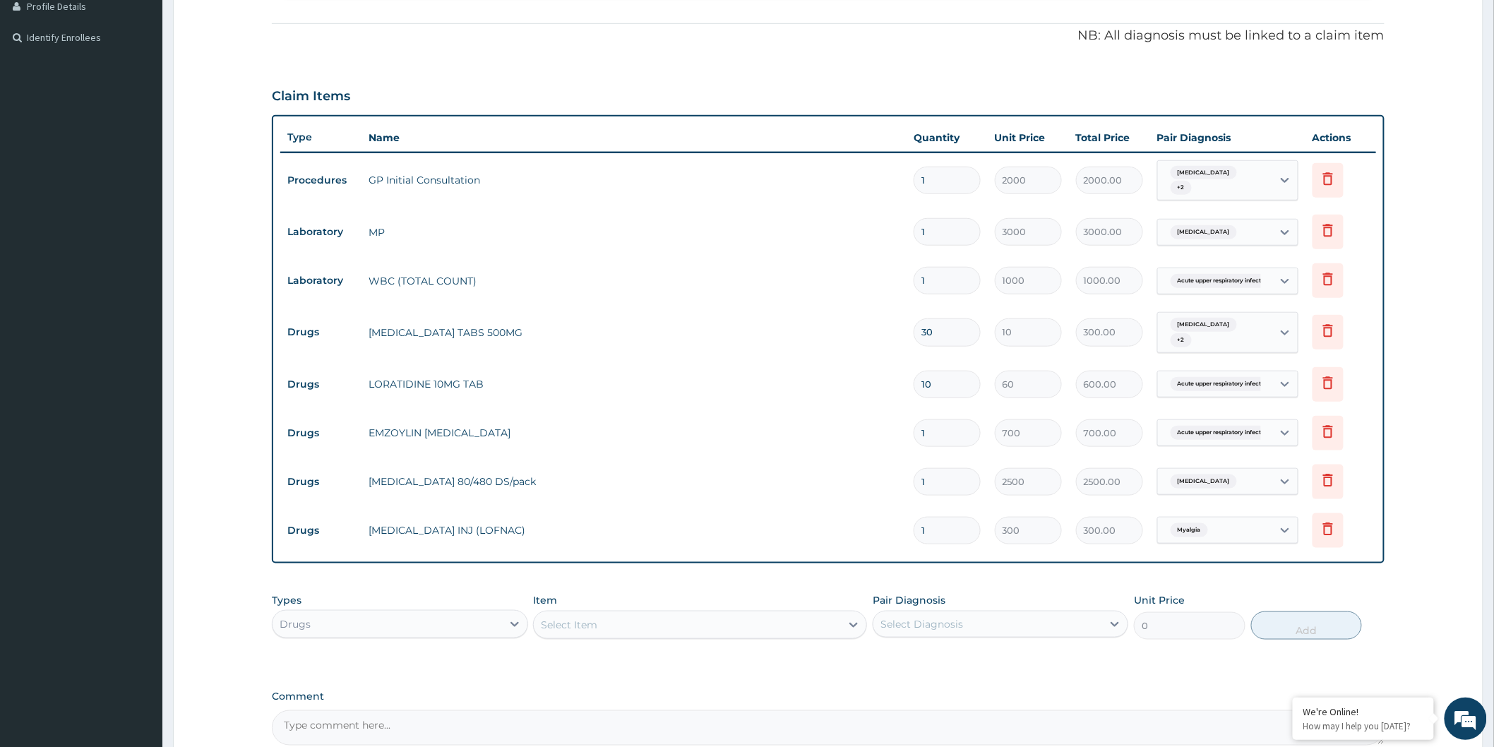
click at [1318, 575] on div "PA Code / Prescription Code Enter Code(Secondary Care Only) Encounter Date [DAT…" at bounding box center [828, 242] width 1113 height 1007
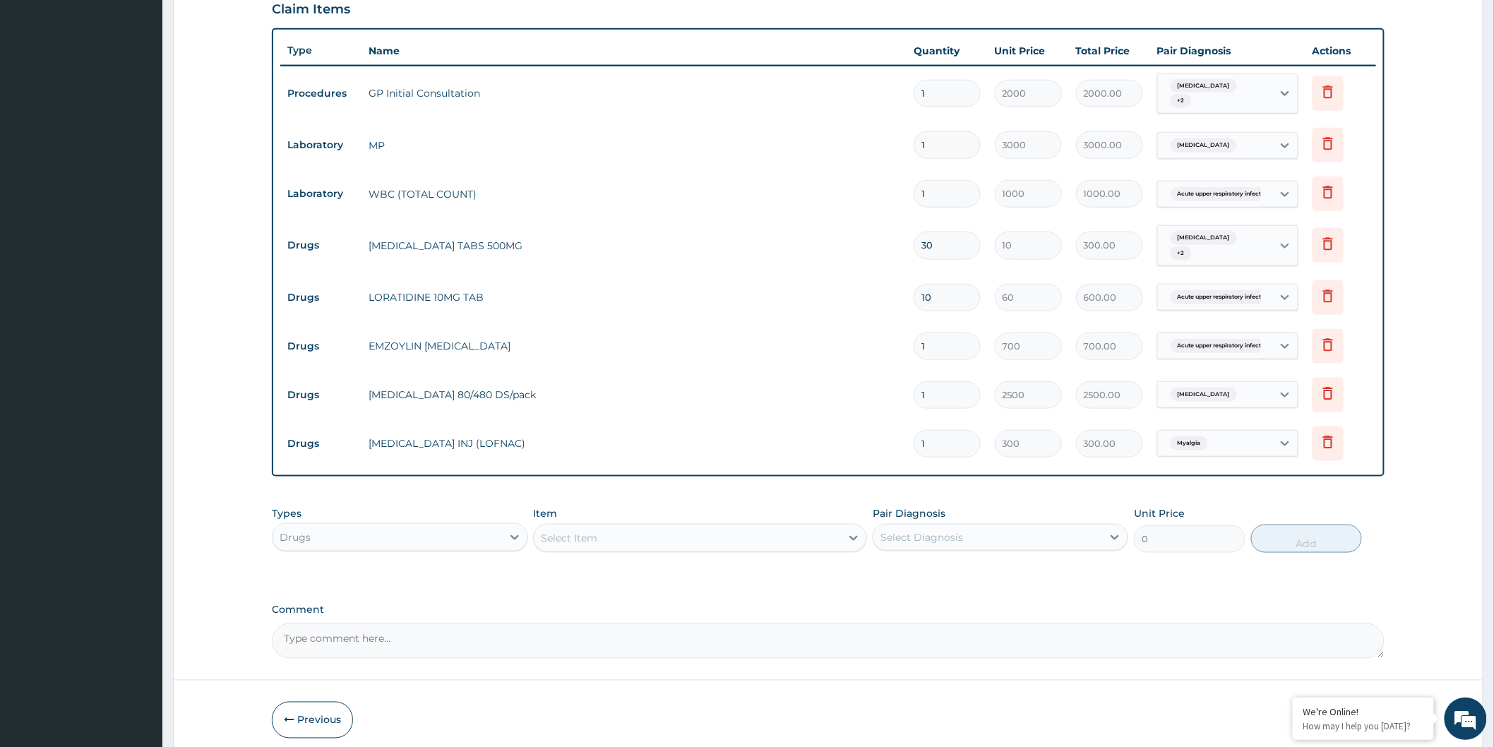
scroll to position [544, 0]
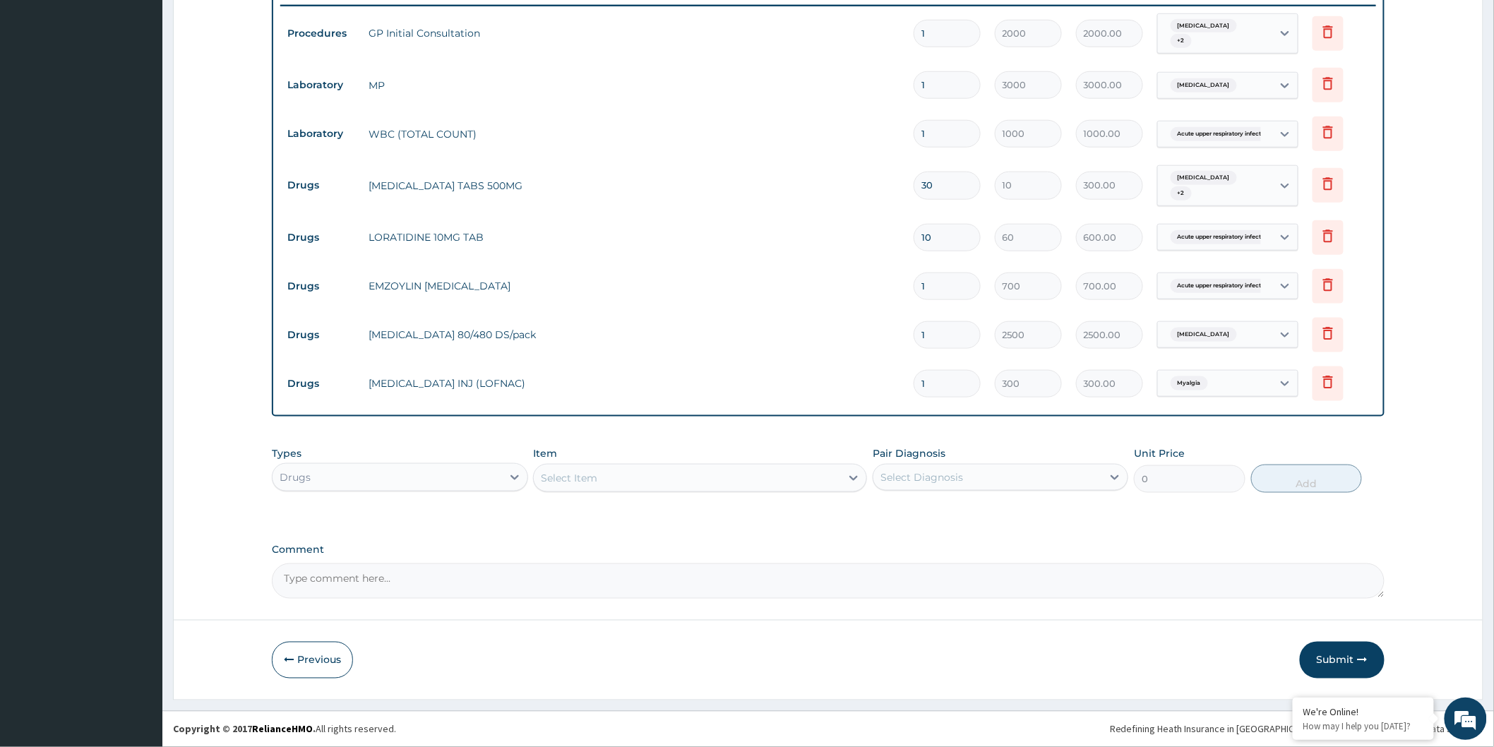
click at [729, 476] on div "Select Item" at bounding box center [687, 478] width 307 height 23
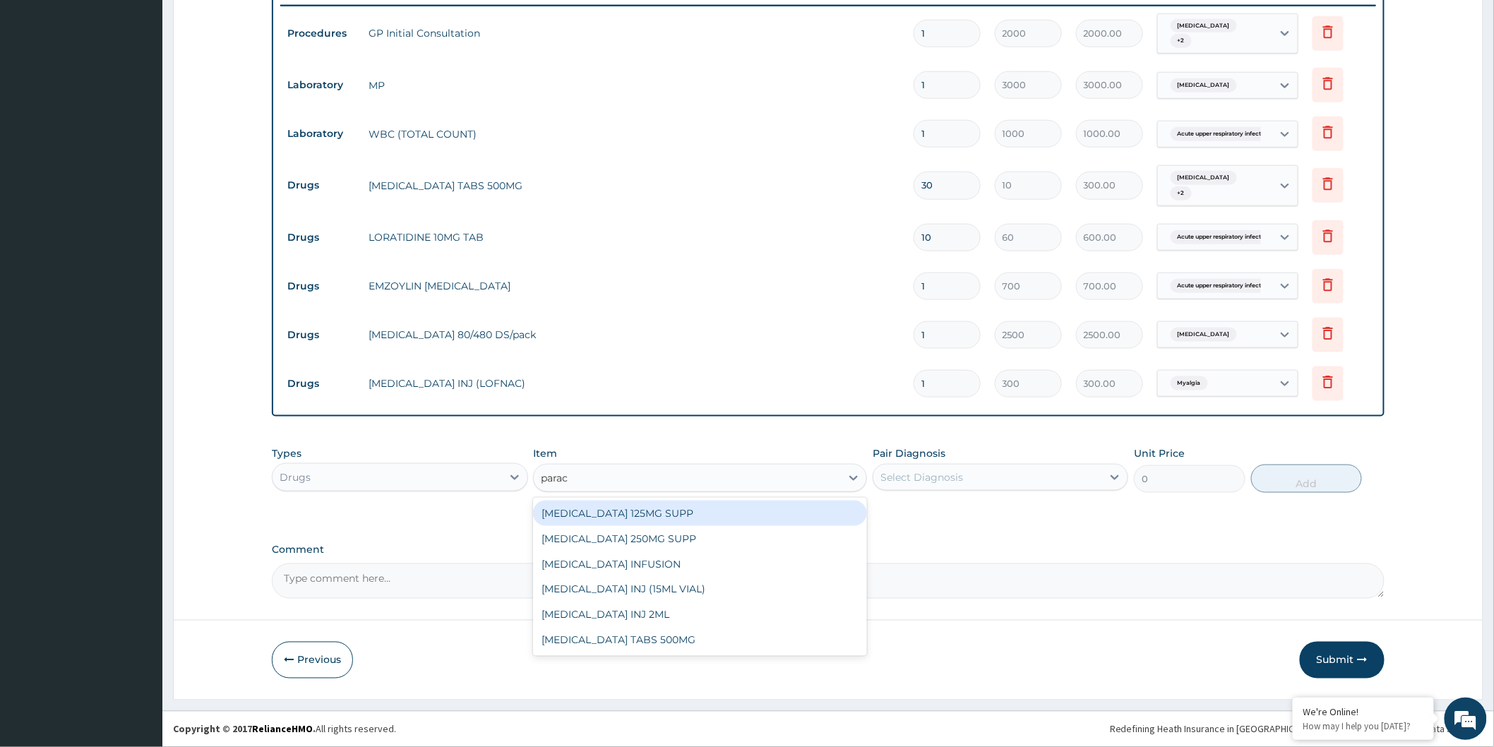
type input "parace"
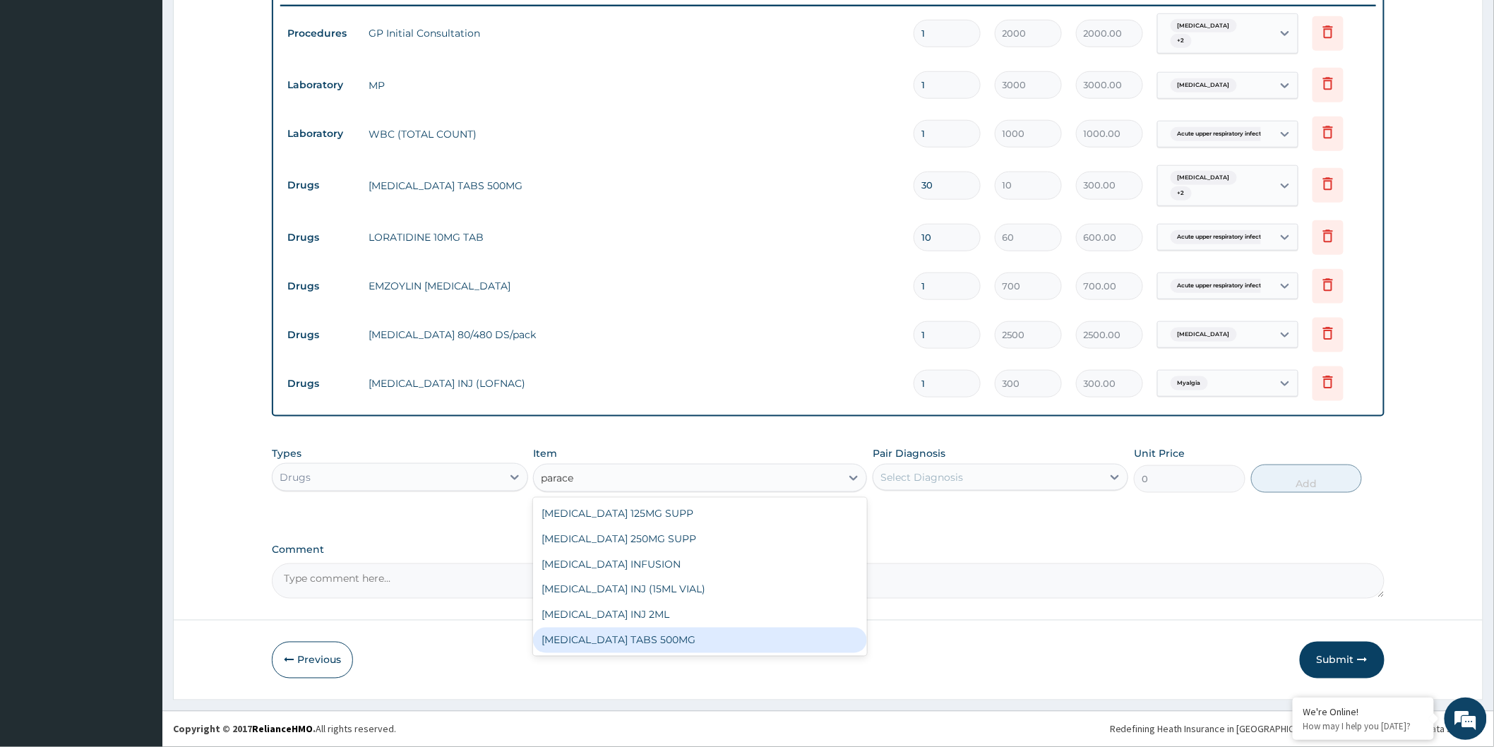
click at [774, 638] on div "[MEDICAL_DATA] TABS 500MG" at bounding box center [700, 640] width 334 height 25
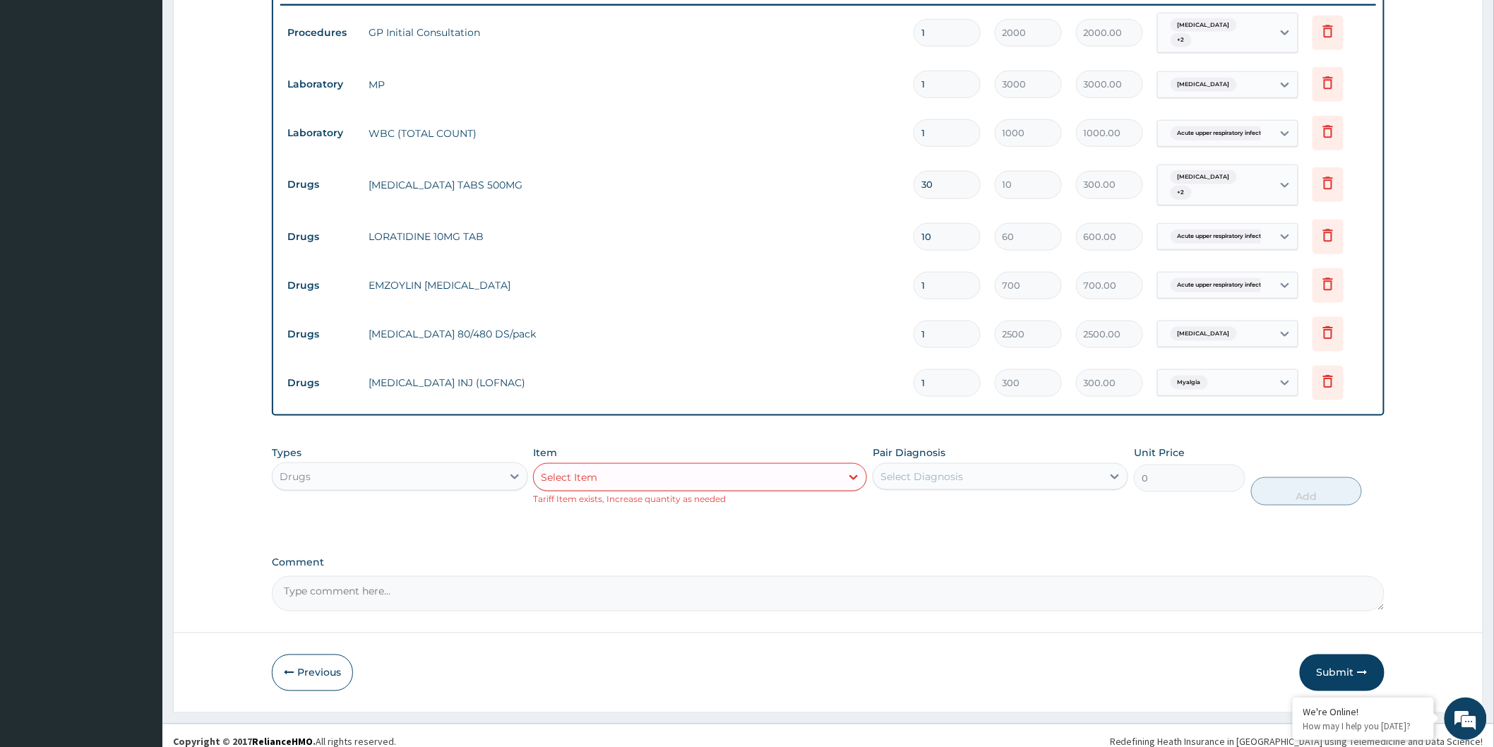
click at [929, 492] on div "Pair Diagnosis Select Diagnosis" at bounding box center [1001, 476] width 256 height 60
click at [805, 478] on div "Select Item" at bounding box center [687, 477] width 307 height 23
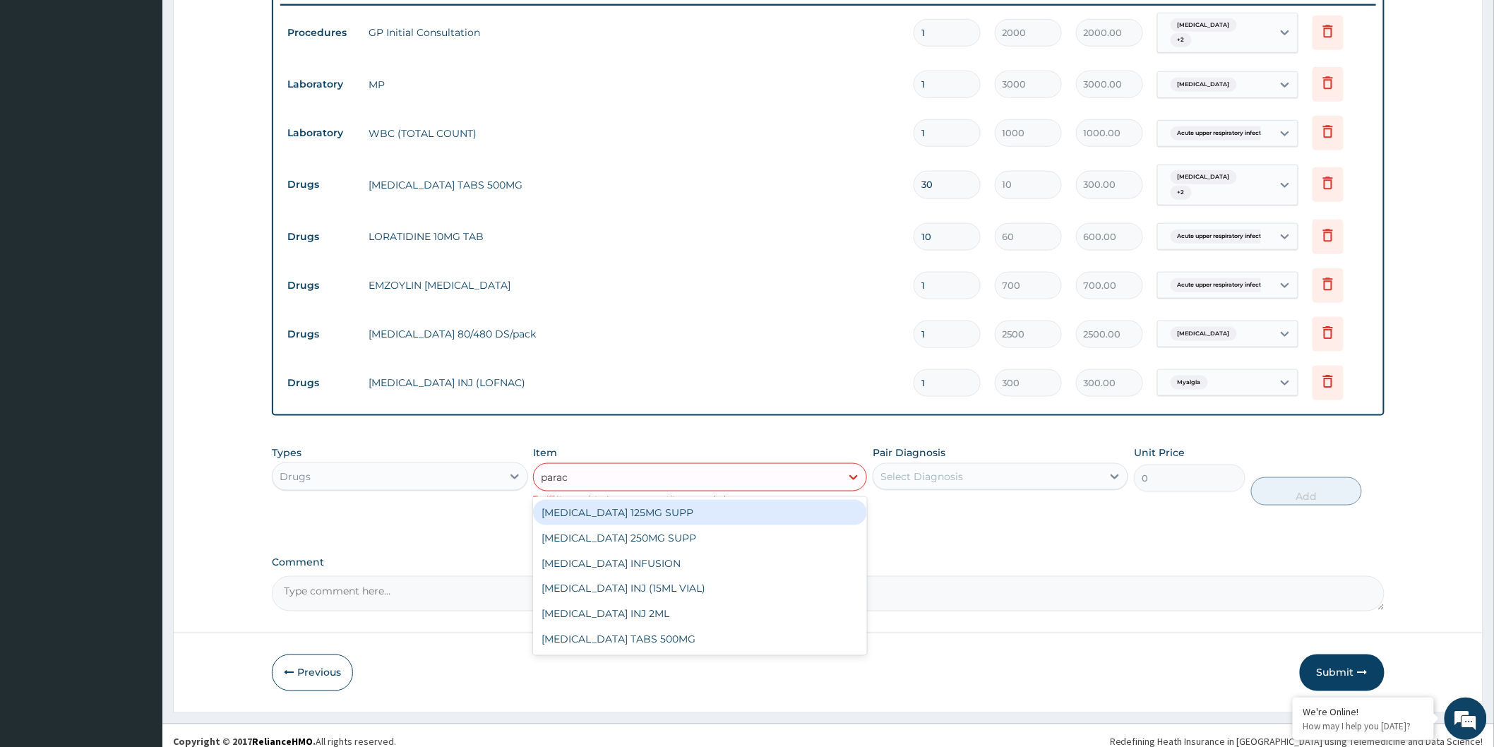
type input "parace"
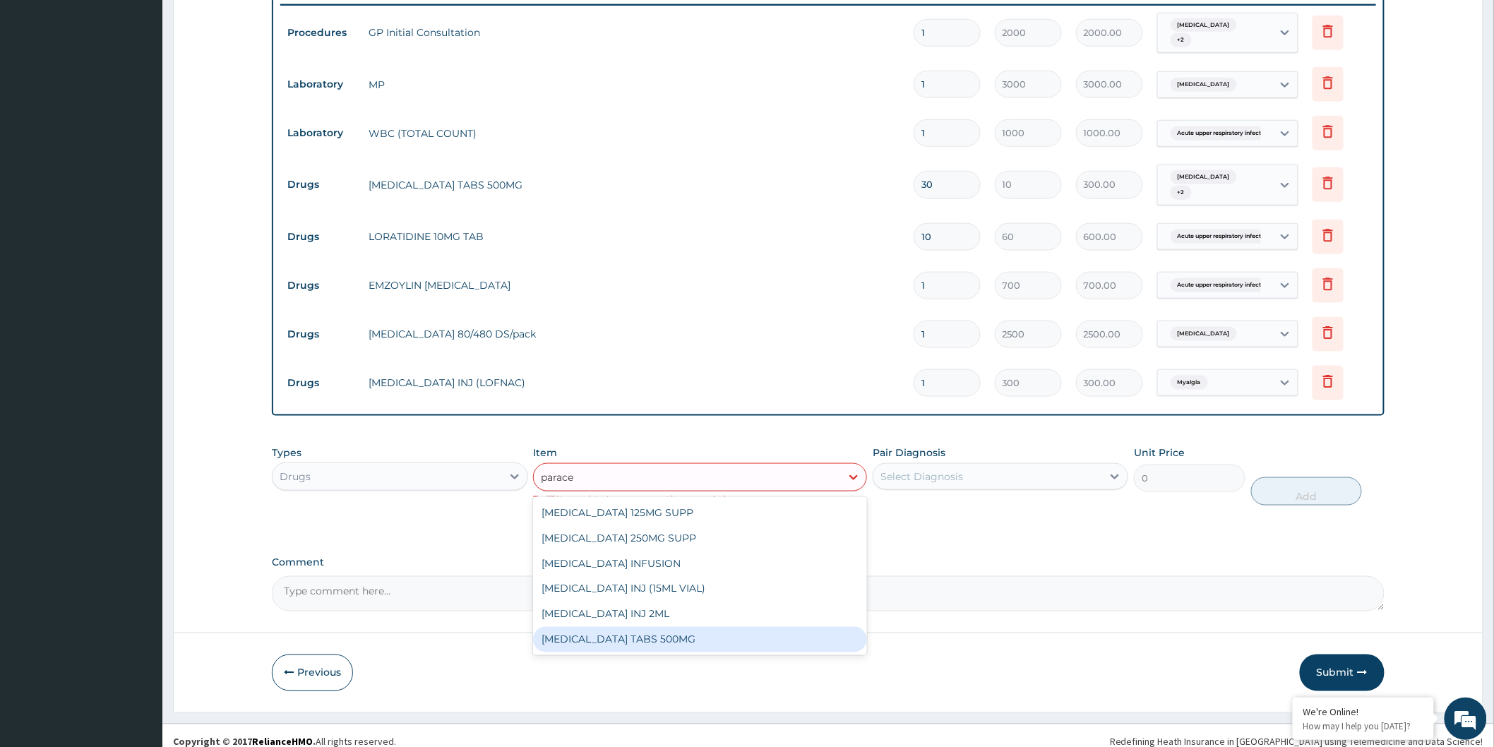
click at [751, 631] on div "[MEDICAL_DATA] TABS 500MG" at bounding box center [700, 639] width 334 height 25
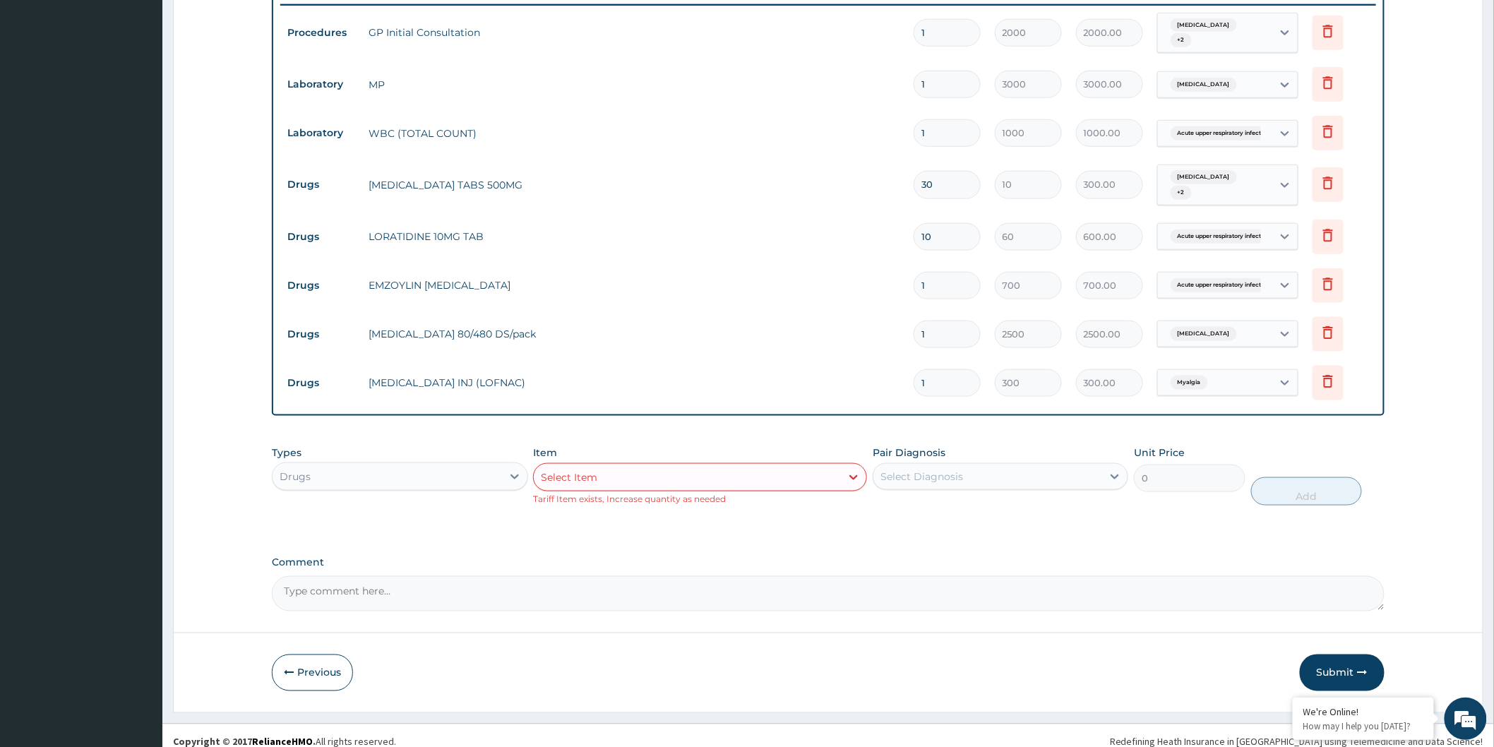
click at [746, 470] on div "Select Item" at bounding box center [687, 477] width 307 height 23
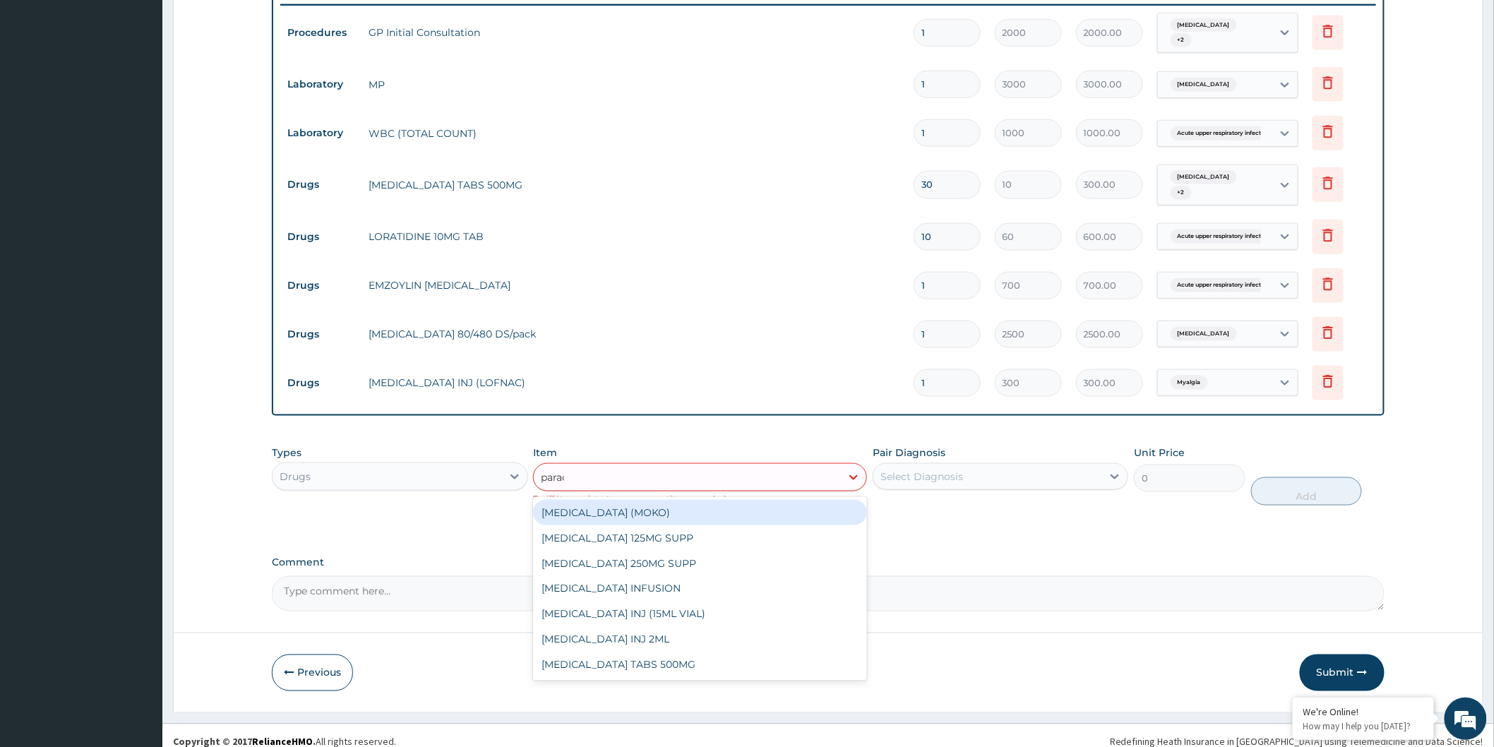
type input "parace"
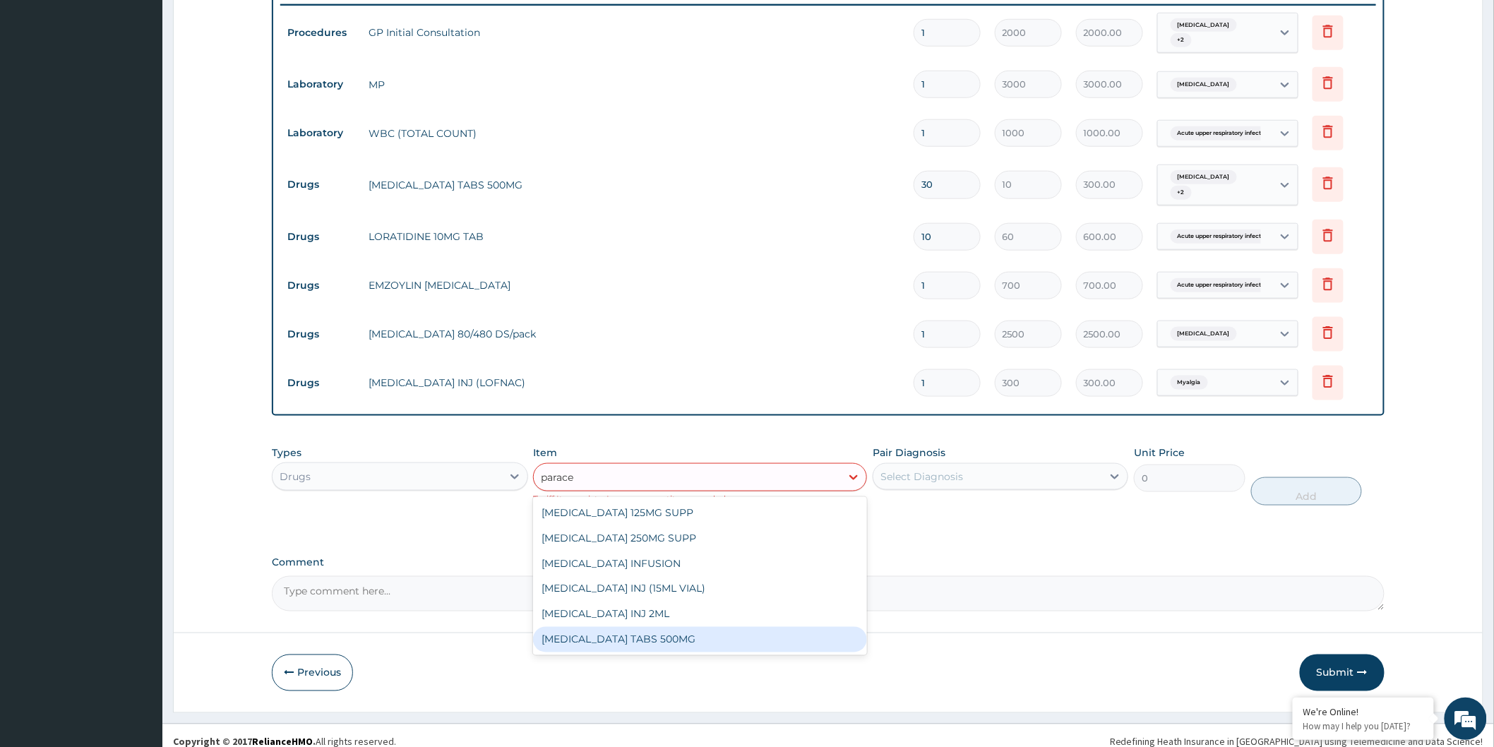
click at [772, 638] on div "[MEDICAL_DATA] TABS 500MG" at bounding box center [700, 639] width 334 height 25
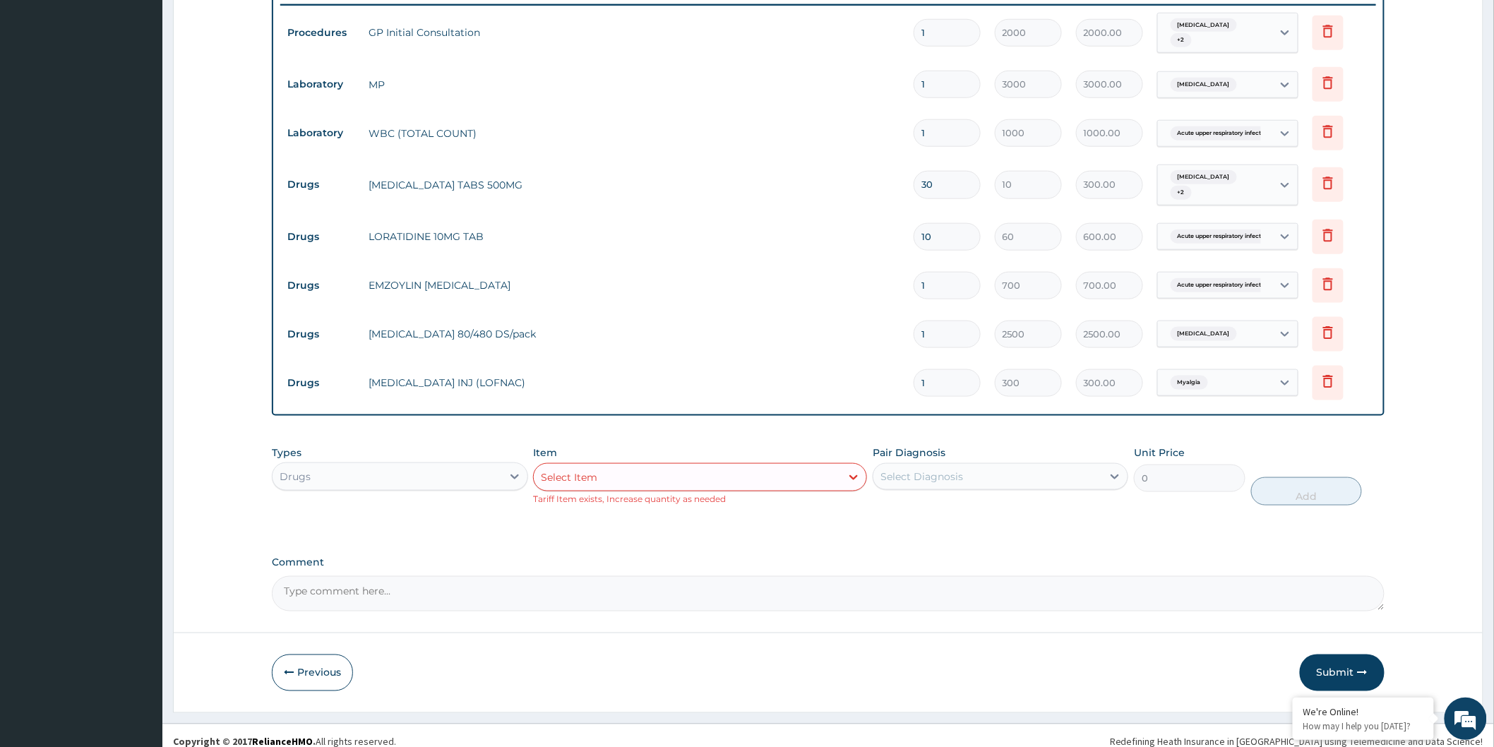
click at [650, 477] on div "Select Item" at bounding box center [687, 477] width 307 height 23
type input "neuro"
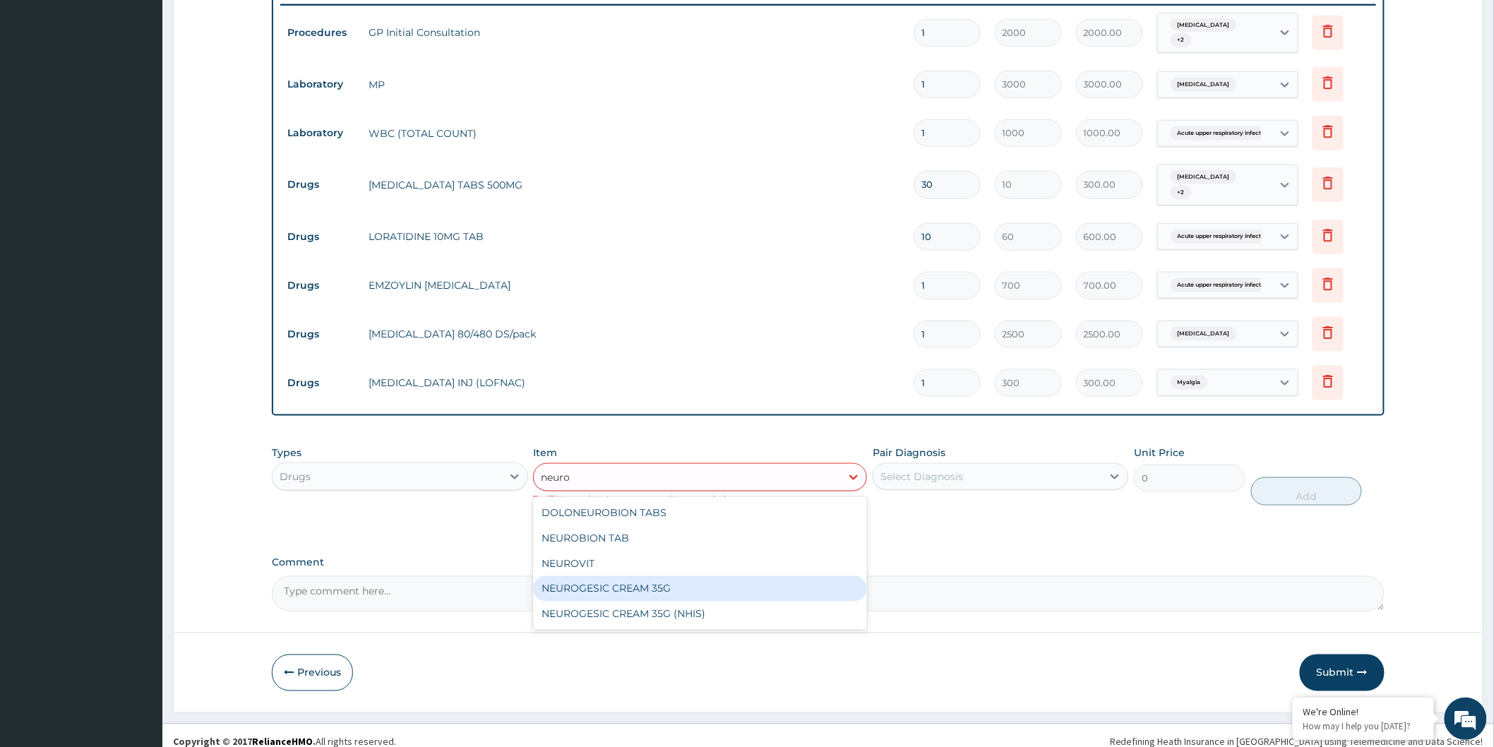
click at [702, 590] on div "NEUROGESIC CREAM 35G" at bounding box center [700, 588] width 334 height 25
type input "1800"
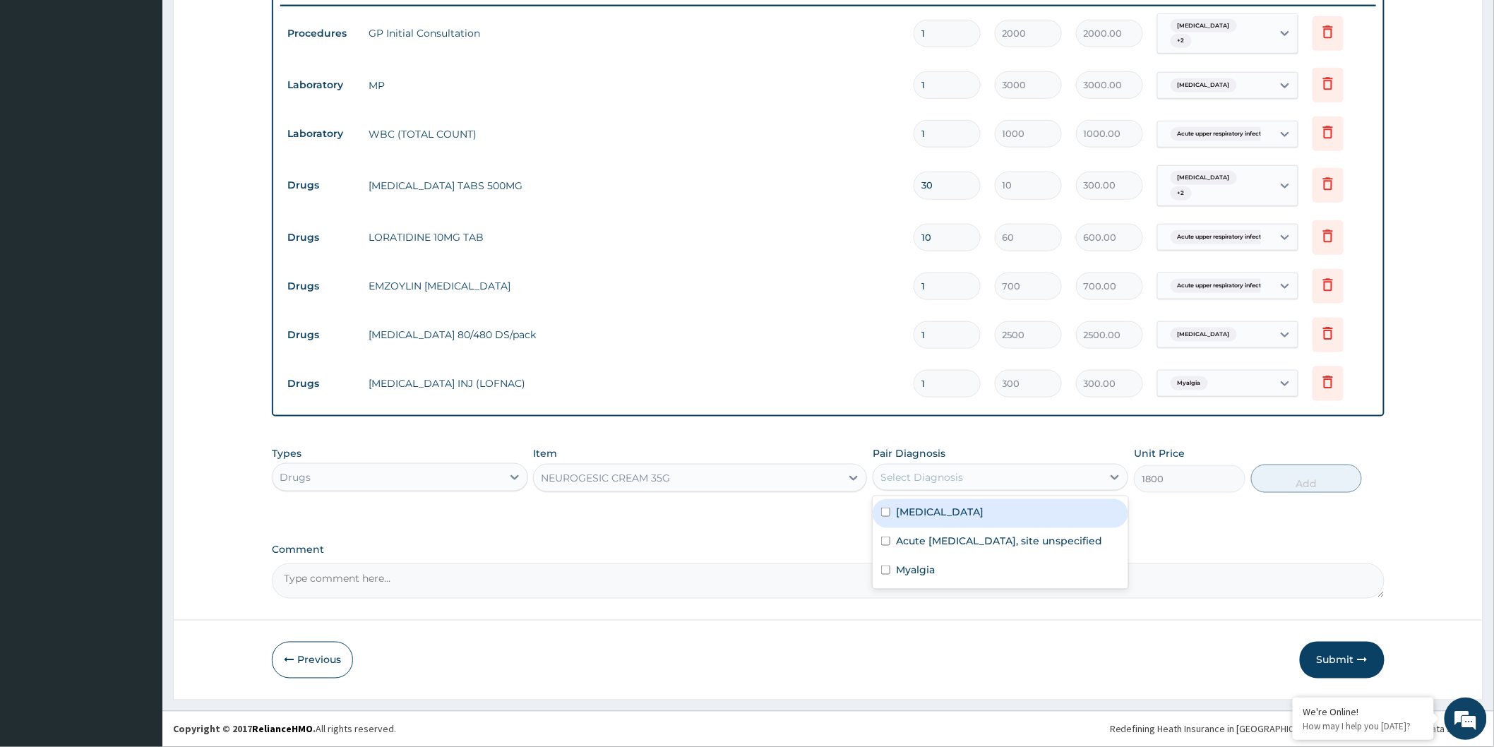
click at [951, 479] on div "Select Diagnosis" at bounding box center [922, 477] width 83 height 14
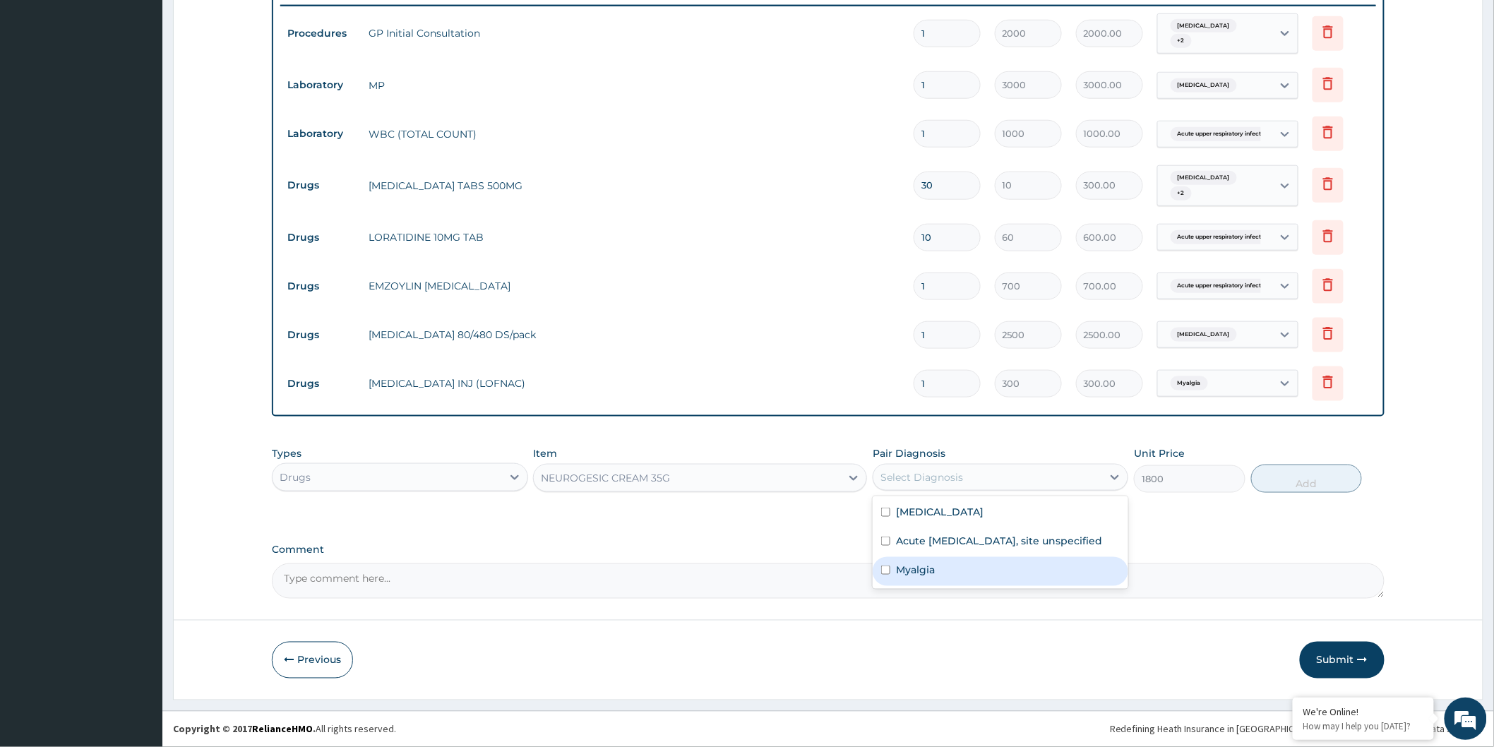
click at [982, 576] on div "Myalgia" at bounding box center [1001, 571] width 256 height 29
checkbox input "true"
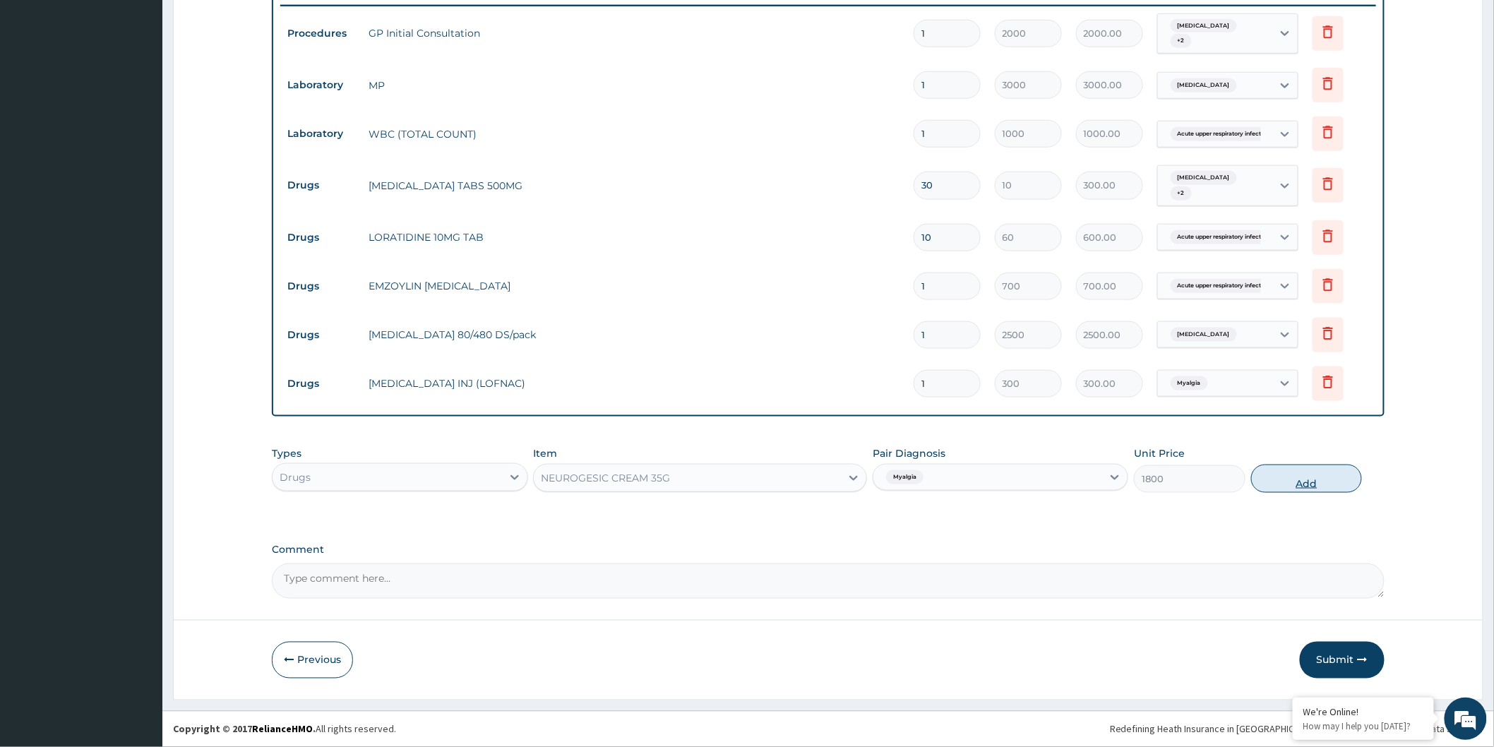
click at [1280, 478] on button "Add" at bounding box center [1307, 479] width 112 height 28
type input "0"
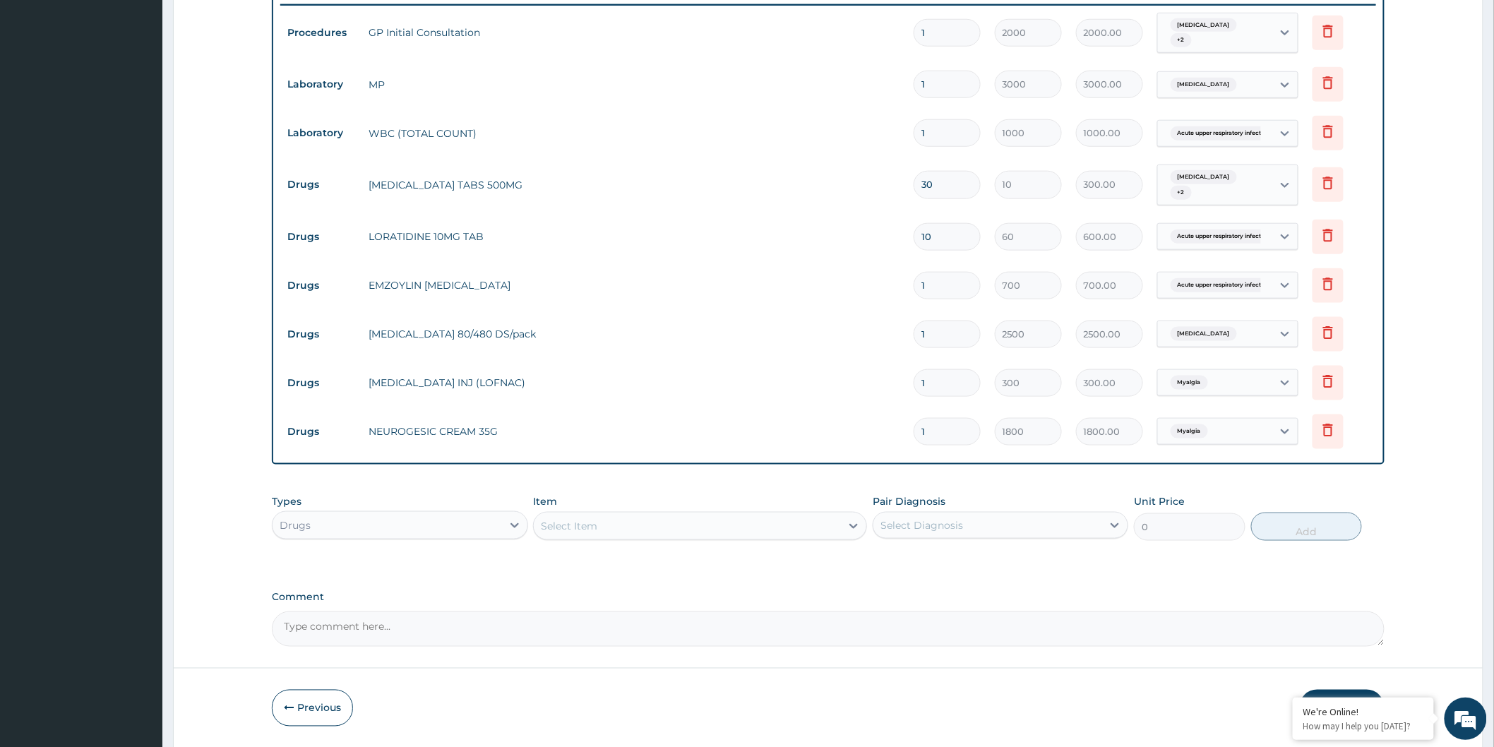
click at [766, 516] on div "Select Item" at bounding box center [687, 526] width 307 height 23
click at [737, 537] on div "Select Item" at bounding box center [687, 526] width 307 height 23
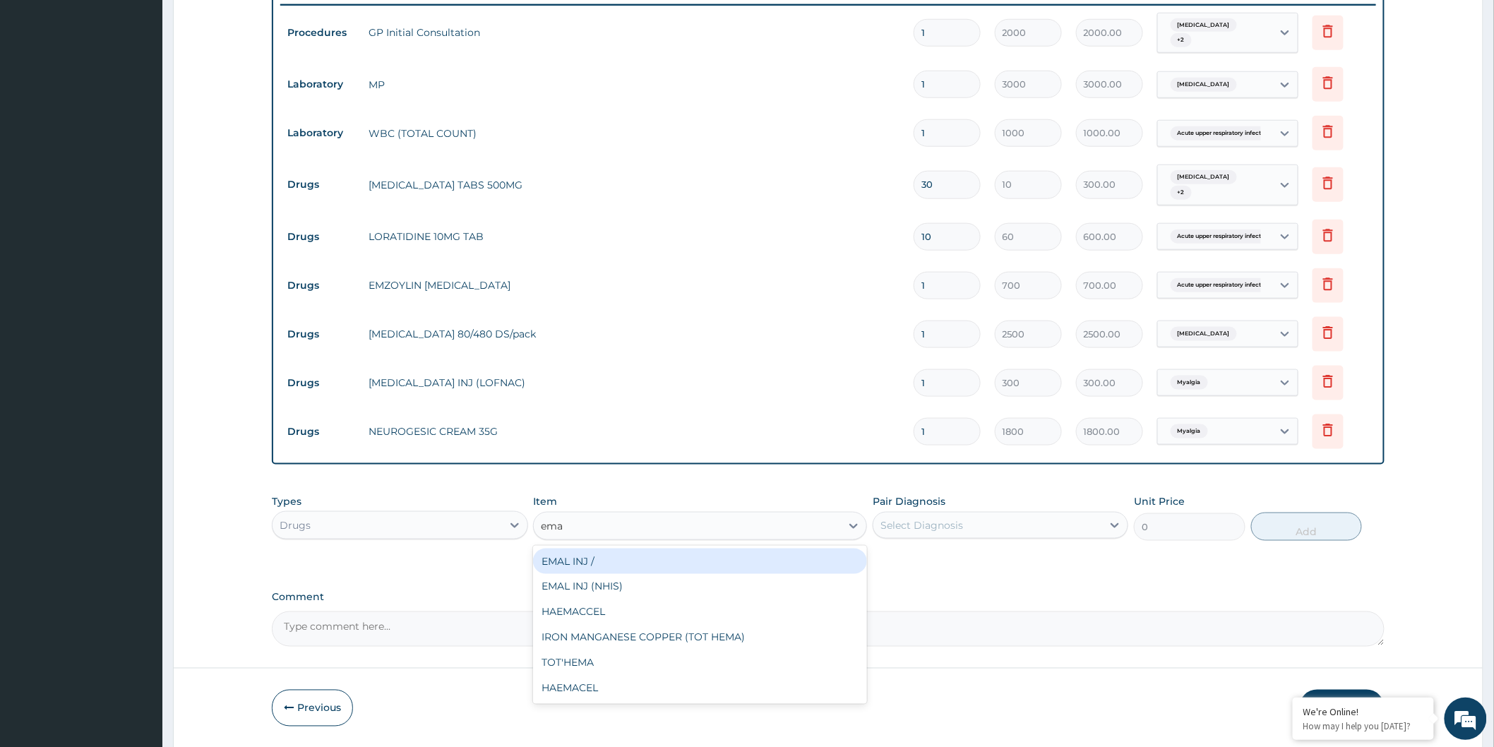
type input "emal"
click at [737, 537] on div "emal" at bounding box center [687, 526] width 307 height 23
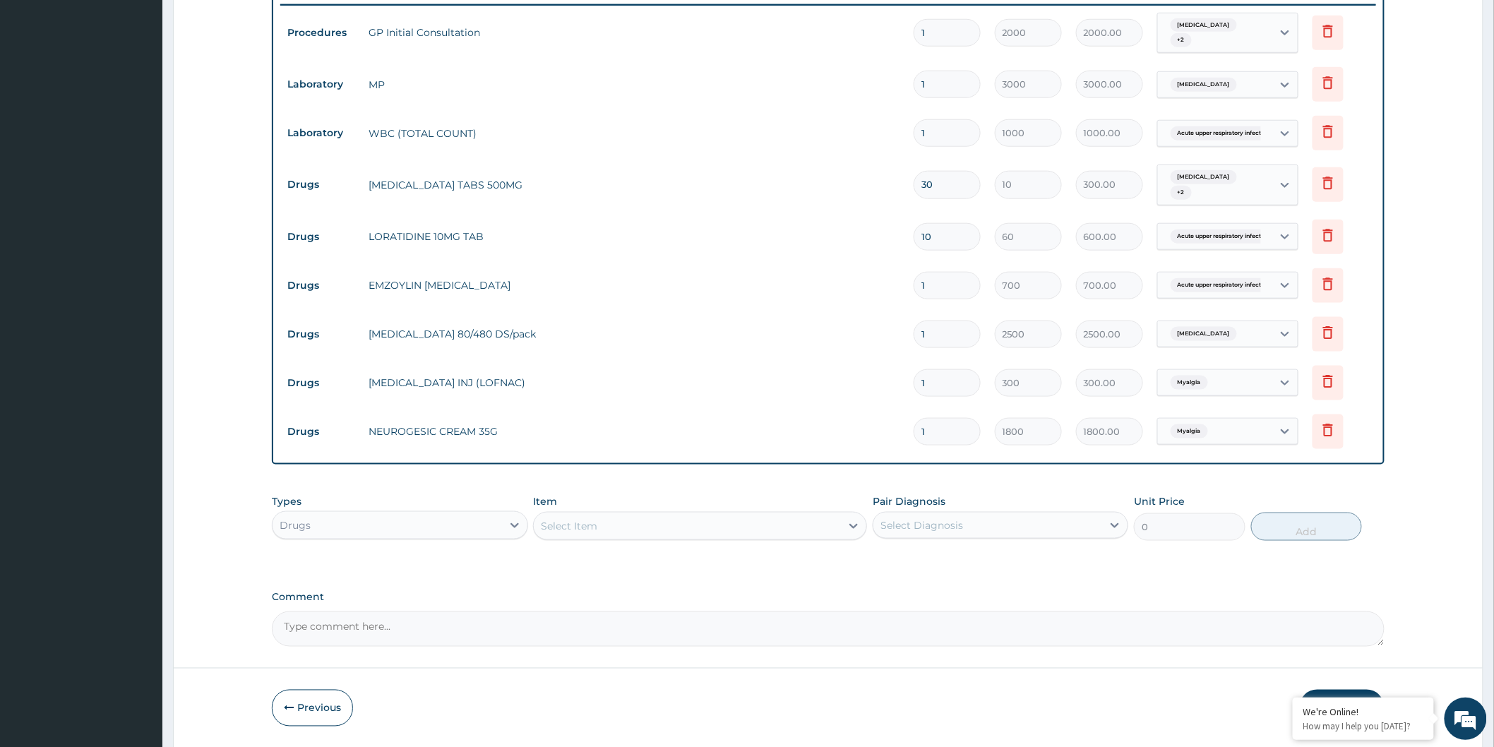
click at [773, 531] on div "Select Item" at bounding box center [687, 526] width 307 height 23
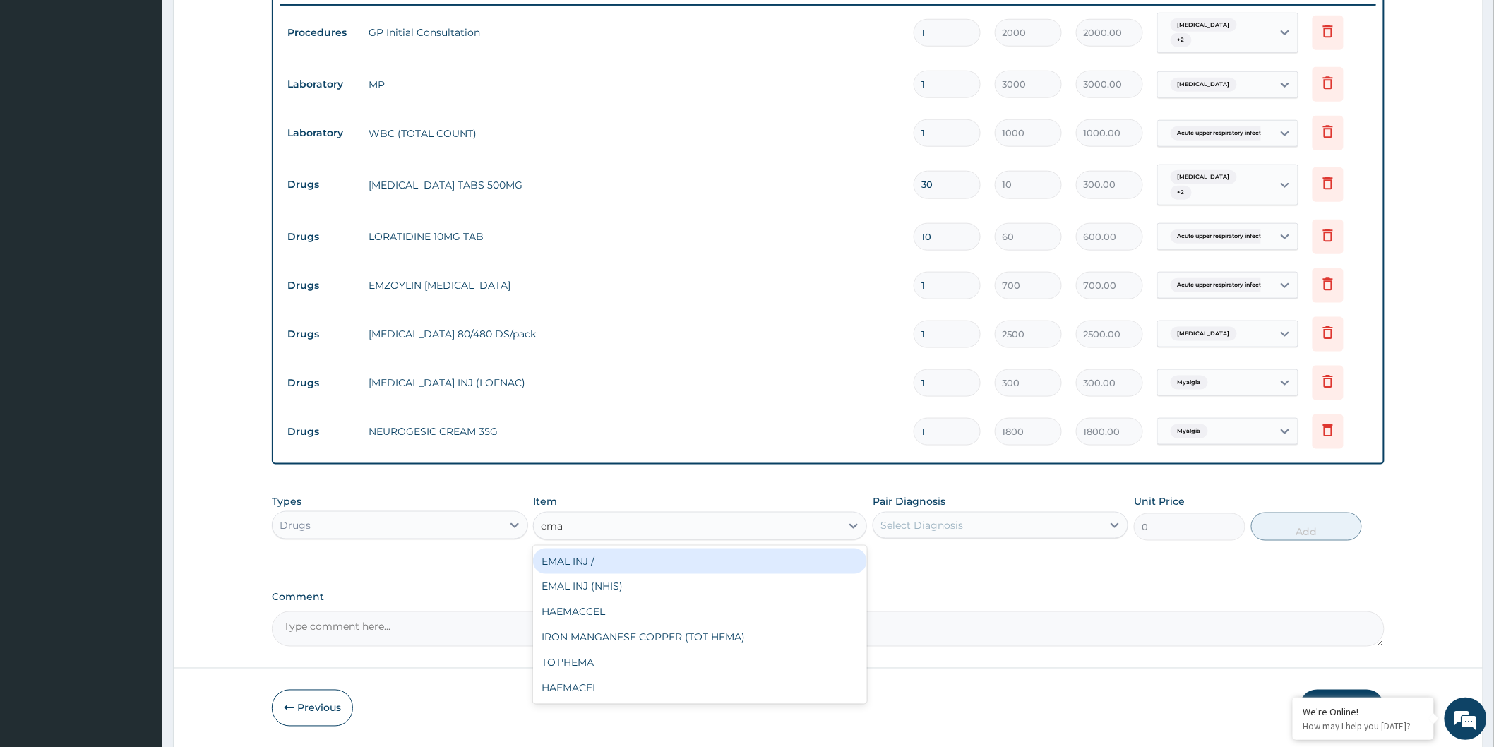
type input "emal"
click at [746, 553] on div "EMAL INJ /" at bounding box center [700, 561] width 334 height 25
type input "1000"
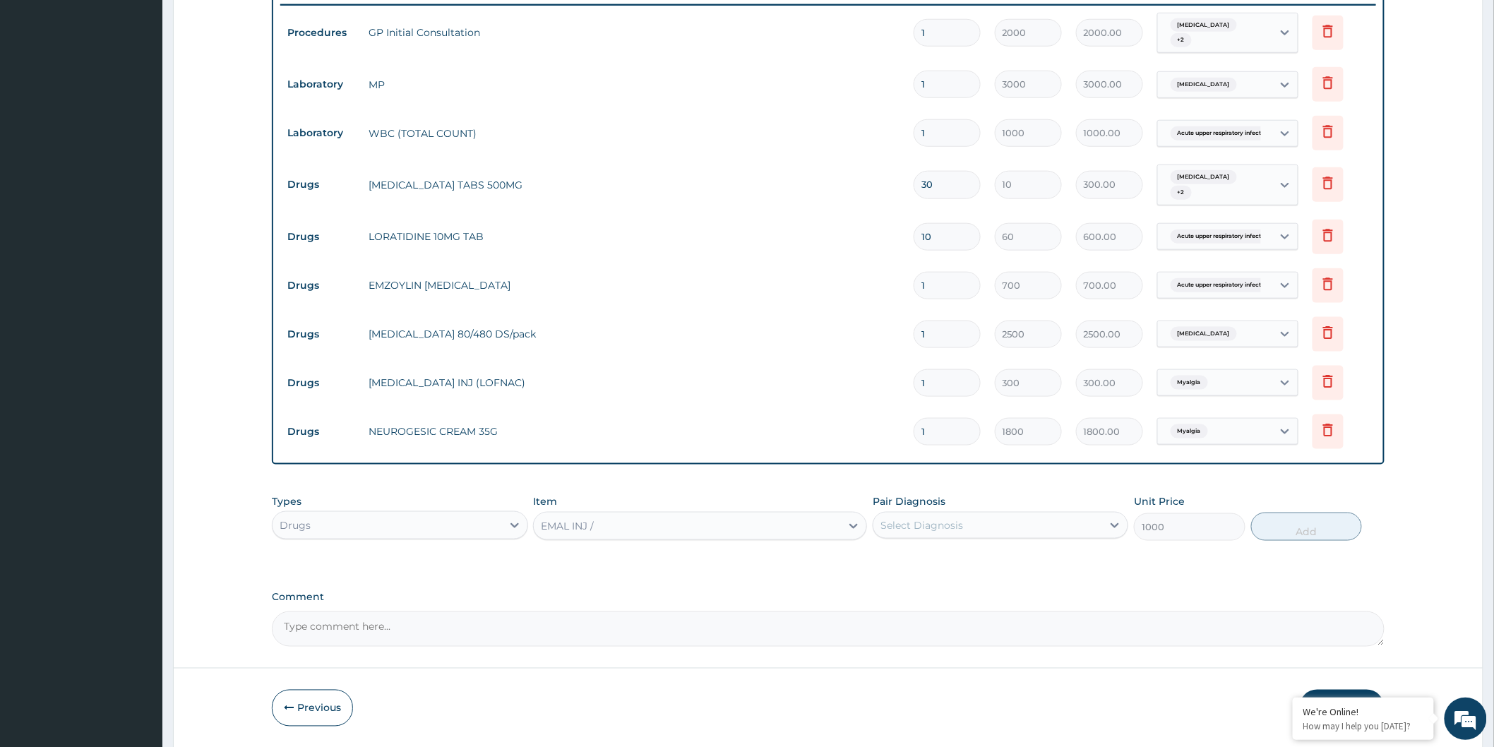
click at [996, 511] on div "Pair Diagnosis Select Diagnosis" at bounding box center [1001, 517] width 256 height 47
click at [999, 524] on div "Select Diagnosis" at bounding box center [988, 525] width 229 height 23
click at [1001, 555] on div "[MEDICAL_DATA]" at bounding box center [1001, 561] width 256 height 29
checkbox input "true"
click at [1287, 532] on button "Add" at bounding box center [1307, 527] width 112 height 28
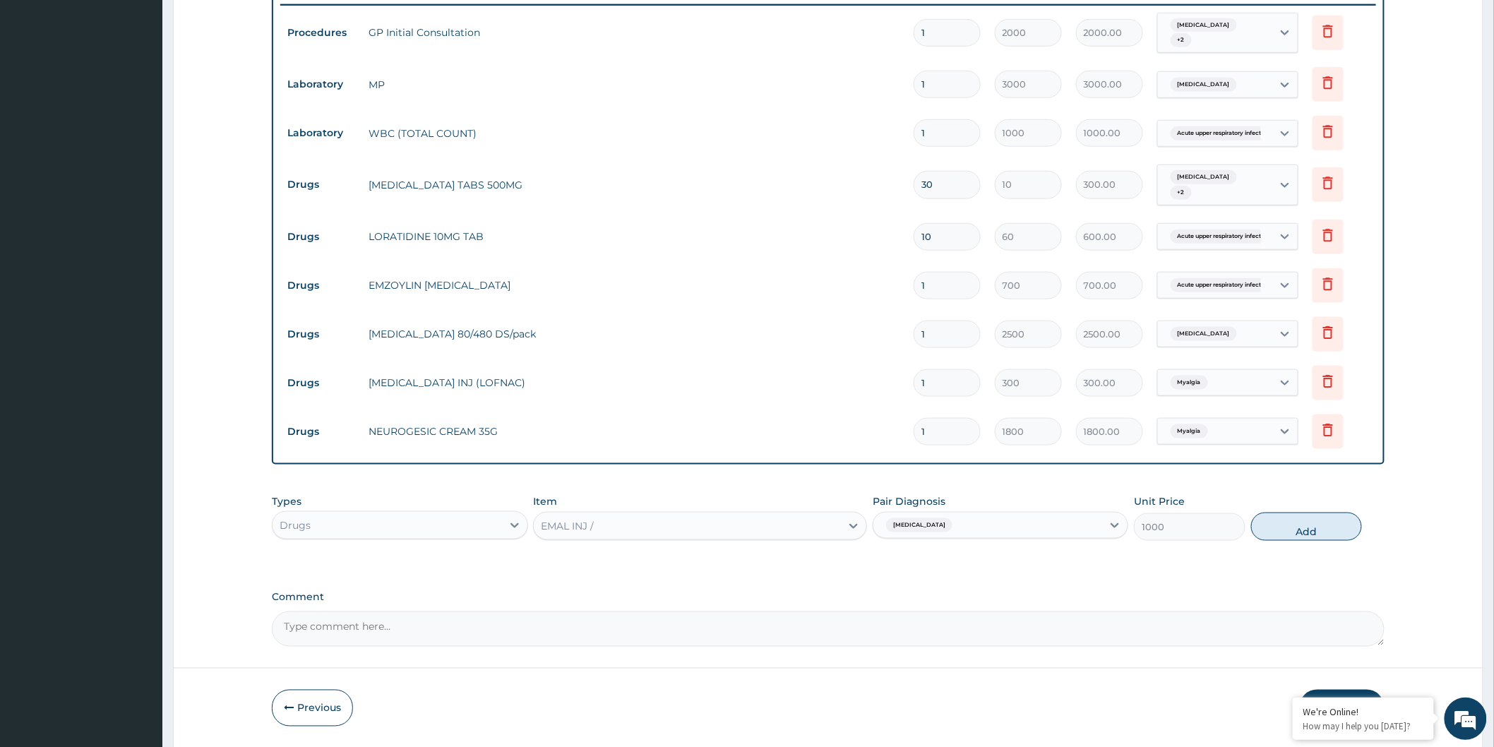
type input "0"
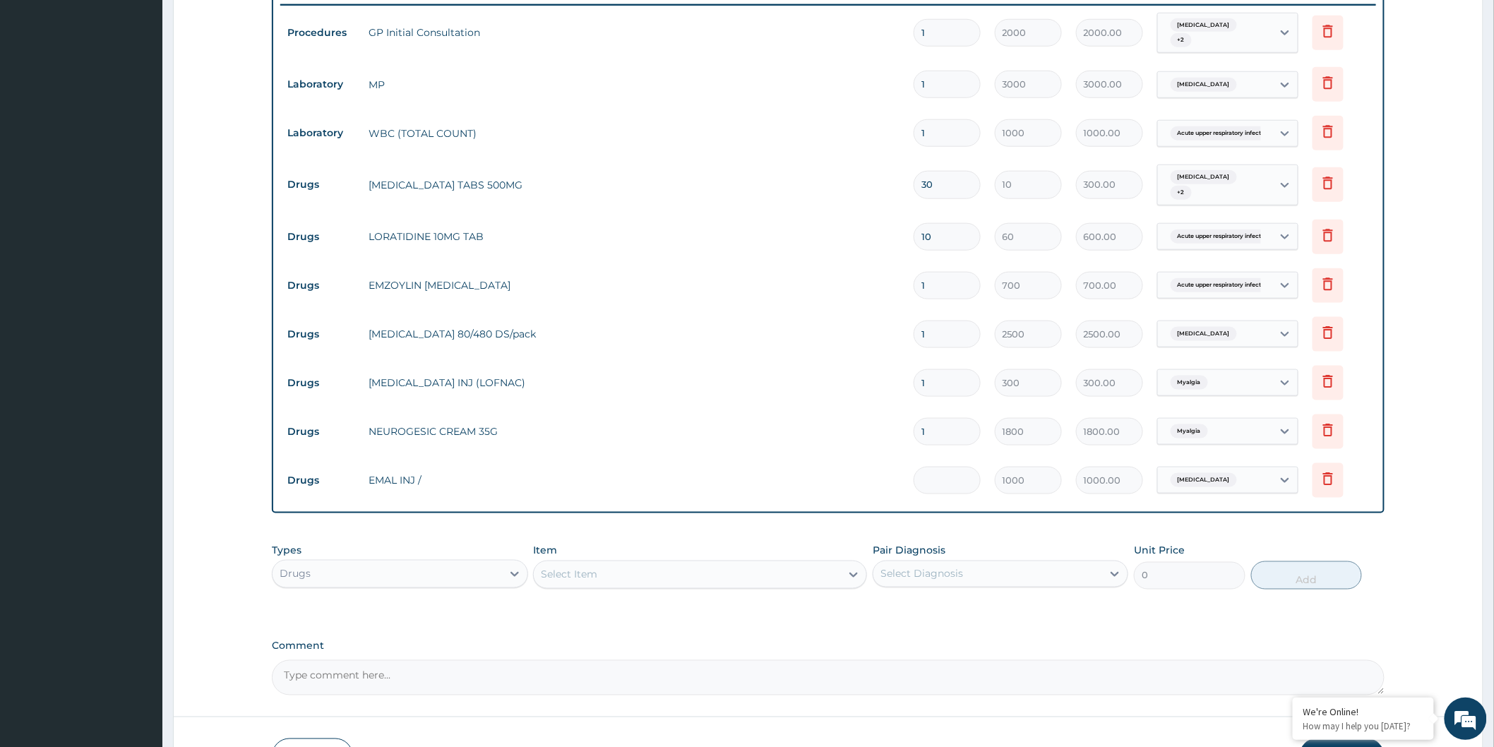
type input "0.00"
type input "3"
type input "3000.00"
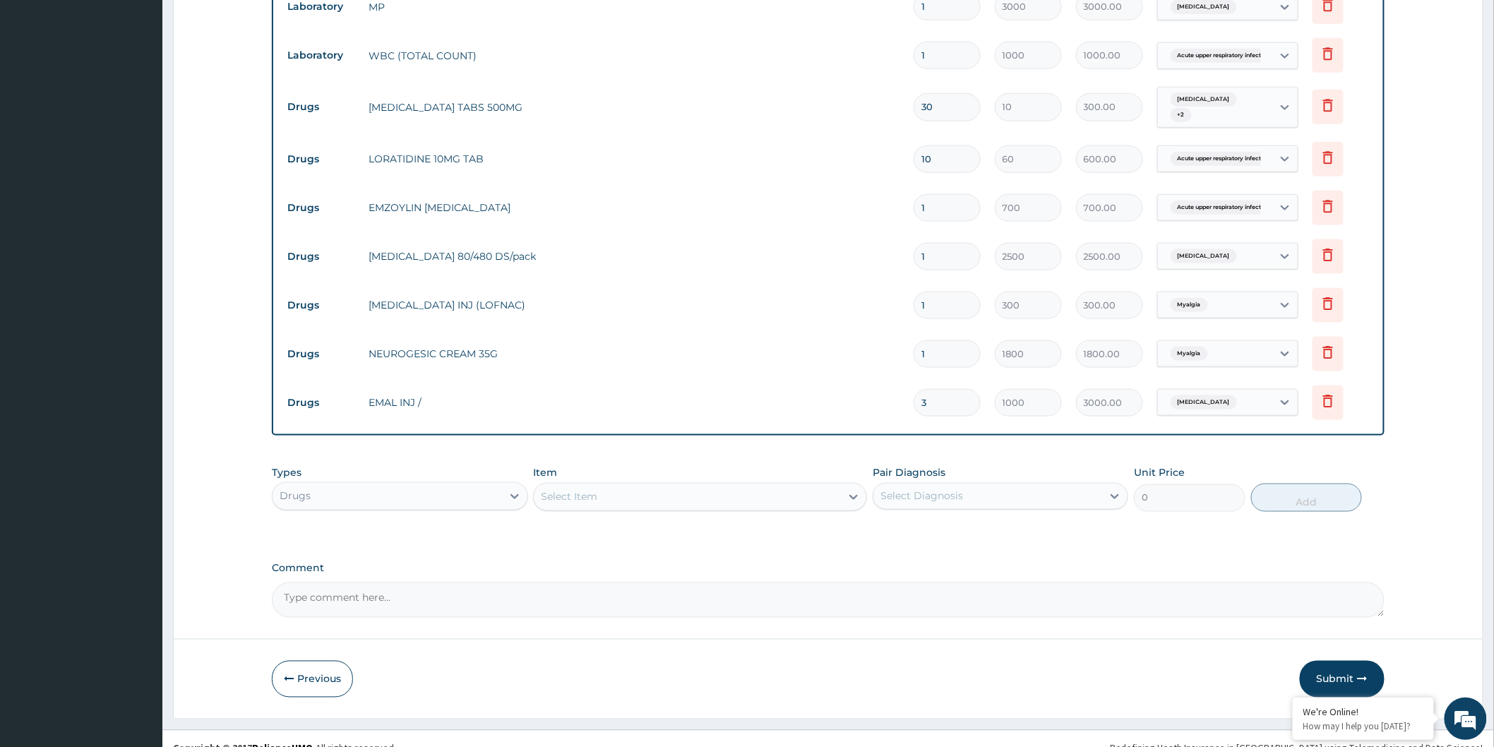
scroll to position [641, 0]
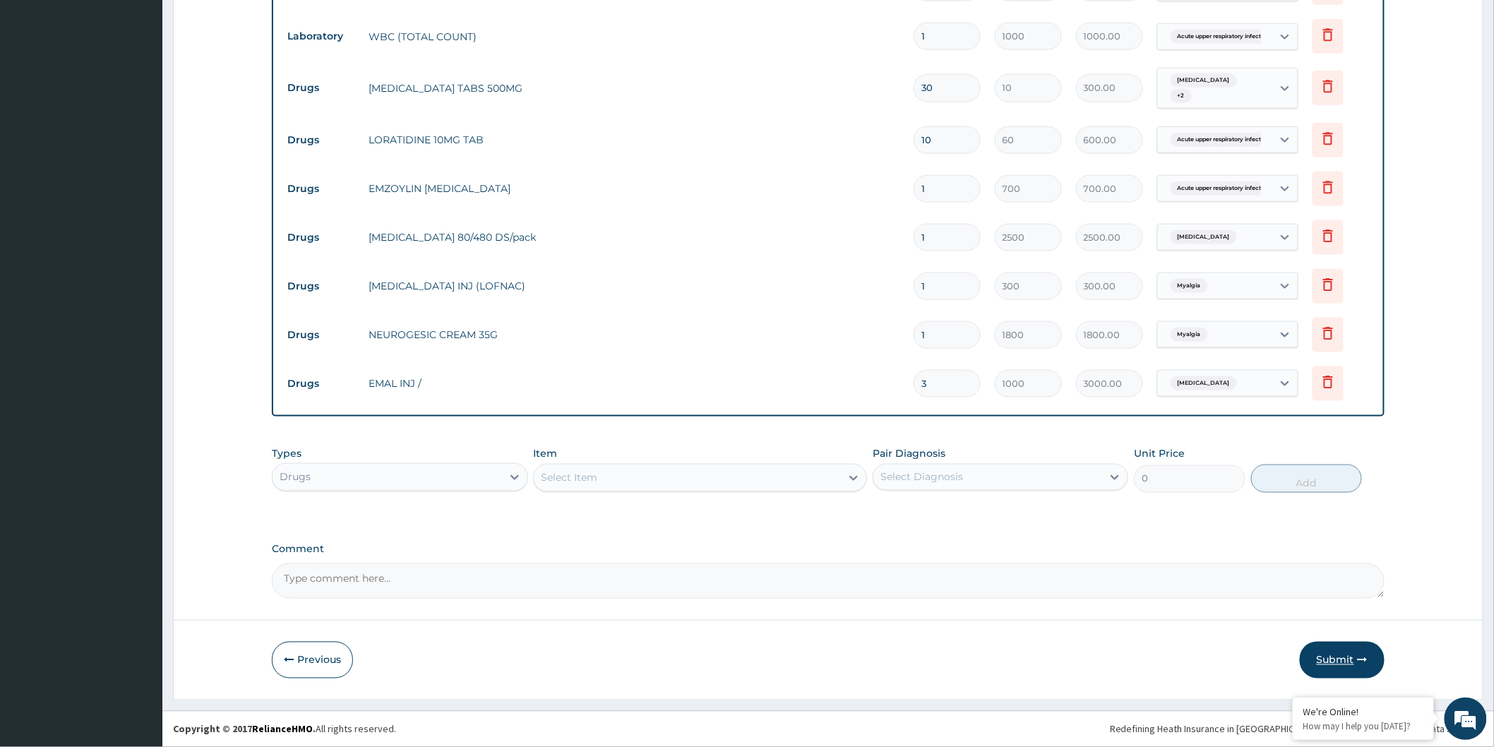
type input "3"
click at [1325, 653] on button "Submit" at bounding box center [1342, 660] width 85 height 37
